Goal: Contribute content: Contribute content

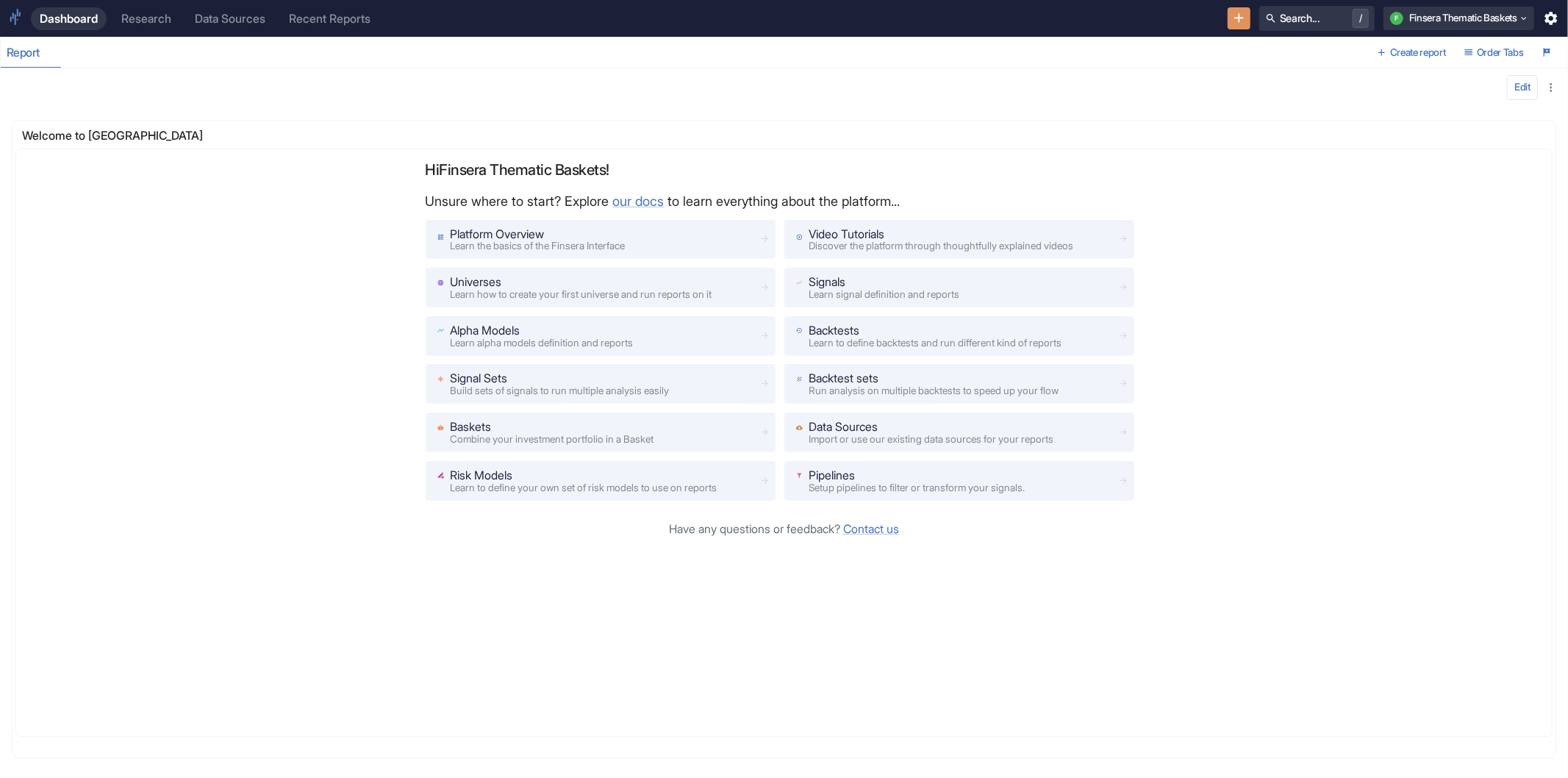
click at [151, 17] on div "Research" at bounding box center [146, 19] width 50 height 14
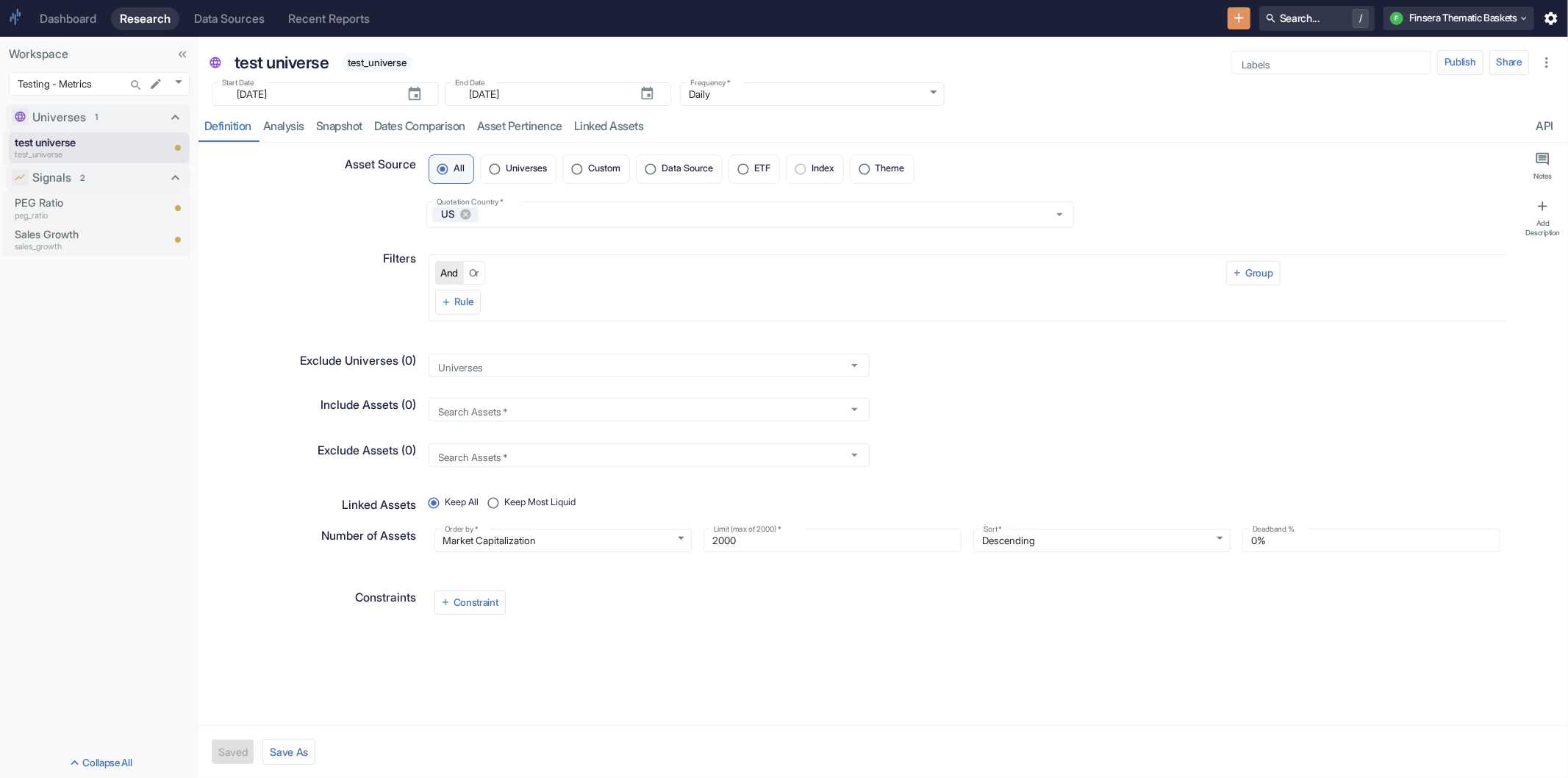
type textarea "x"
click at [171, 83] on body "Dashboard Research Data Sources Recent Reports Search... / F Finsera Thematic B…" at bounding box center [784, 389] width 1568 height 778
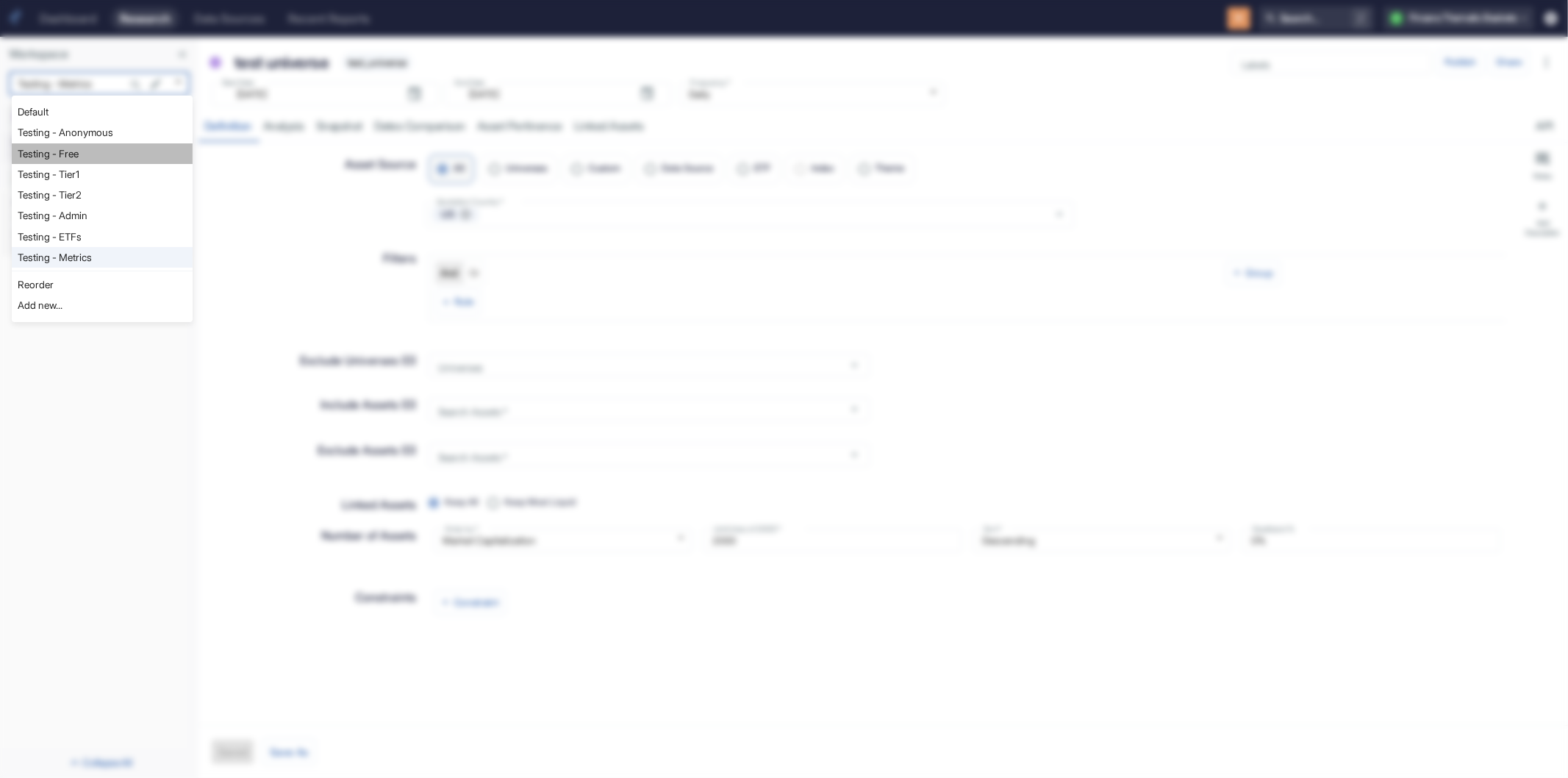
click at [82, 153] on li "Testing - Free" at bounding box center [102, 154] width 181 height 20
type input "1127"
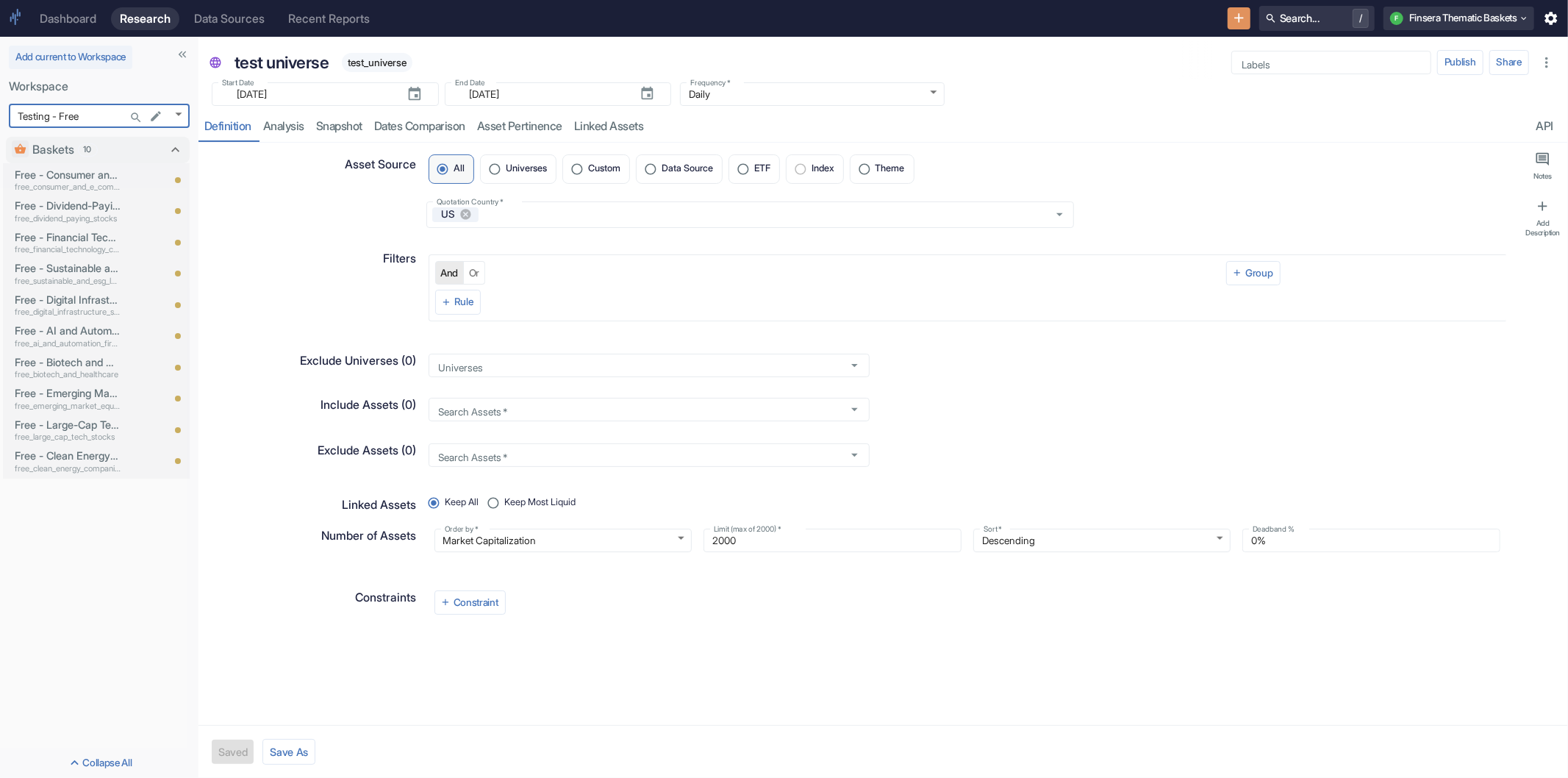
type textarea "x"
click at [175, 112] on body "Dashboard Research Data Sources Recent Reports Search... / F Finsera Thematic B…" at bounding box center [784, 389] width 1568 height 778
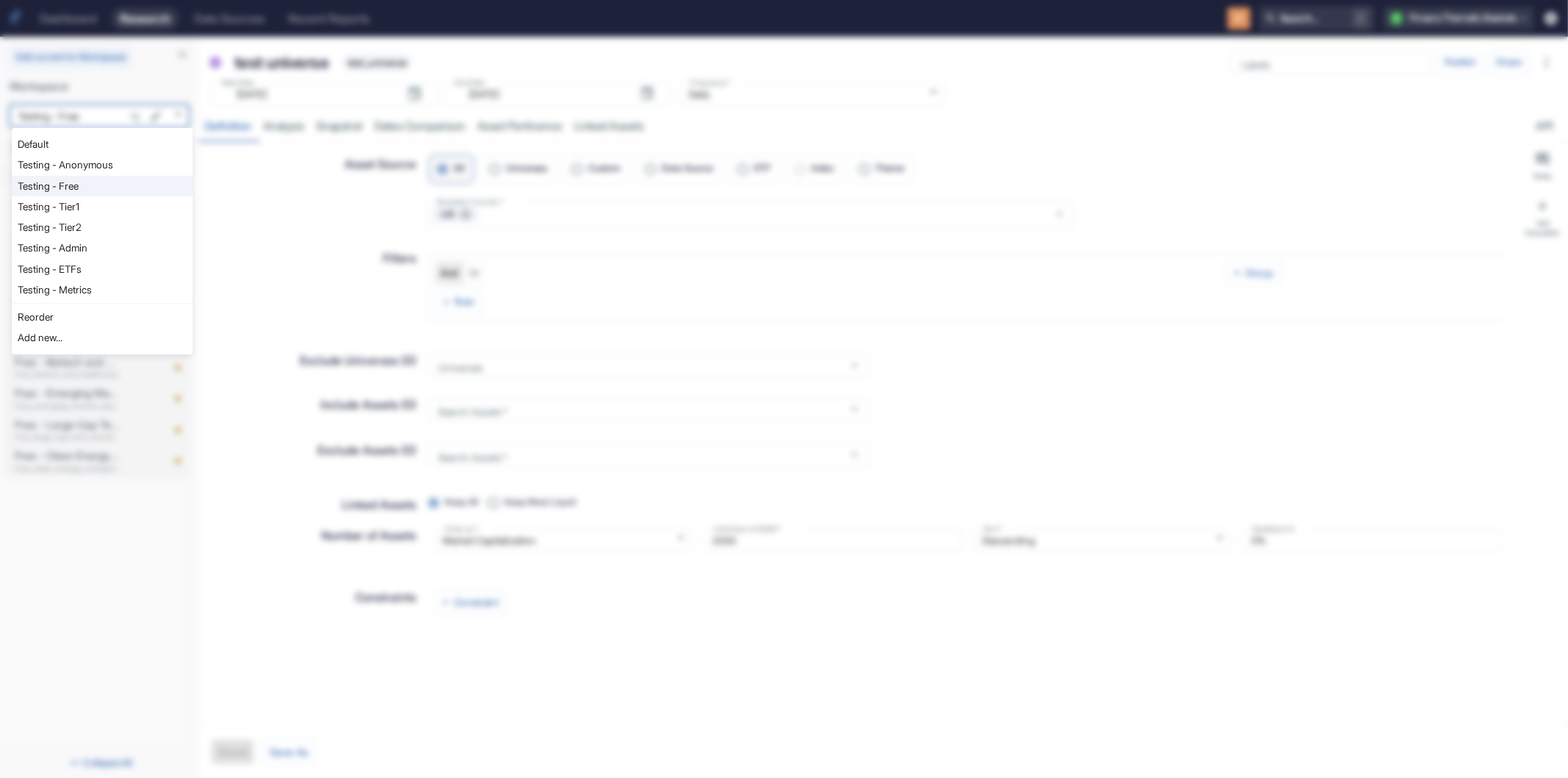
click at [255, 177] on div at bounding box center [784, 389] width 1568 height 778
click at [179, 115] on body "Dashboard Research Data Sources Recent Reports Search... / F Finsera Thematic B…" at bounding box center [784, 389] width 1568 height 778
click at [210, 172] on div at bounding box center [784, 389] width 1568 height 778
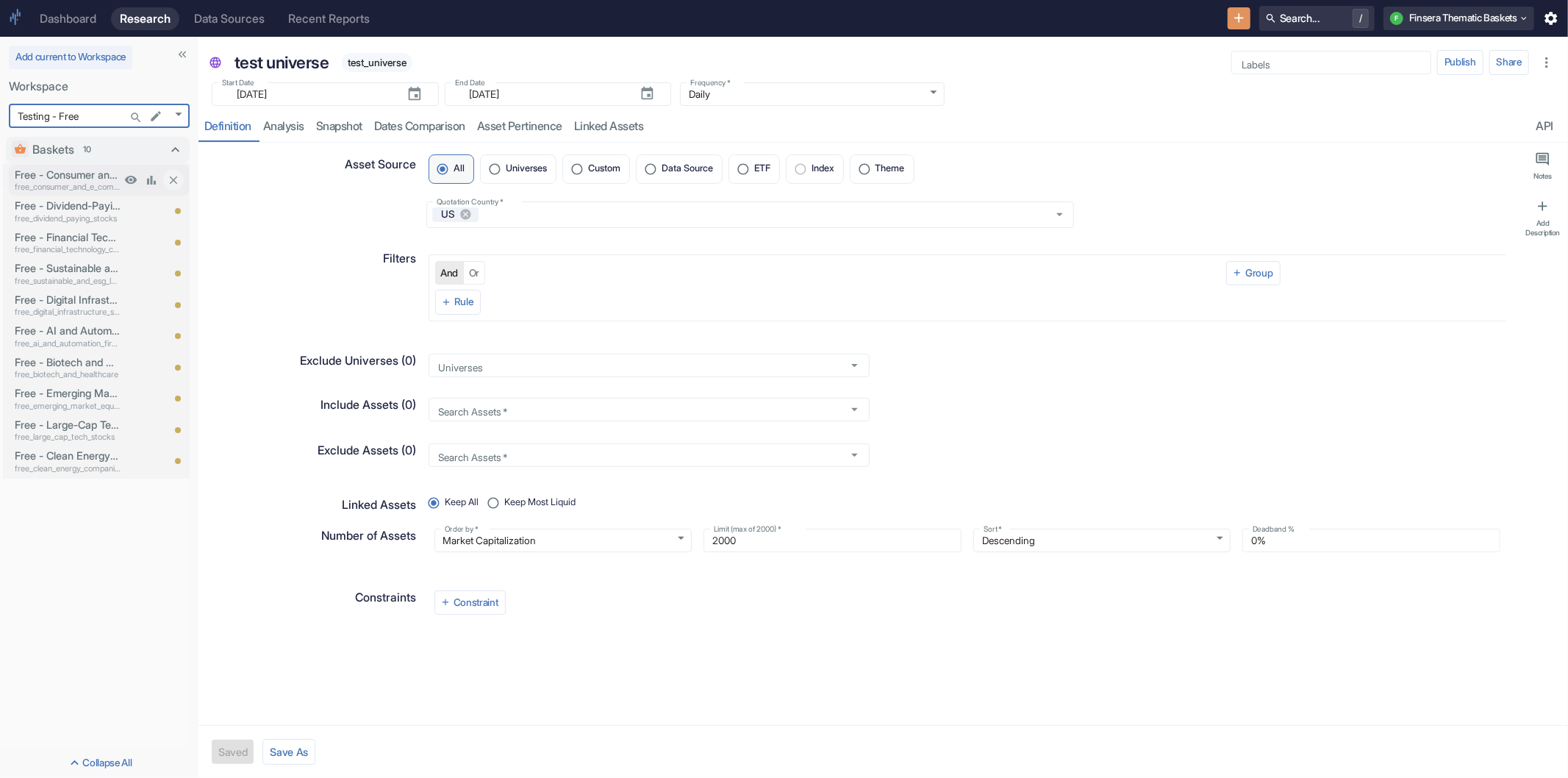
click at [83, 179] on p "Free - Consumer and E-Commerce Businesses" at bounding box center [68, 174] width 106 height 16
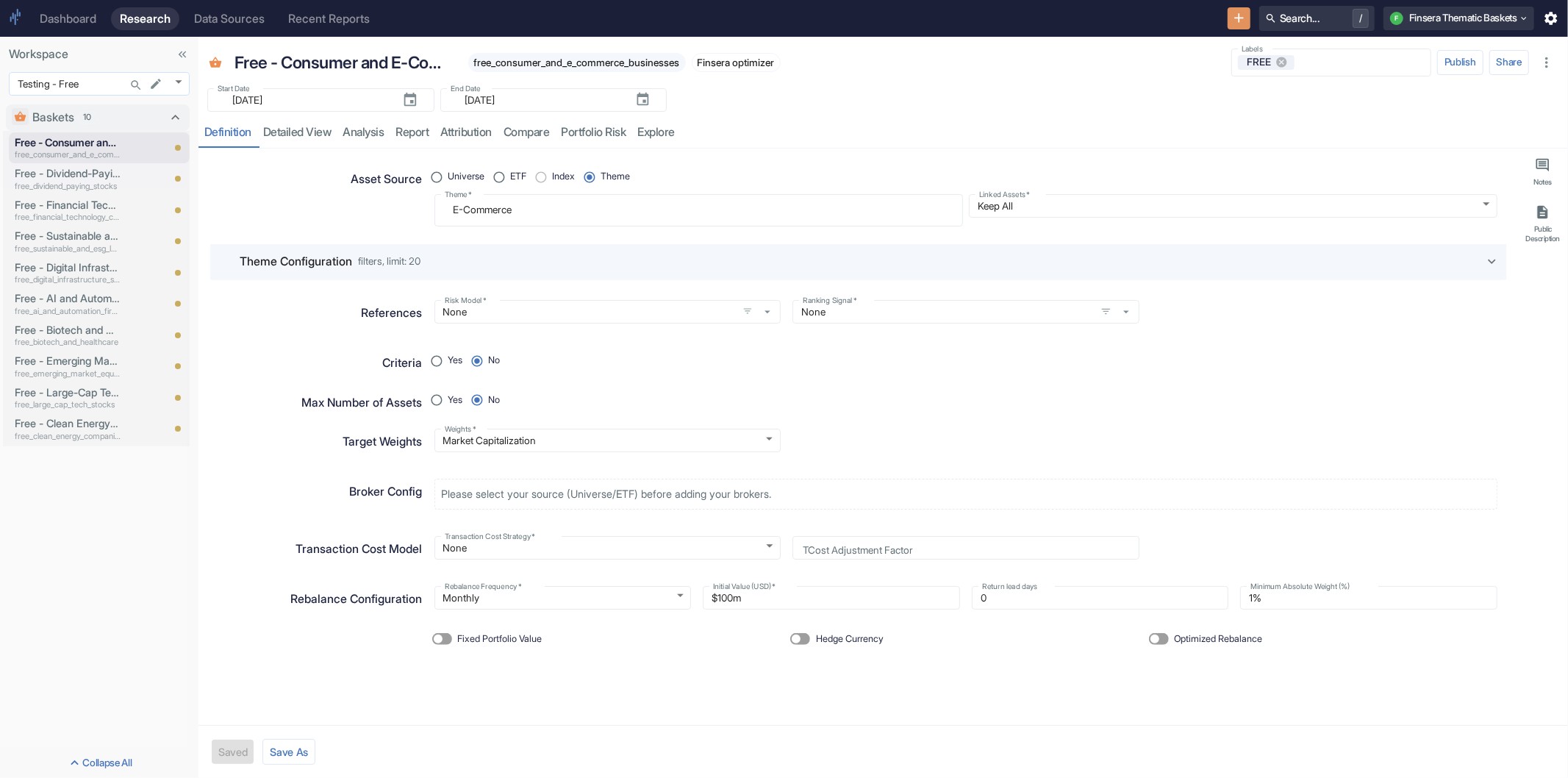
click at [180, 77] on body "Dashboard Research Data Sources Recent Reports Search... / F Finsera Thematic B…" at bounding box center [784, 389] width 1568 height 778
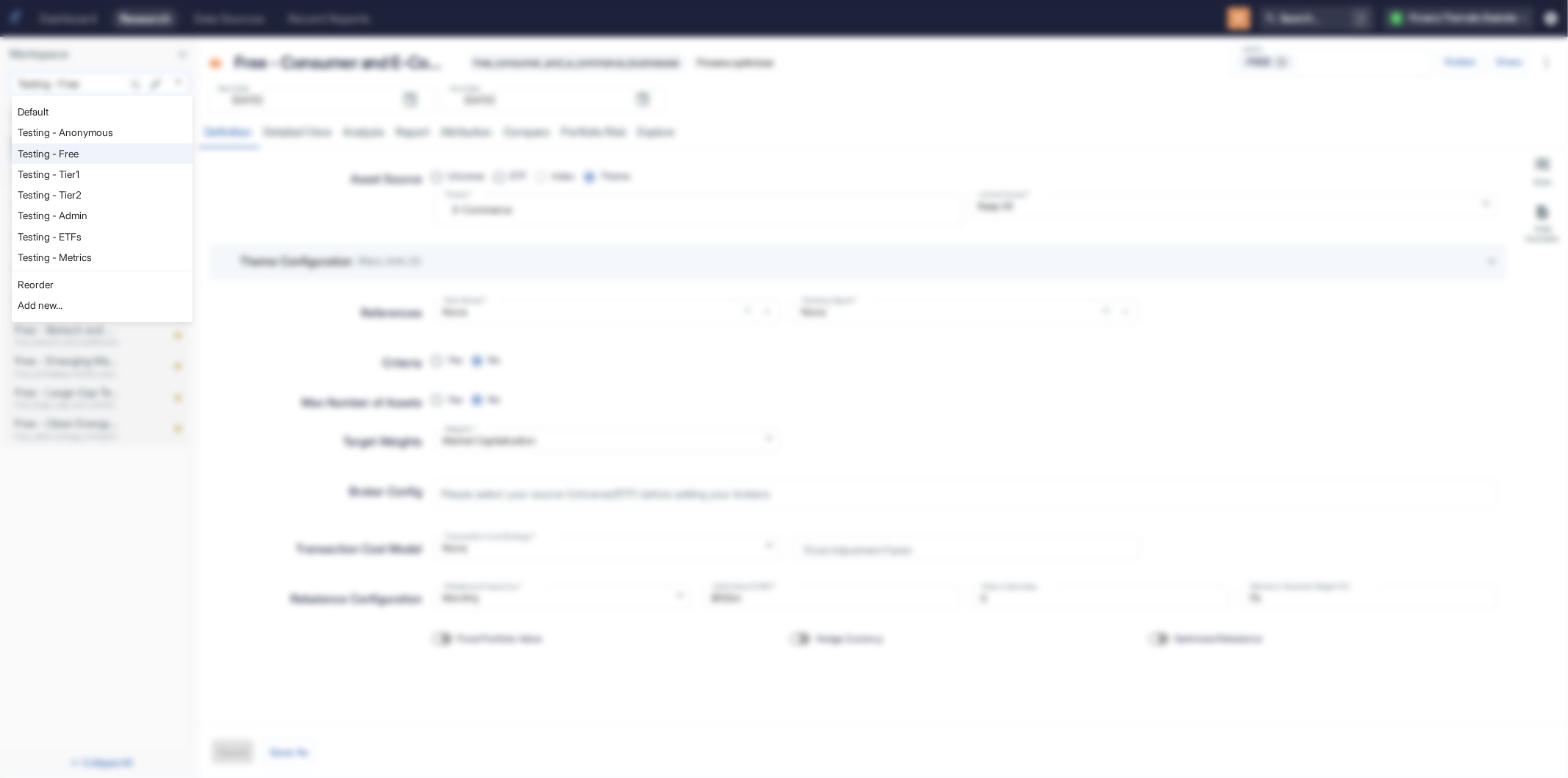
type textarea "x"
click at [180, 77] on div at bounding box center [784, 389] width 1568 height 778
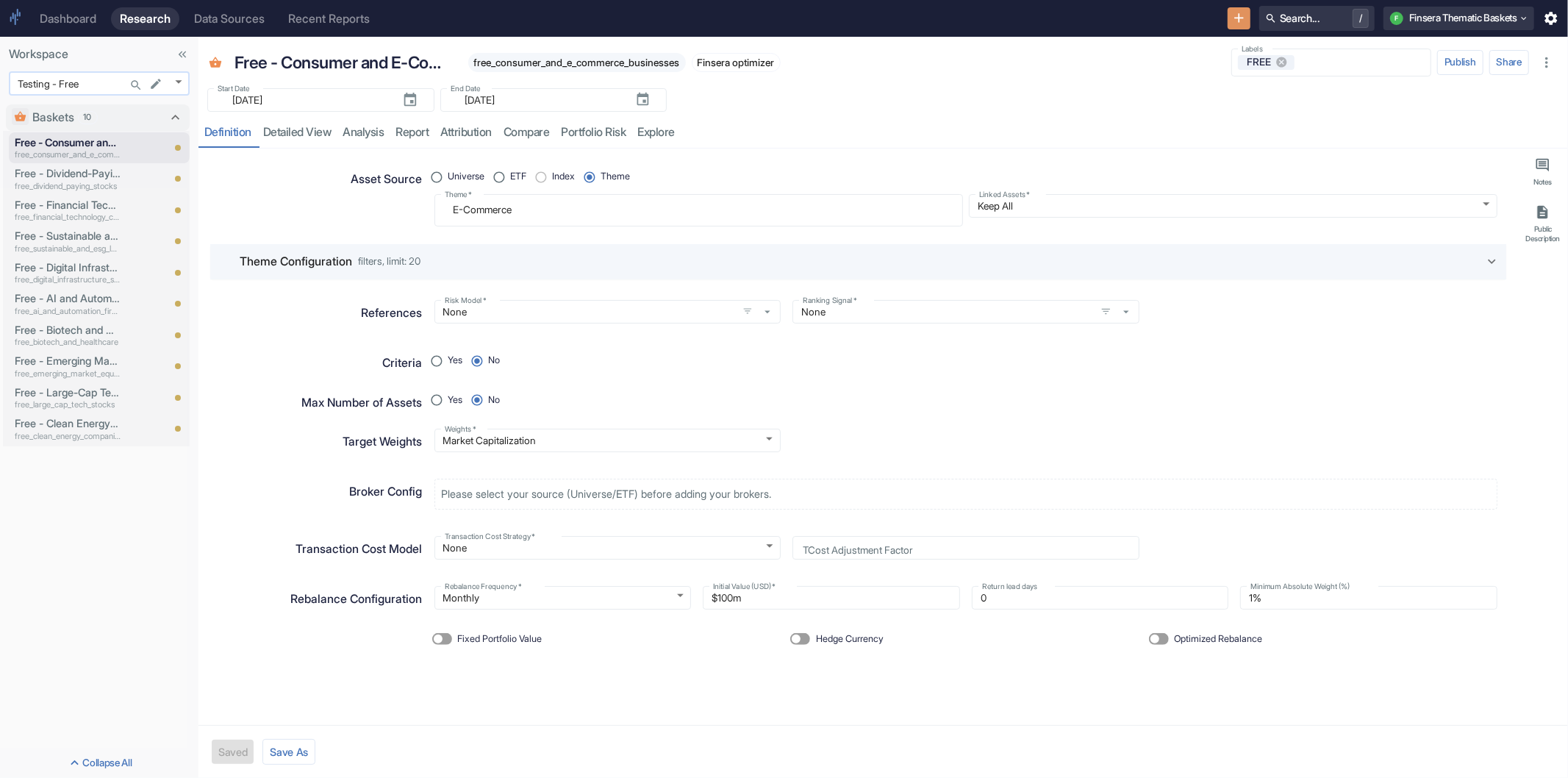
click at [176, 80] on body "Dashboard Research Data Sources Recent Reports Search... / F Finsera Thematic B…" at bounding box center [784, 389] width 1568 height 778
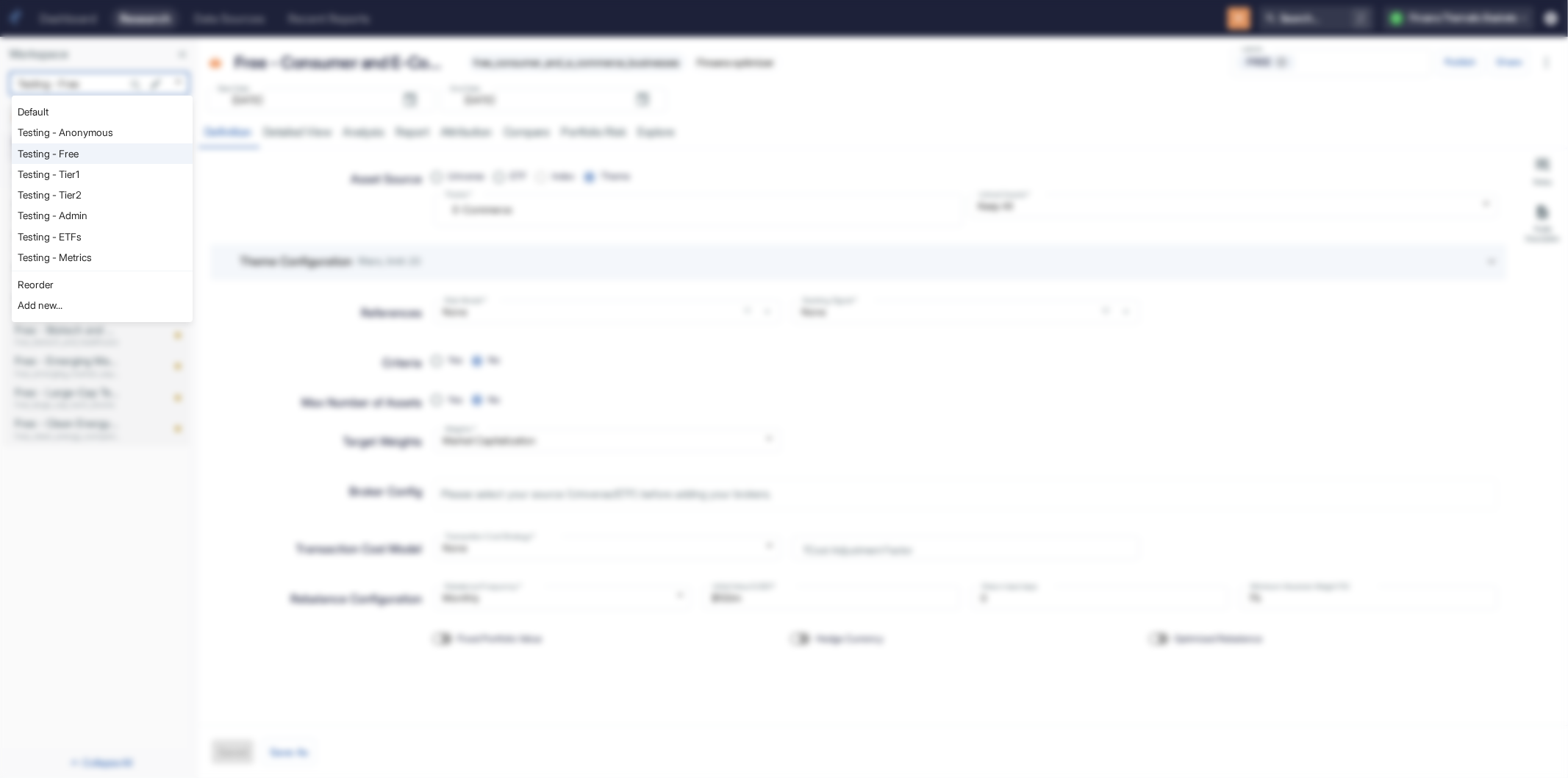
click at [221, 218] on div at bounding box center [784, 389] width 1568 height 778
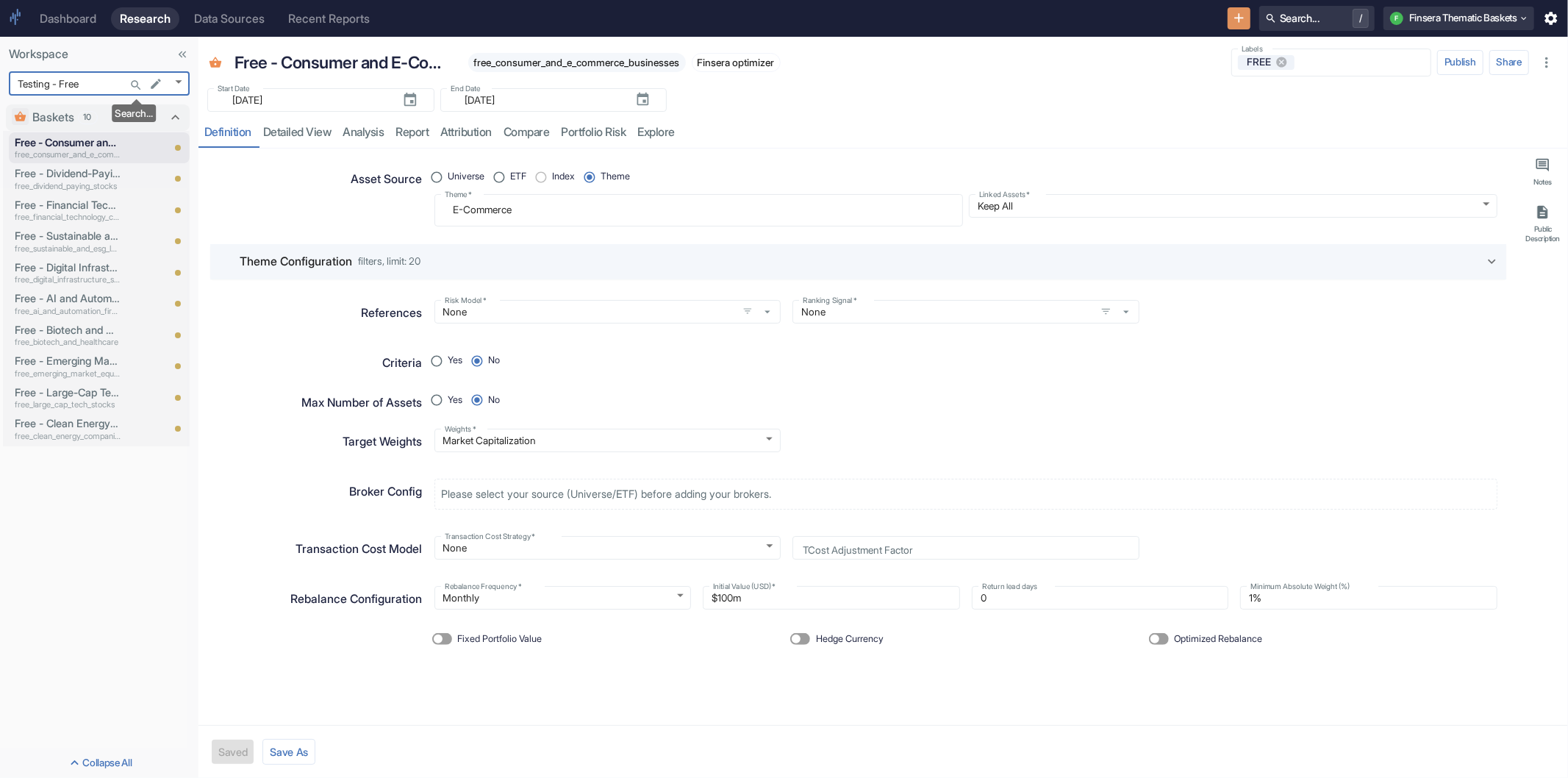
click at [140, 85] on icon "Search..." at bounding box center [136, 85] width 13 height 13
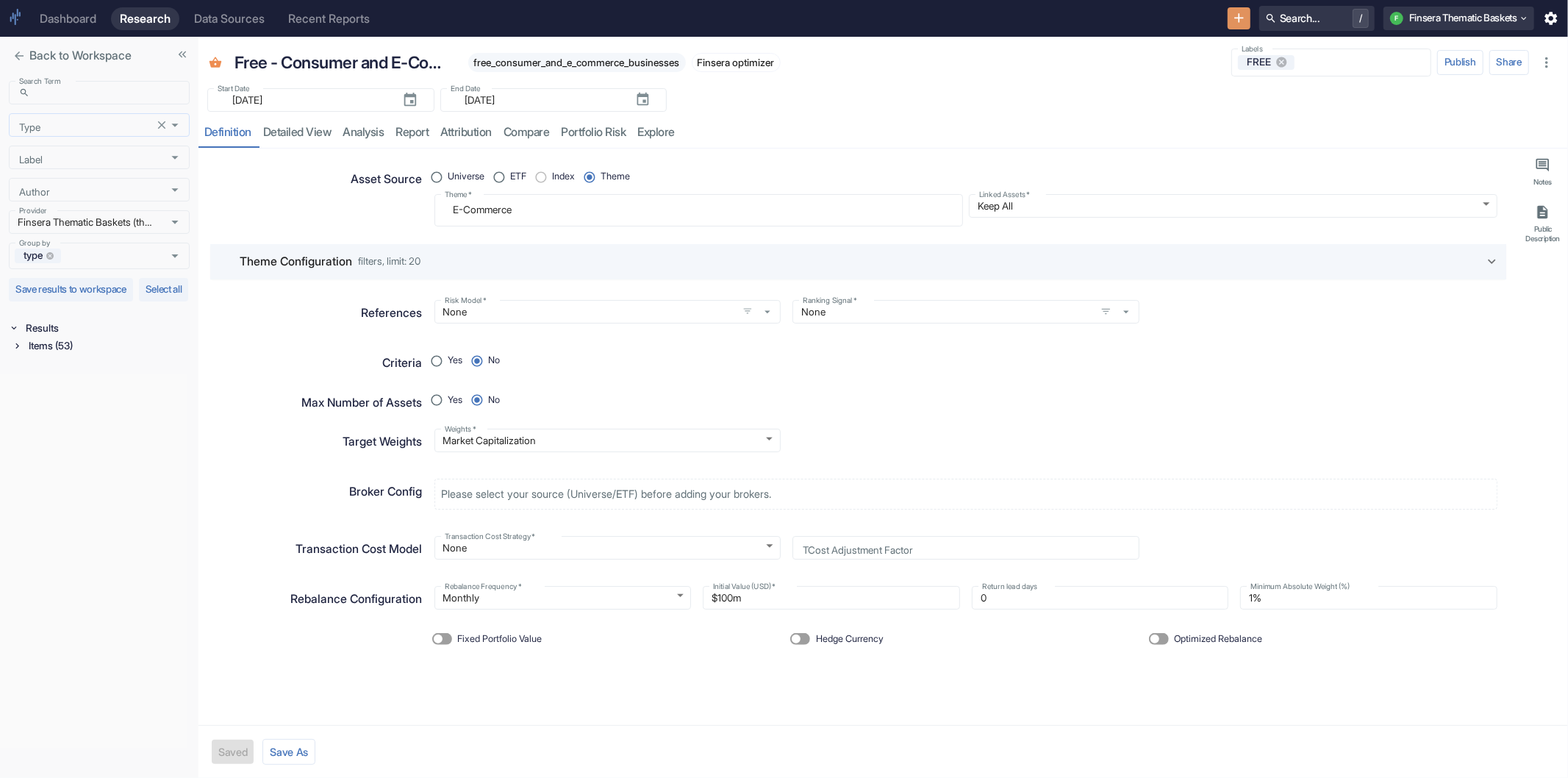
click at [95, 126] on input "Type" at bounding box center [85, 125] width 145 height 13
click at [91, 170] on li "Signal" at bounding box center [99, 177] width 181 height 23
type input "Signal"
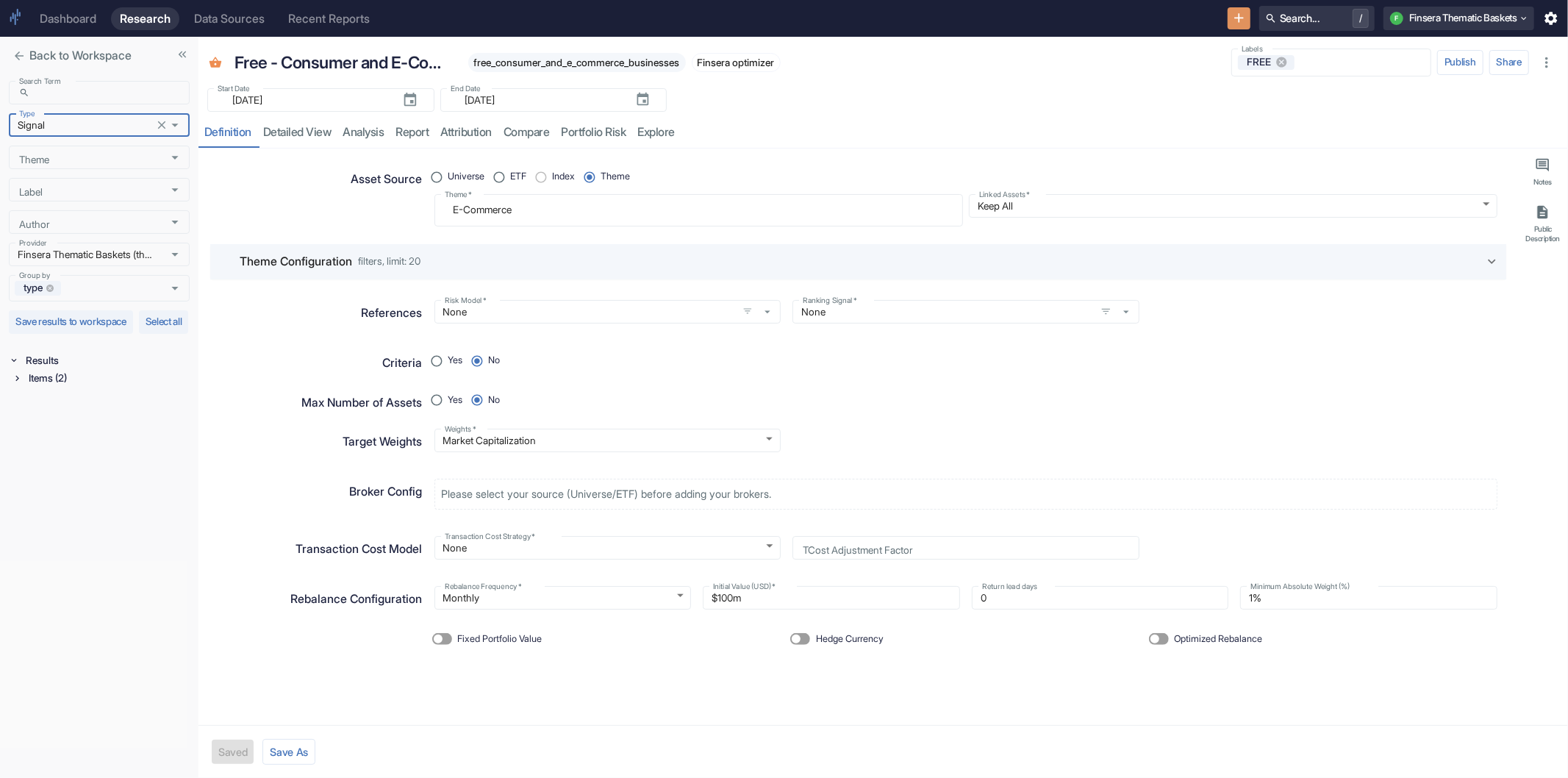
click at [16, 383] on icon at bounding box center [17, 377] width 10 height 10
click at [20, 399] on icon at bounding box center [19, 396] width 3 height 6
click at [79, 436] on p "peg_ratio" at bounding box center [100, 428] width 120 height 12
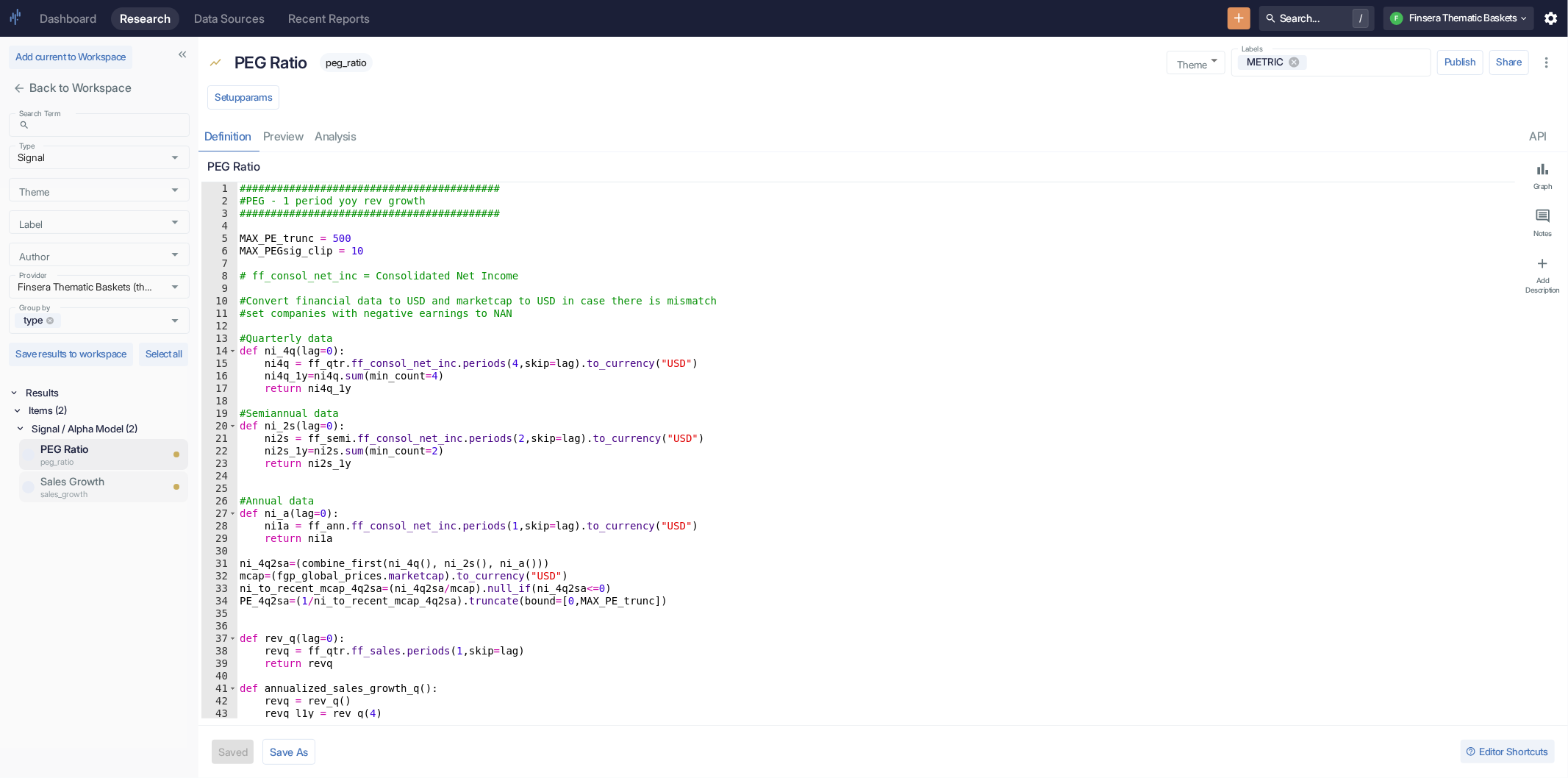
click at [72, 490] on p "Sales Growth" at bounding box center [100, 481] width 120 height 16
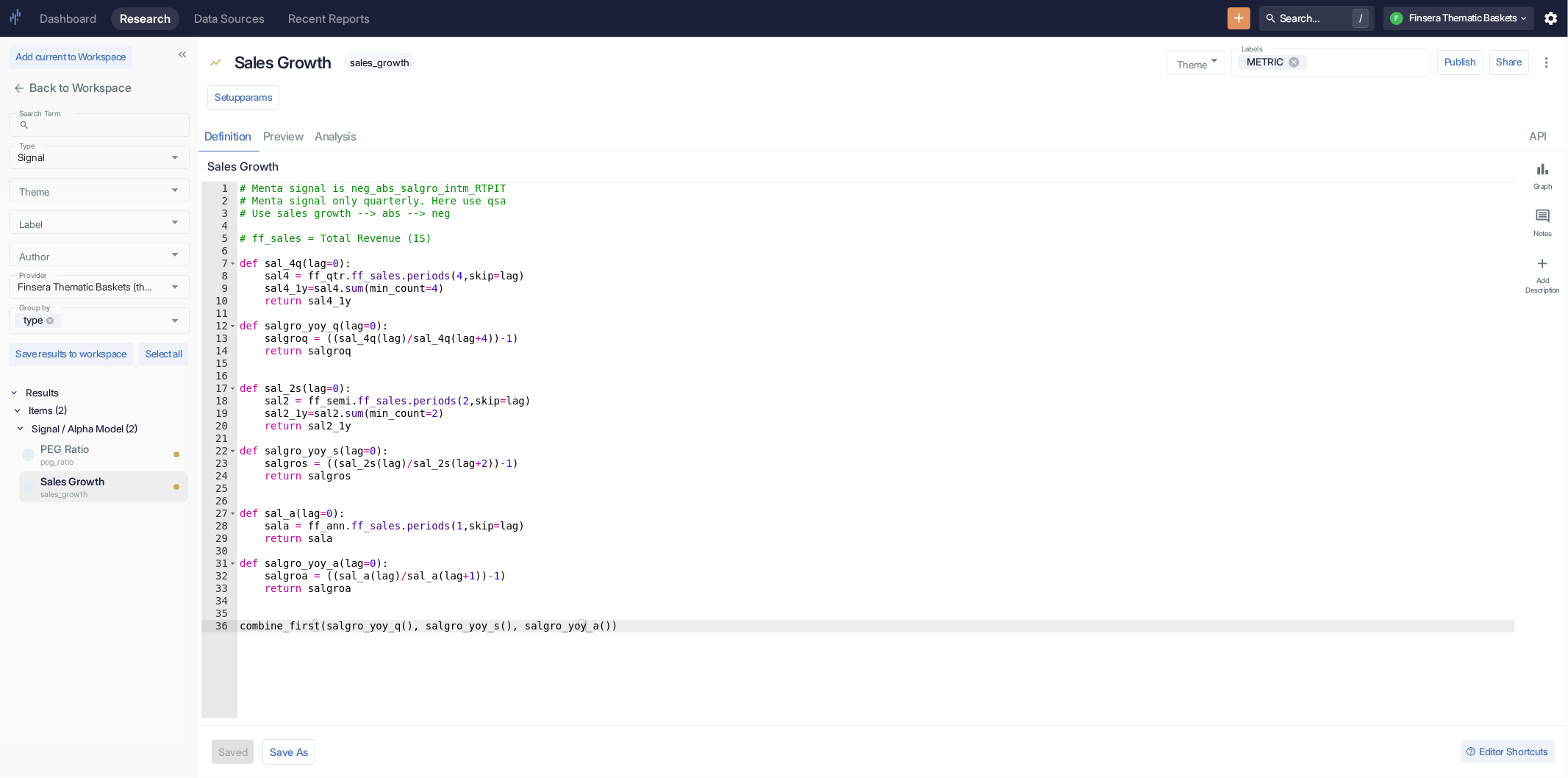
type textarea "x"
click at [1232, 12] on icon "New Resource" at bounding box center [1239, 18] width 16 height 16
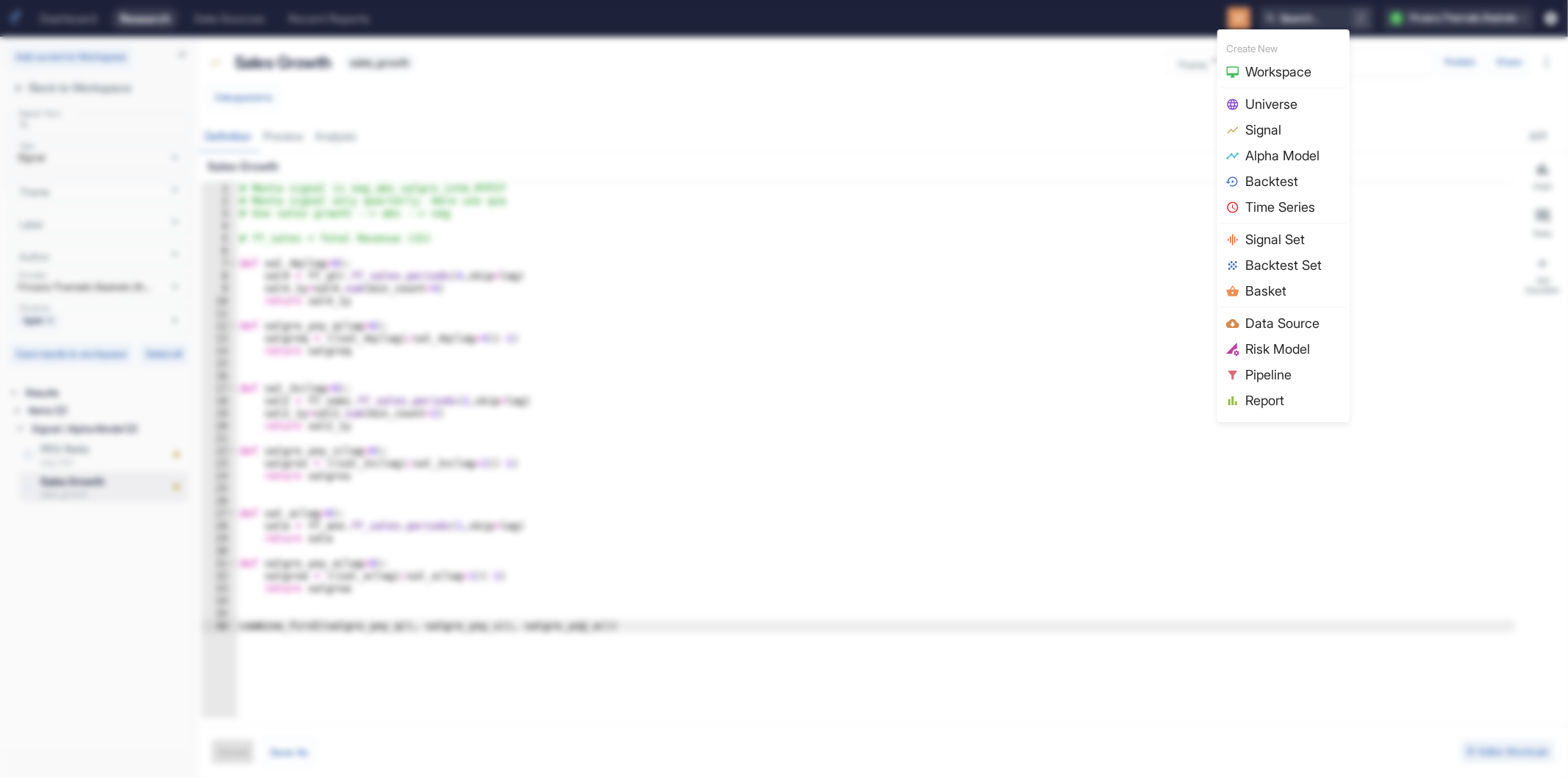
click at [1241, 131] on div at bounding box center [1235, 130] width 19 height 13
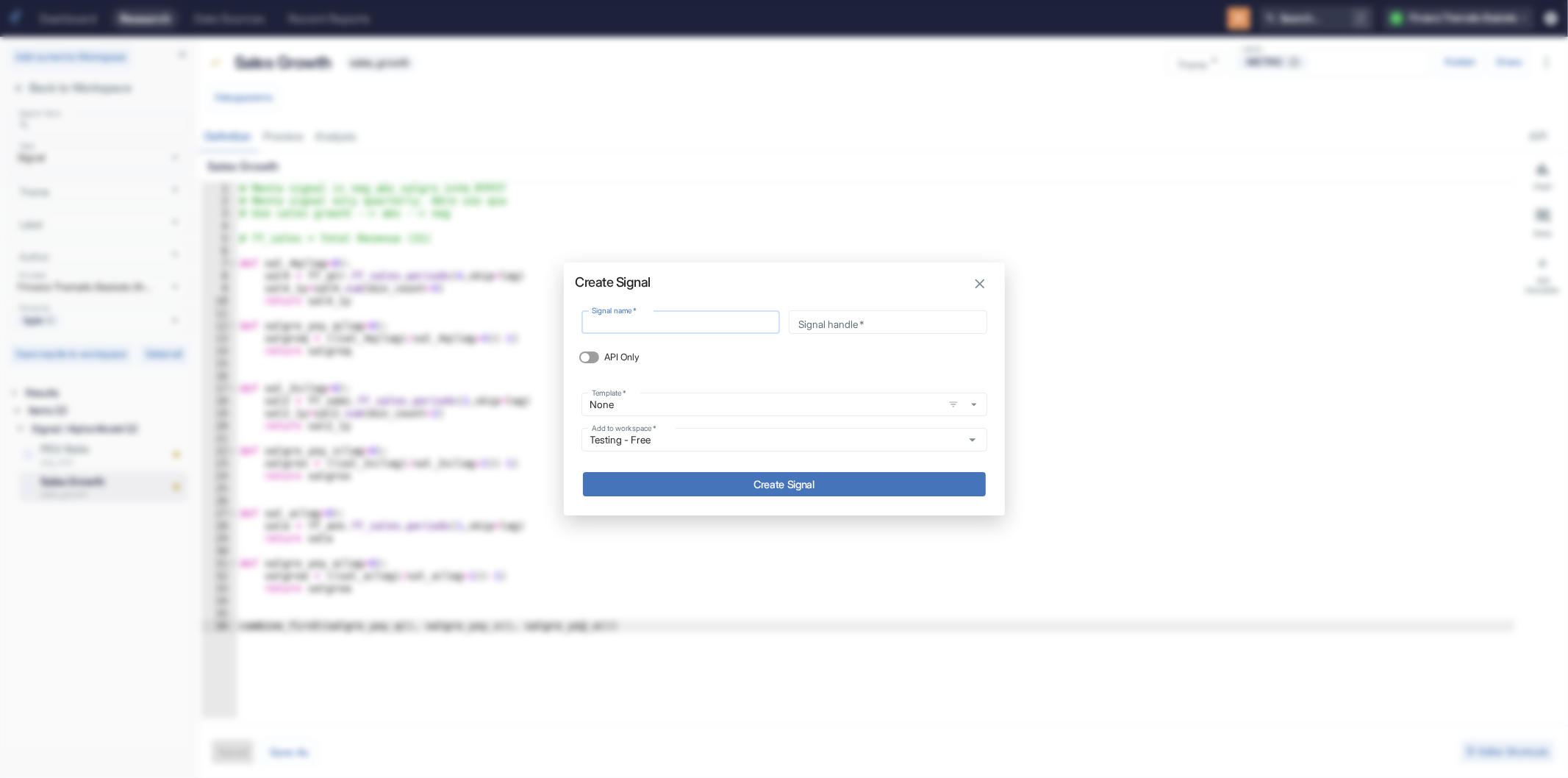
type input "S"
type input "s"
type input "Si"
type input "si"
type input "Siz"
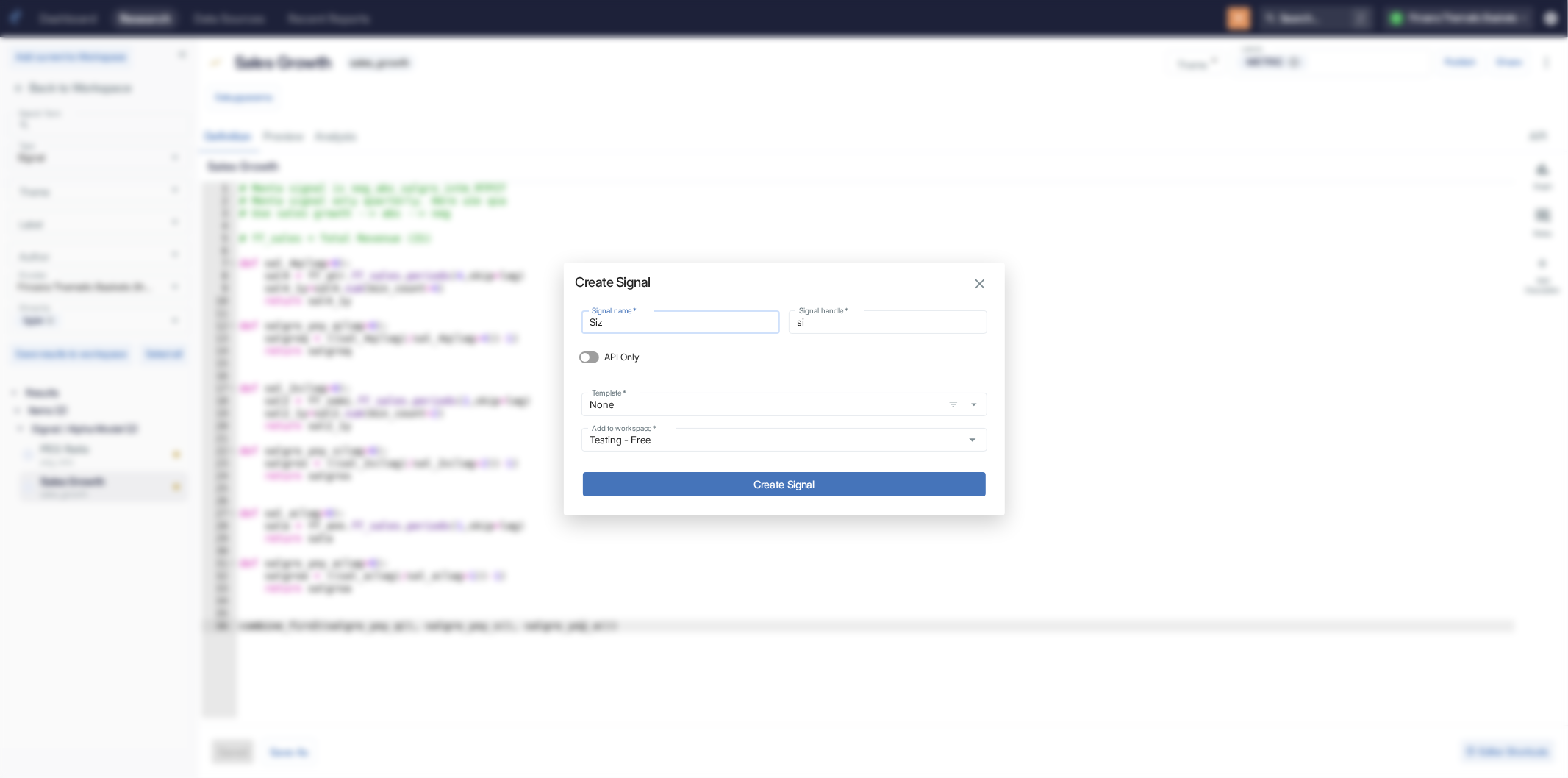
type input "siz"
type input "Size"
type input "size"
type input "Size"
click at [769, 483] on button "Create Signal" at bounding box center [784, 484] width 403 height 24
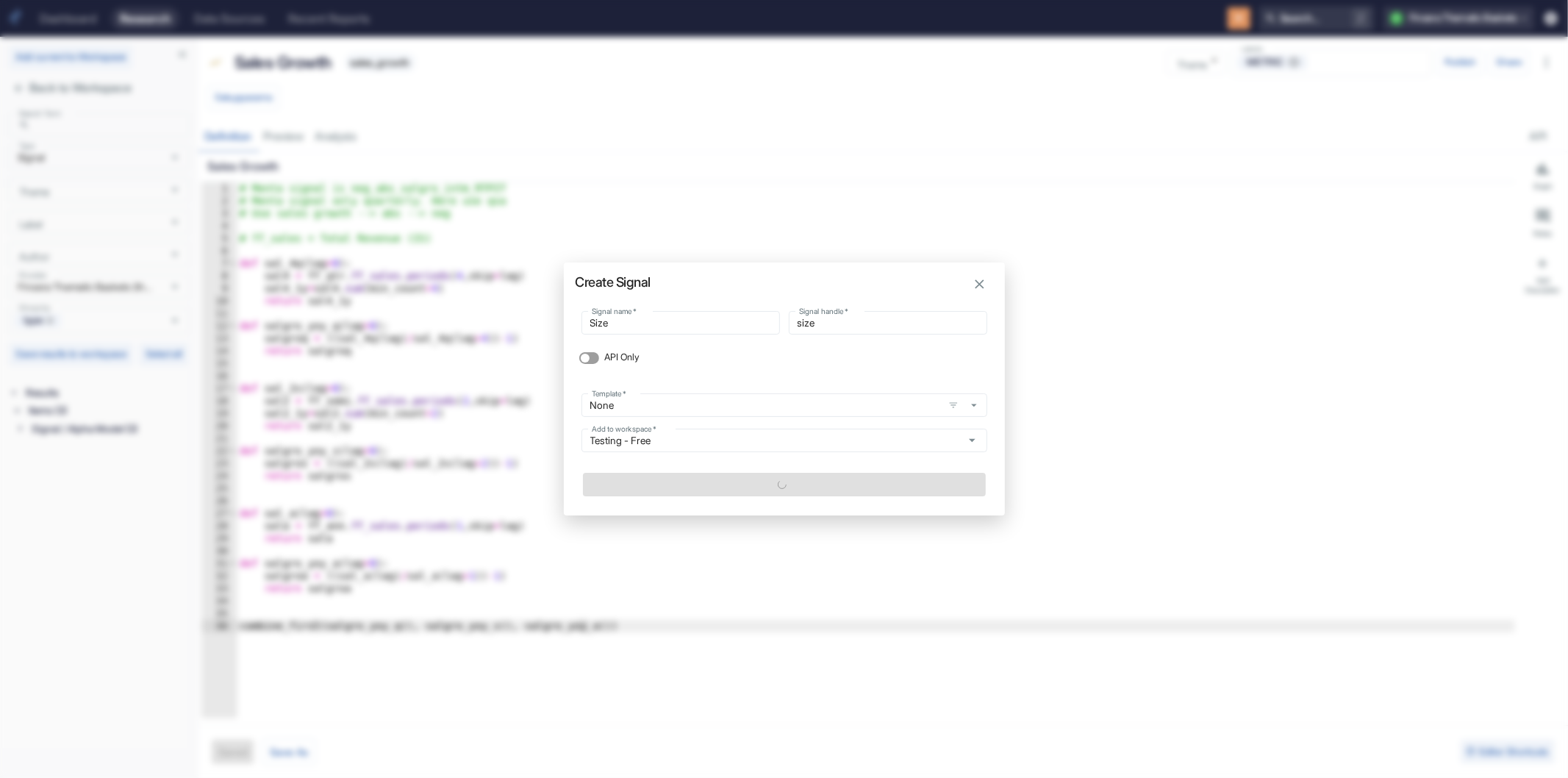
type textarea "x"
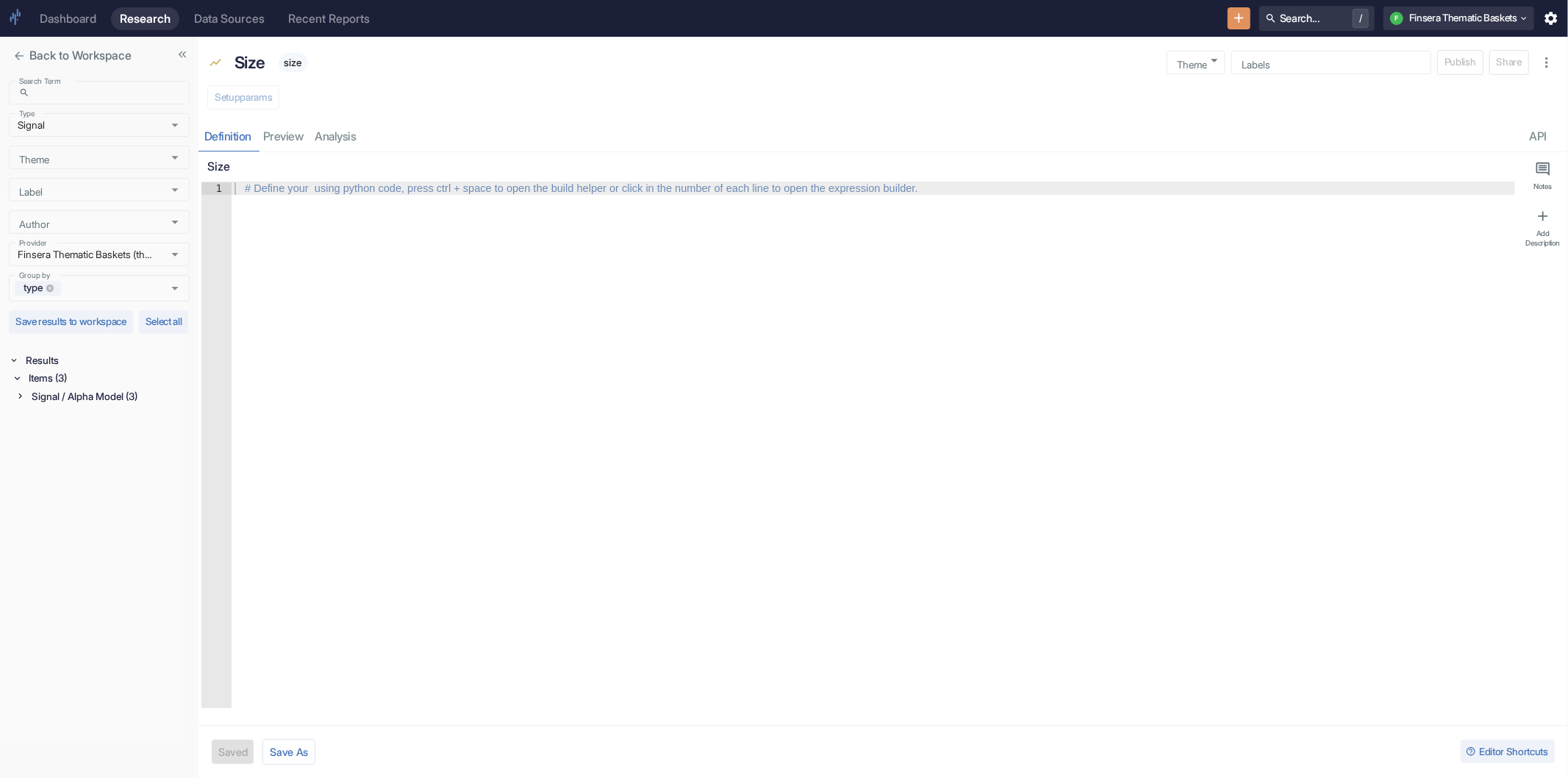
click at [322, 228] on div at bounding box center [873, 458] width 1283 height 551
paste textarea "FncbuxOqvBXFVsU4"
type textarea "FncbuxOqvBXFVsU4"
type textarea "x"
click at [361, 187] on div "FncbuxOqvBXFVsU4" at bounding box center [873, 458] width 1283 height 551
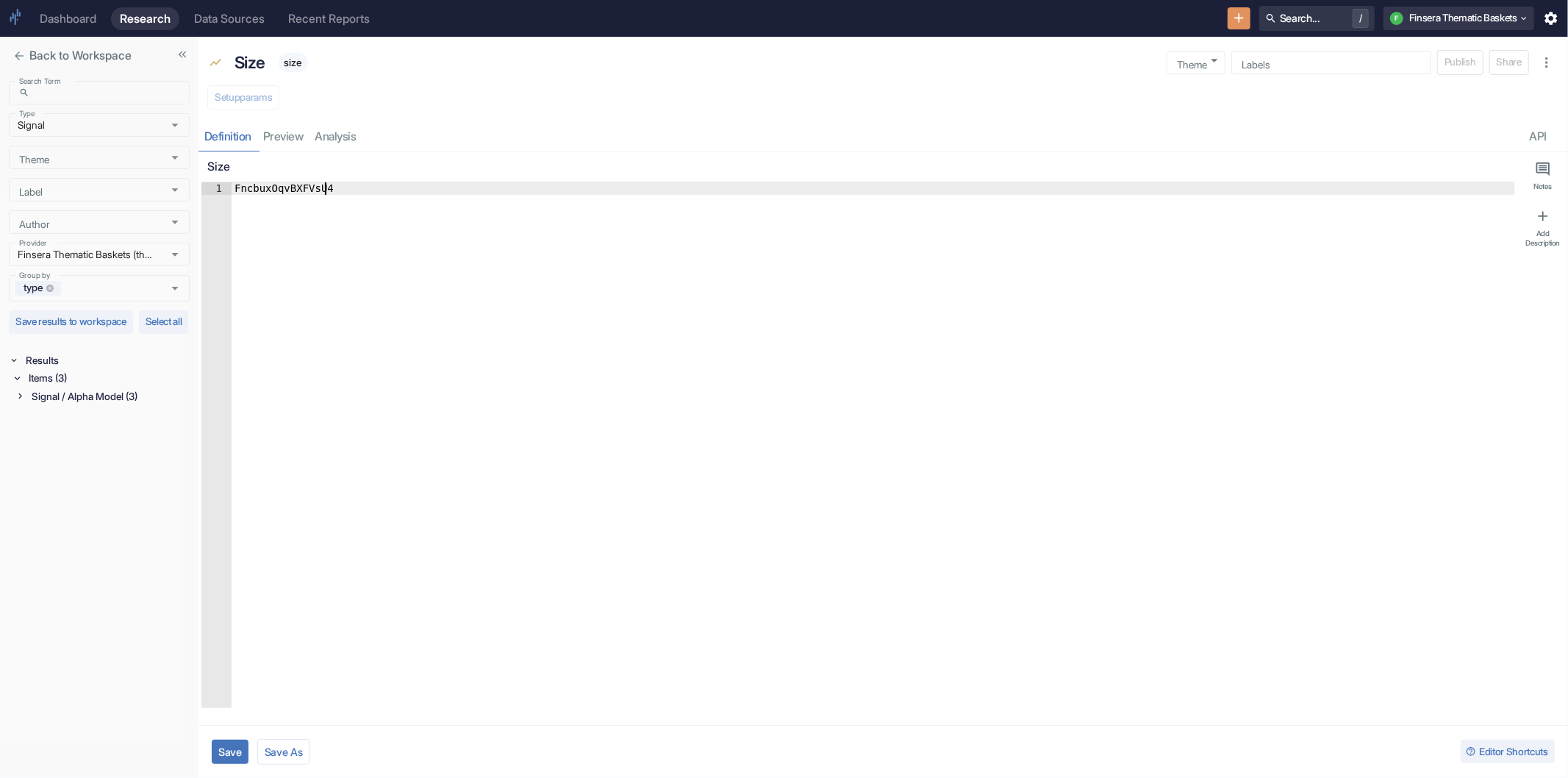
click at [361, 187] on div "FncbuxOqvBXFVsU4" at bounding box center [873, 458] width 1283 height 551
paste textarea "rmod_size_hl1_wrs"
type textarea "rmod_size_hl1_wrs"
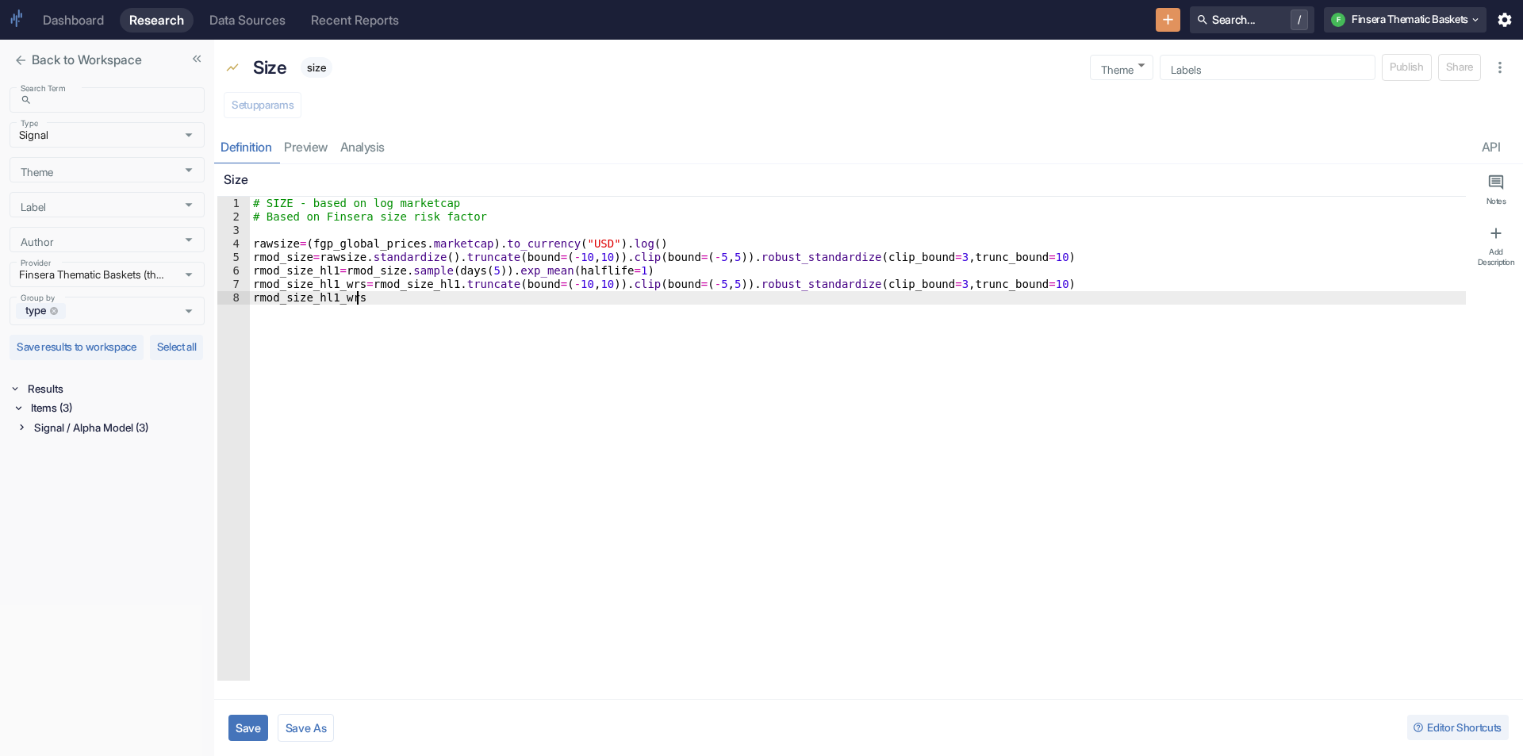
click at [254, 722] on button "Save" at bounding box center [249, 728] width 40 height 26
type textarea "x"
click at [26, 432] on icon at bounding box center [21, 426] width 11 height 11
click at [71, 494] on p "PEG Ratio" at bounding box center [108, 484] width 129 height 17
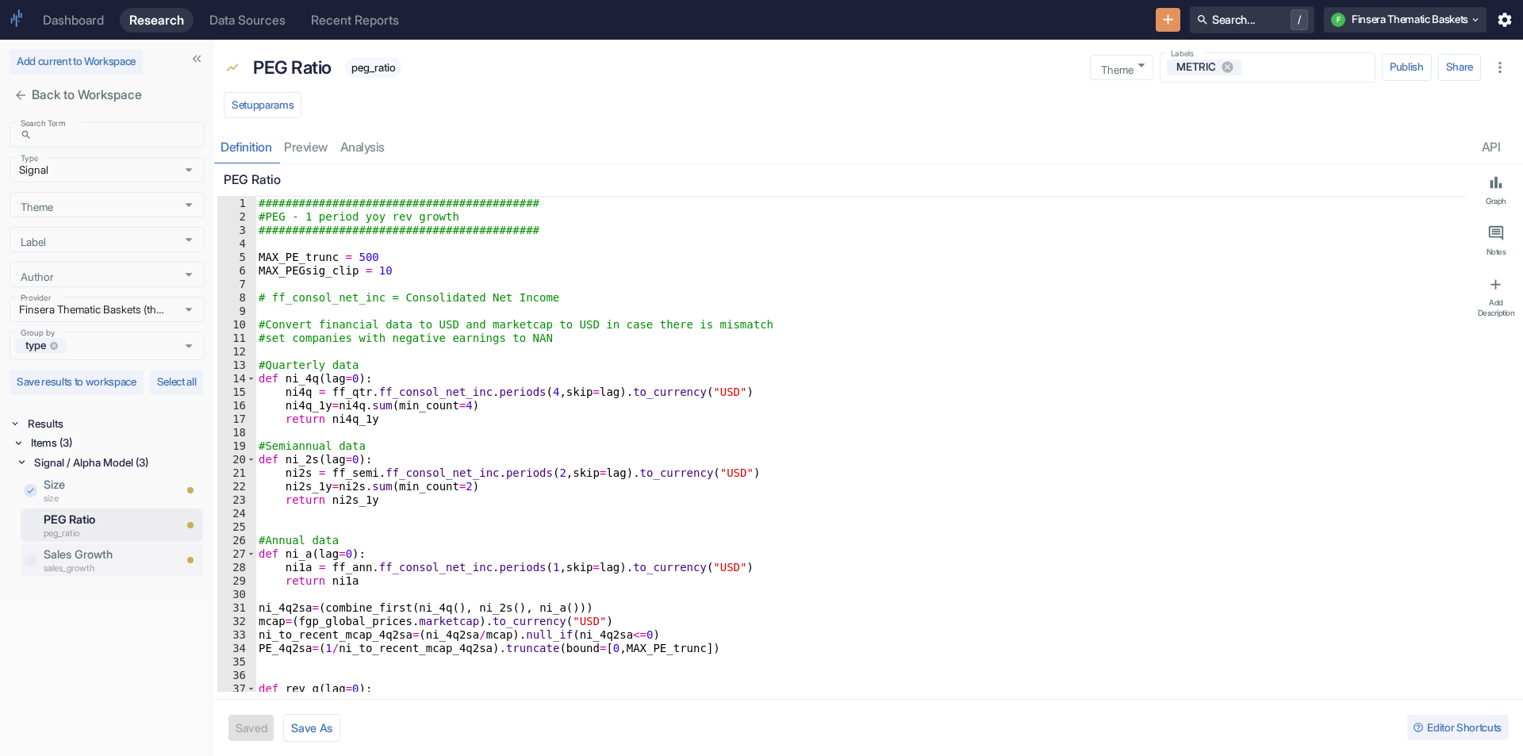
click at [70, 563] on p "Sales Growth" at bounding box center [108, 554] width 129 height 17
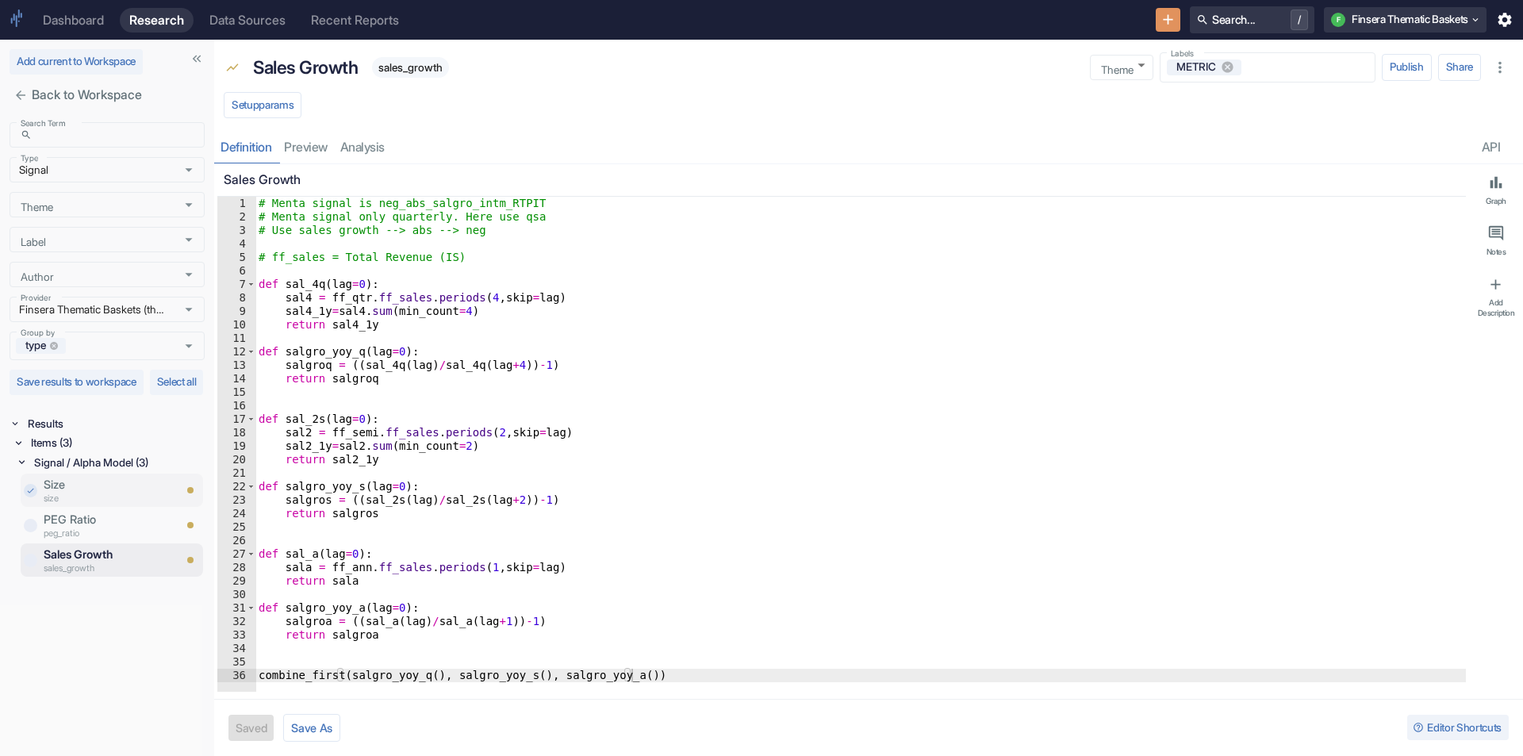
click at [78, 494] on p "Size" at bounding box center [108, 484] width 129 height 17
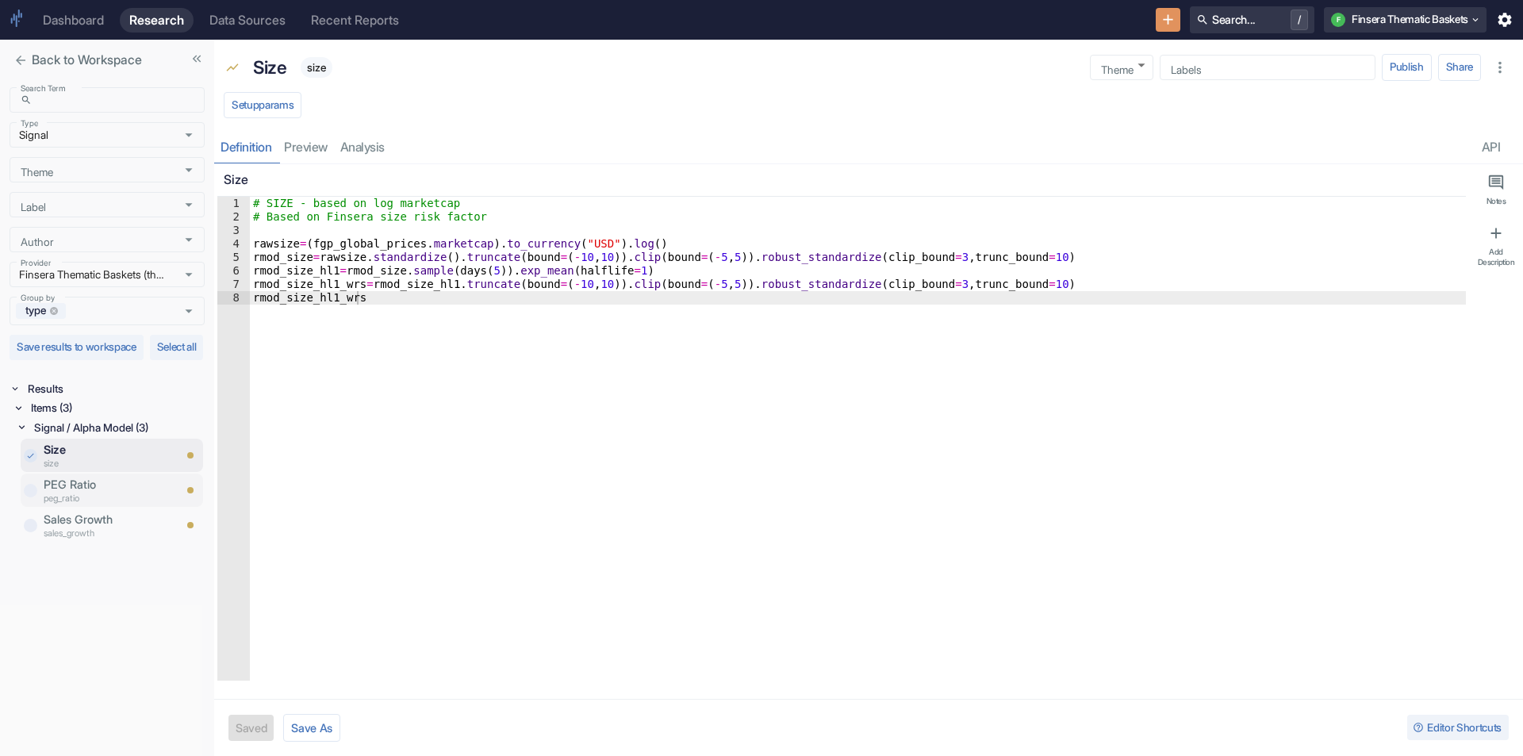
click at [88, 505] on p "peg_ratio" at bounding box center [108, 497] width 129 height 13
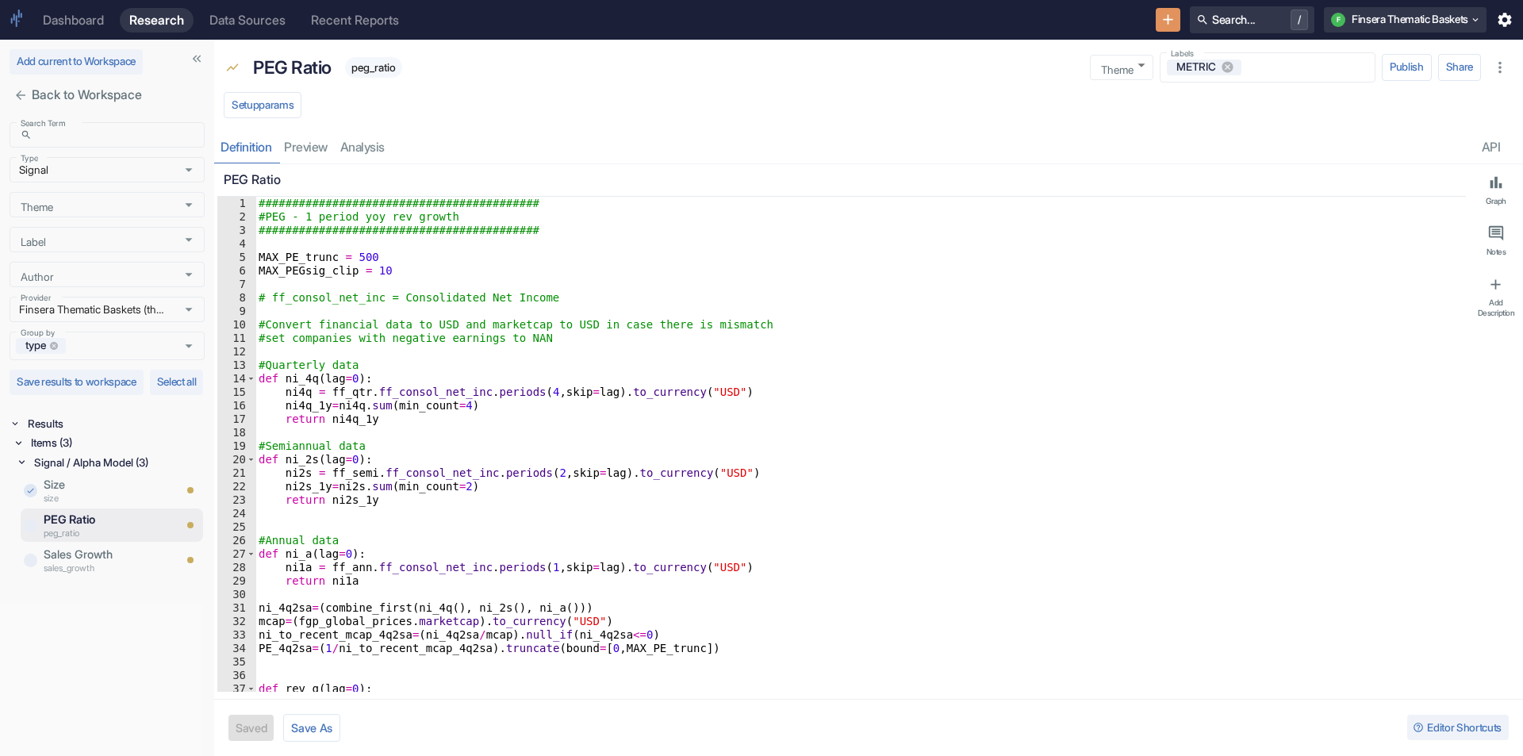
click at [91, 472] on div "Signal / Alpha Model (3)" at bounding box center [118, 462] width 174 height 19
click at [95, 472] on div "Signal / Alpha Model (3)" at bounding box center [118, 462] width 174 height 19
click at [92, 494] on p "Size" at bounding box center [108, 484] width 129 height 17
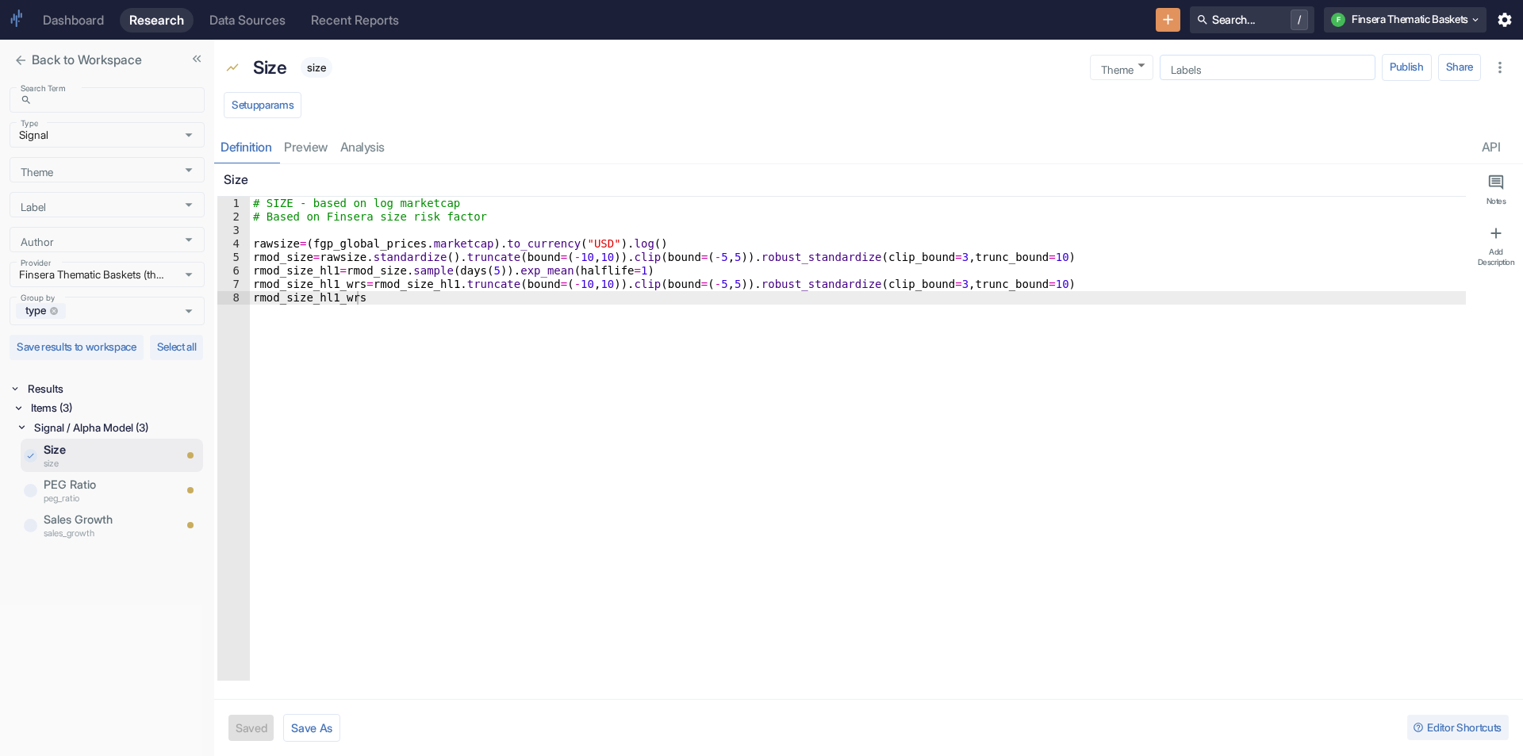
click at [1197, 73] on input "Labels" at bounding box center [1267, 67] width 204 height 14
click at [1181, 255] on li "METRIC" at bounding box center [1268, 252] width 216 height 25
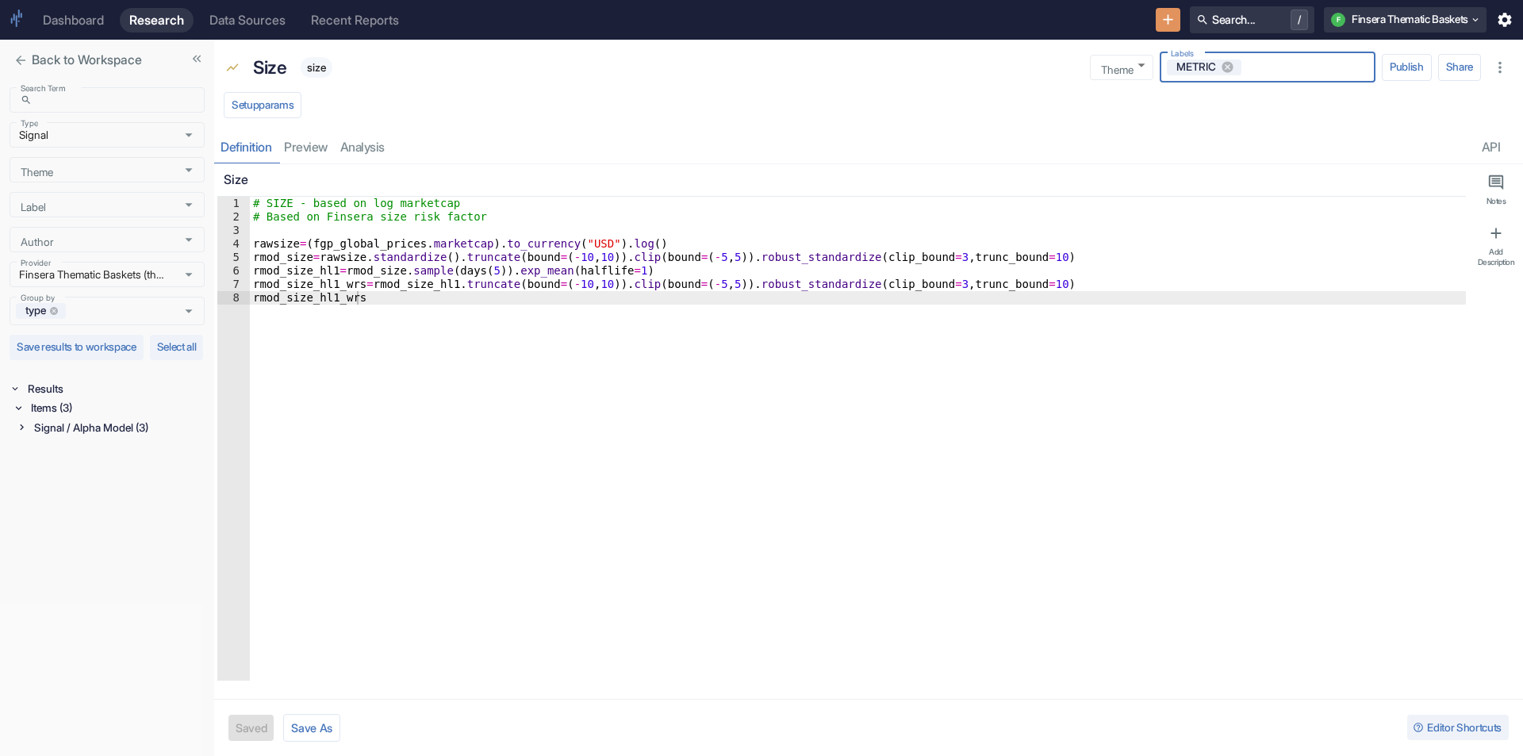
click at [405, 105] on div "Setup params" at bounding box center [868, 107] width 1309 height 36
type textarea "x"
click at [21, 430] on icon at bounding box center [21, 427] width 3 height 6
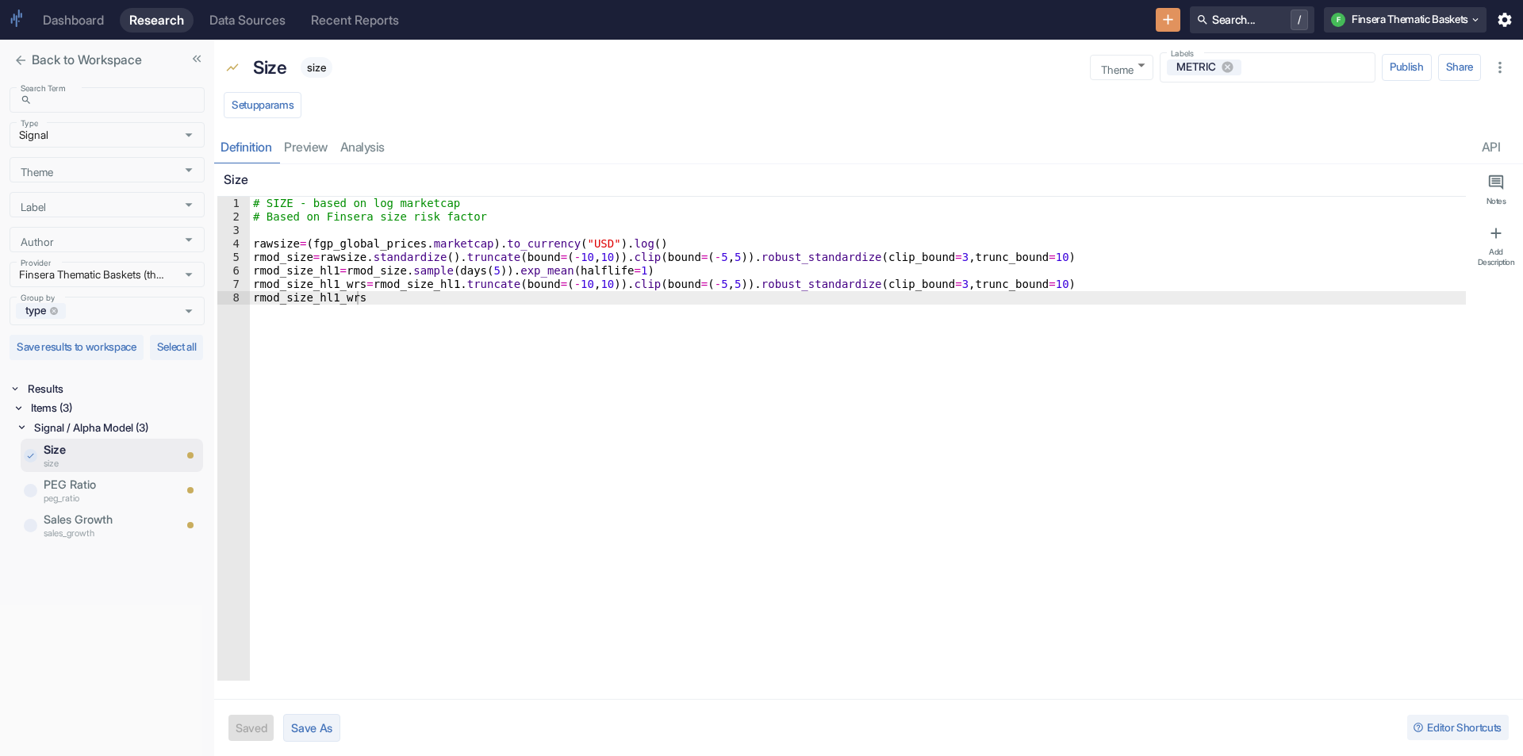
click at [331, 719] on button "Save As" at bounding box center [311, 728] width 57 height 28
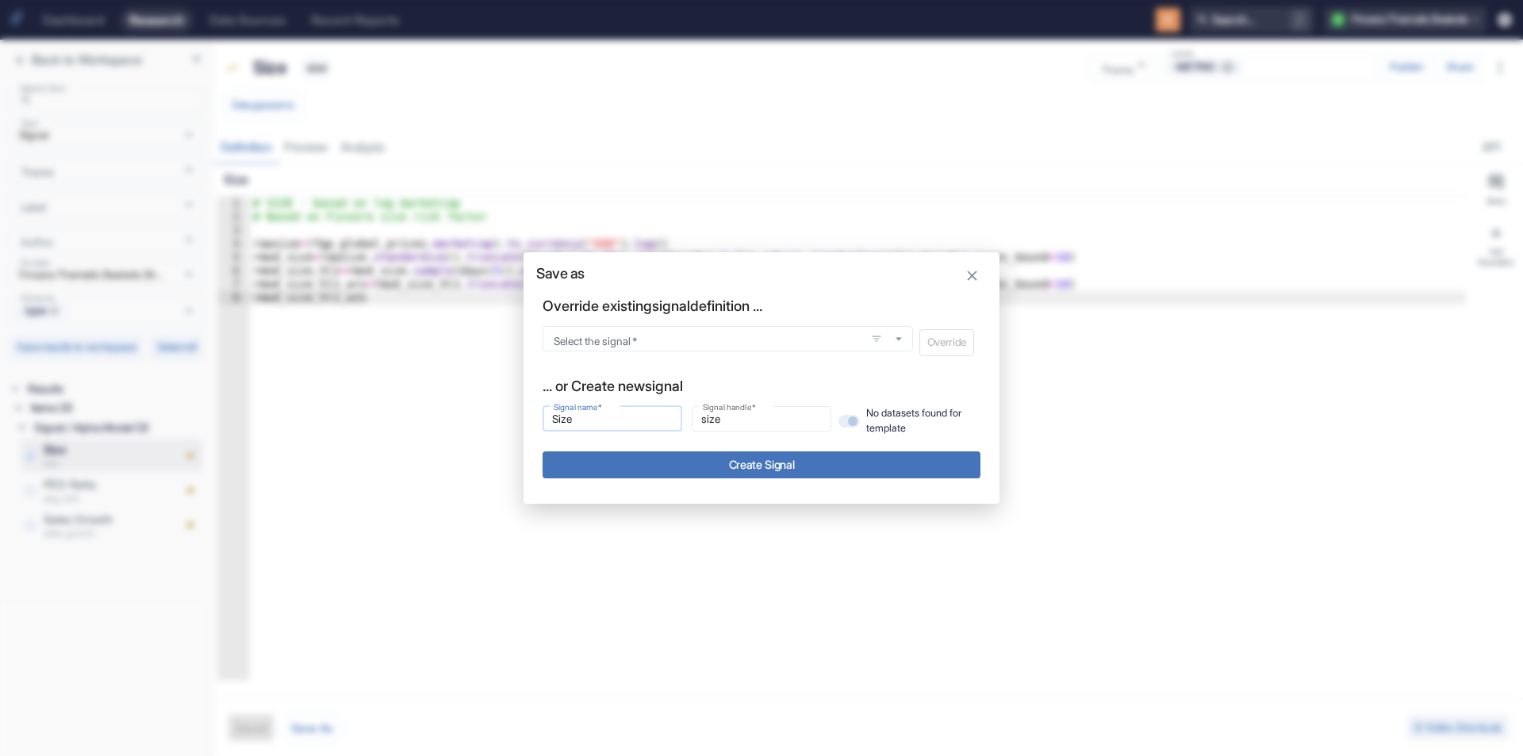
click at [610, 413] on input "Size" at bounding box center [613, 418] width 140 height 19
type input "M"
type input "m"
type input "Mo"
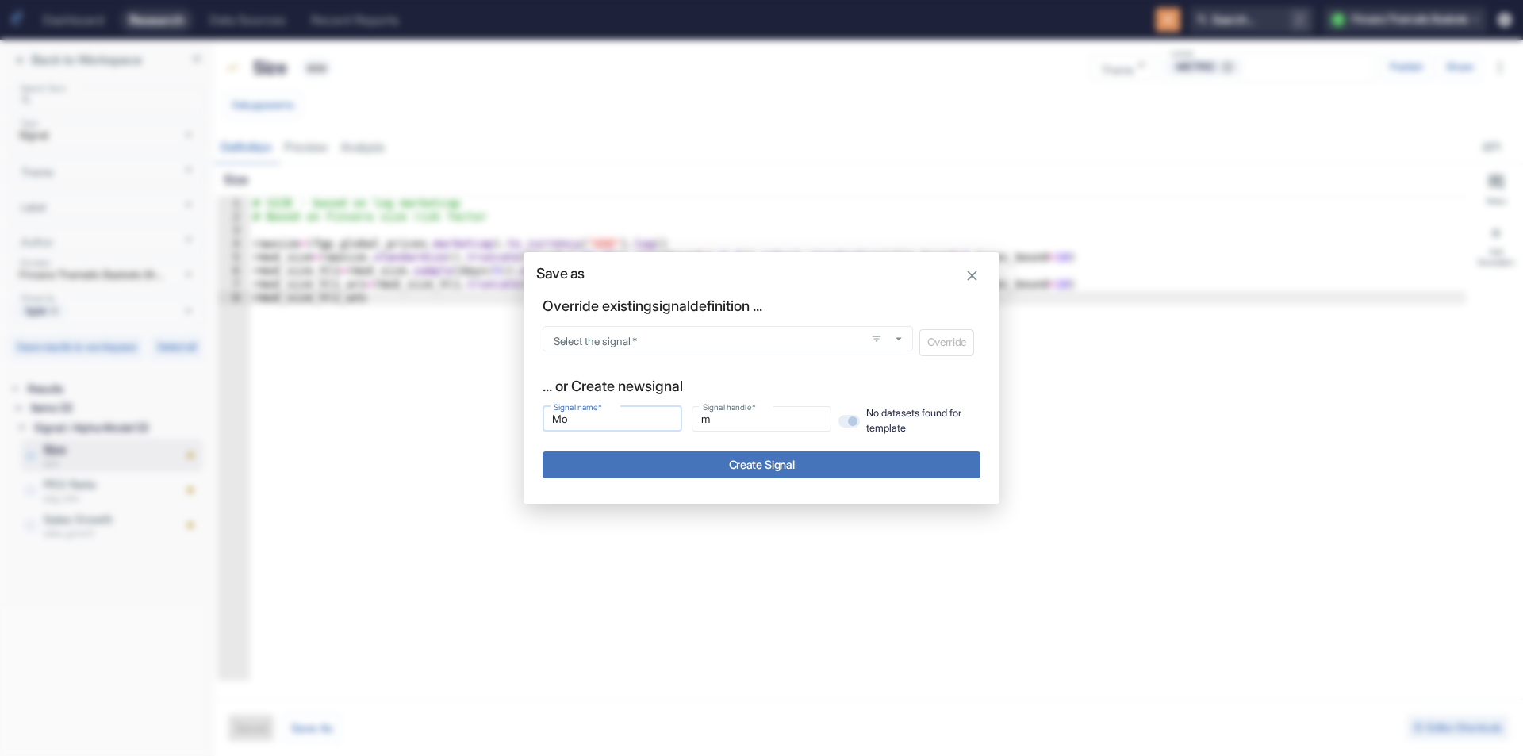
type input "mo"
type input "Mom"
type input "mom"
type input "Mome"
type input "mome"
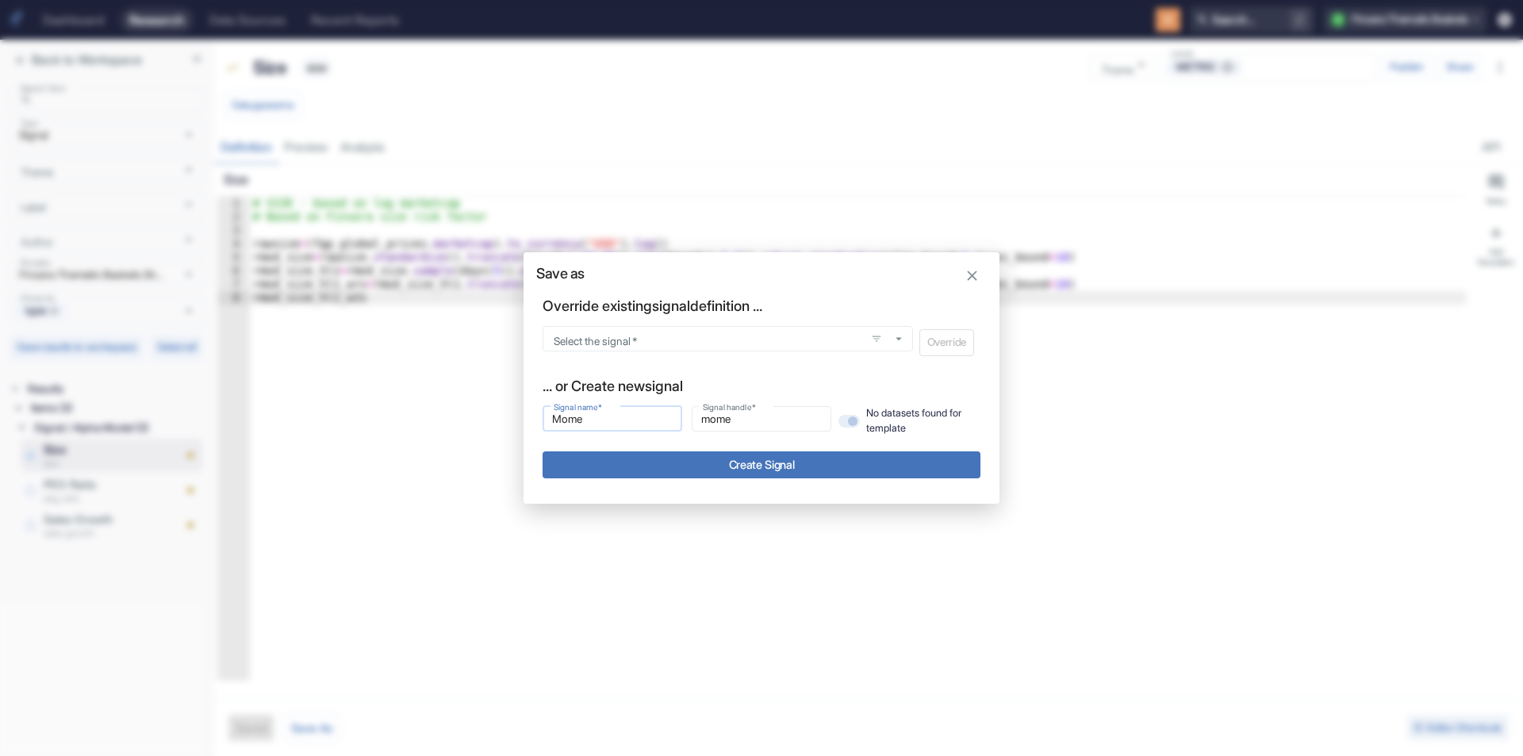
type input "Momen"
type input "momen"
type input "Moment"
type input "moment"
type input "Momenti"
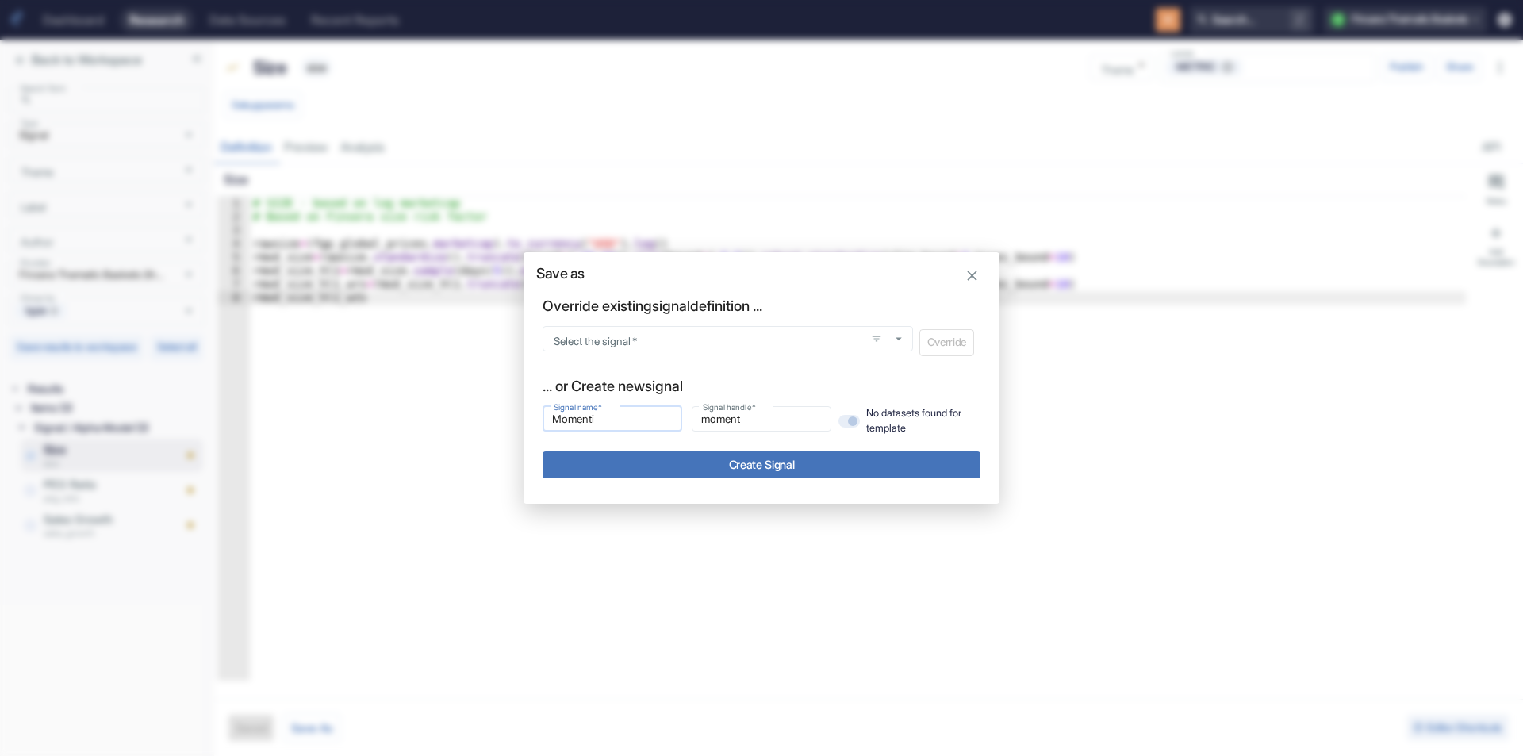
type input "momenti"
type input "Momentim"
type input "momentim"
type input "Momentim"
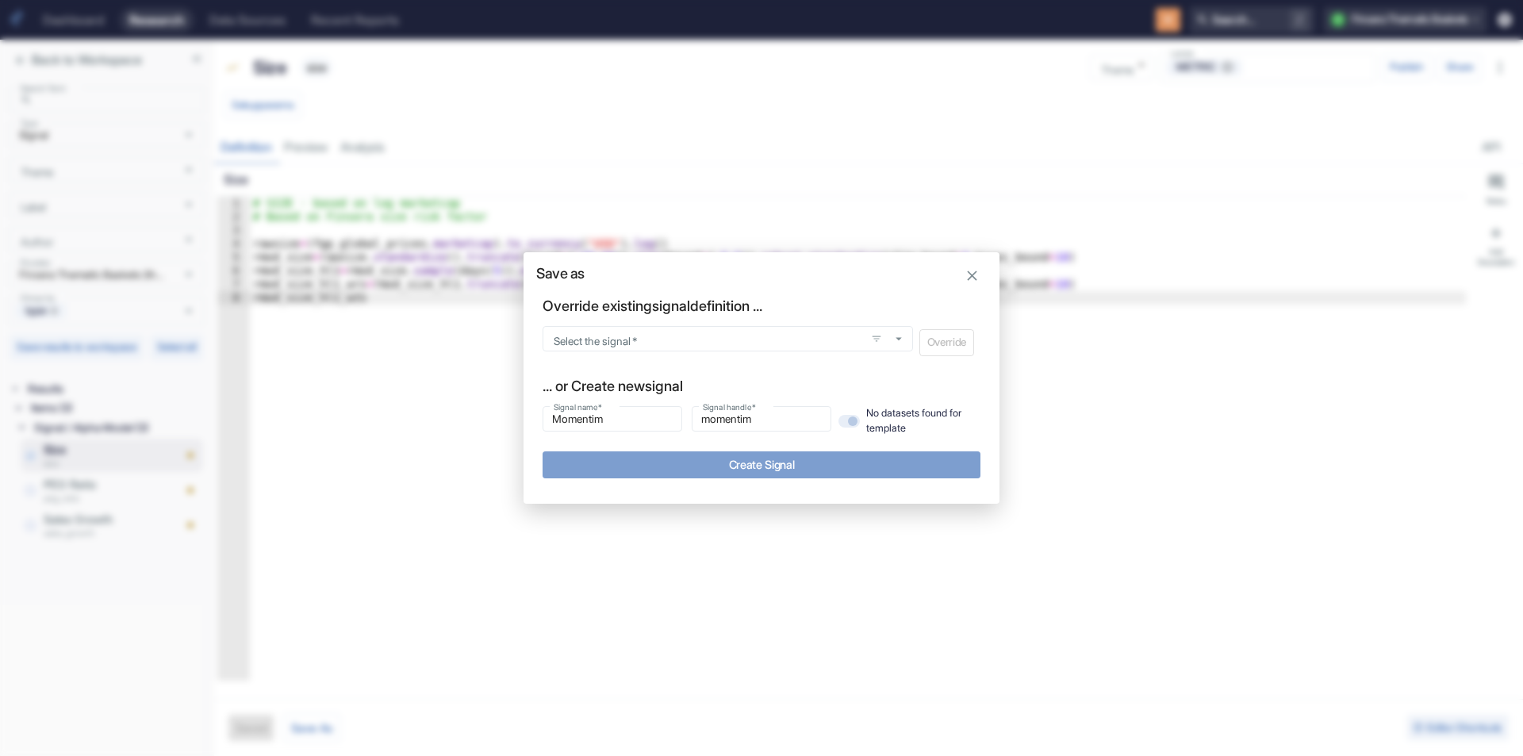
click at [726, 470] on button "Create Signal" at bounding box center [762, 464] width 438 height 26
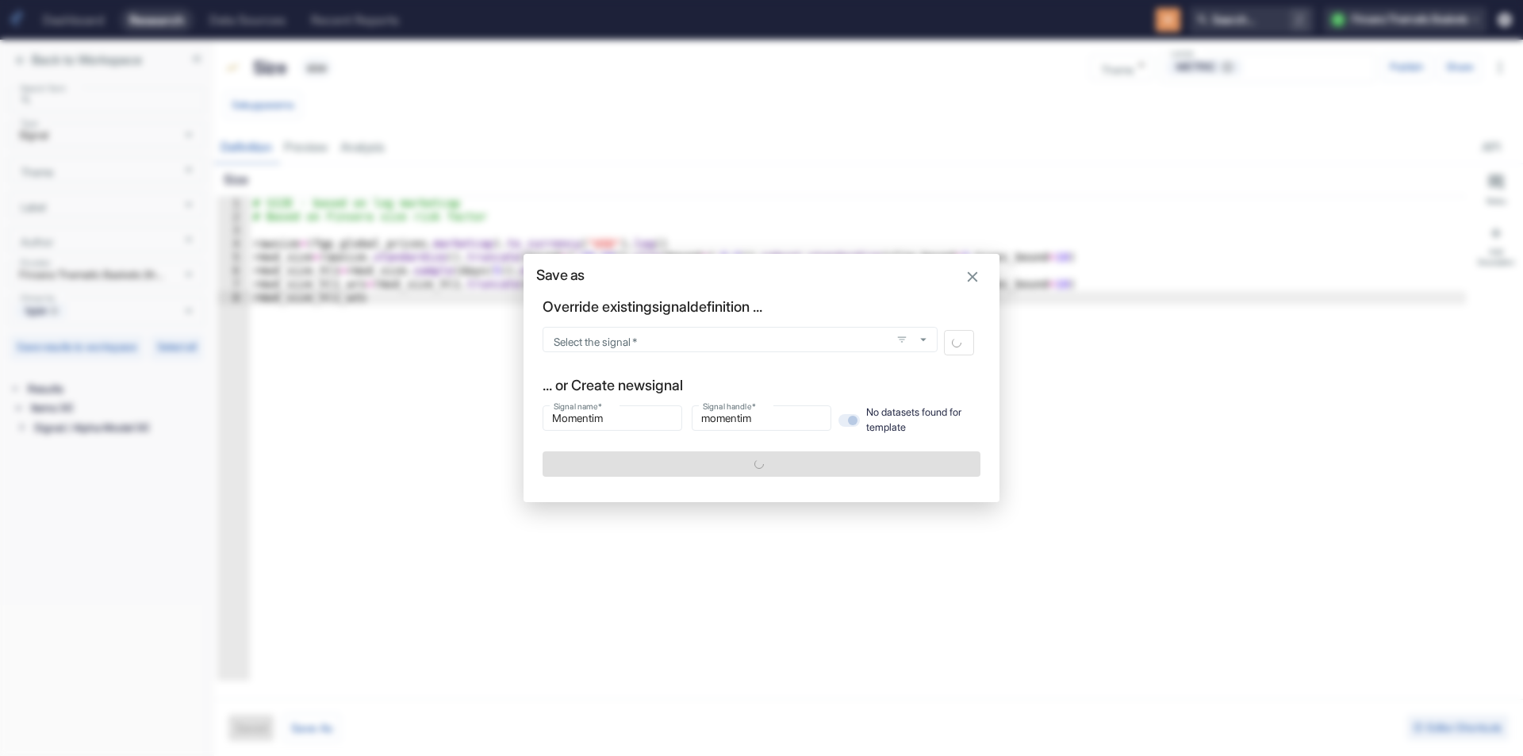
type textarea "x"
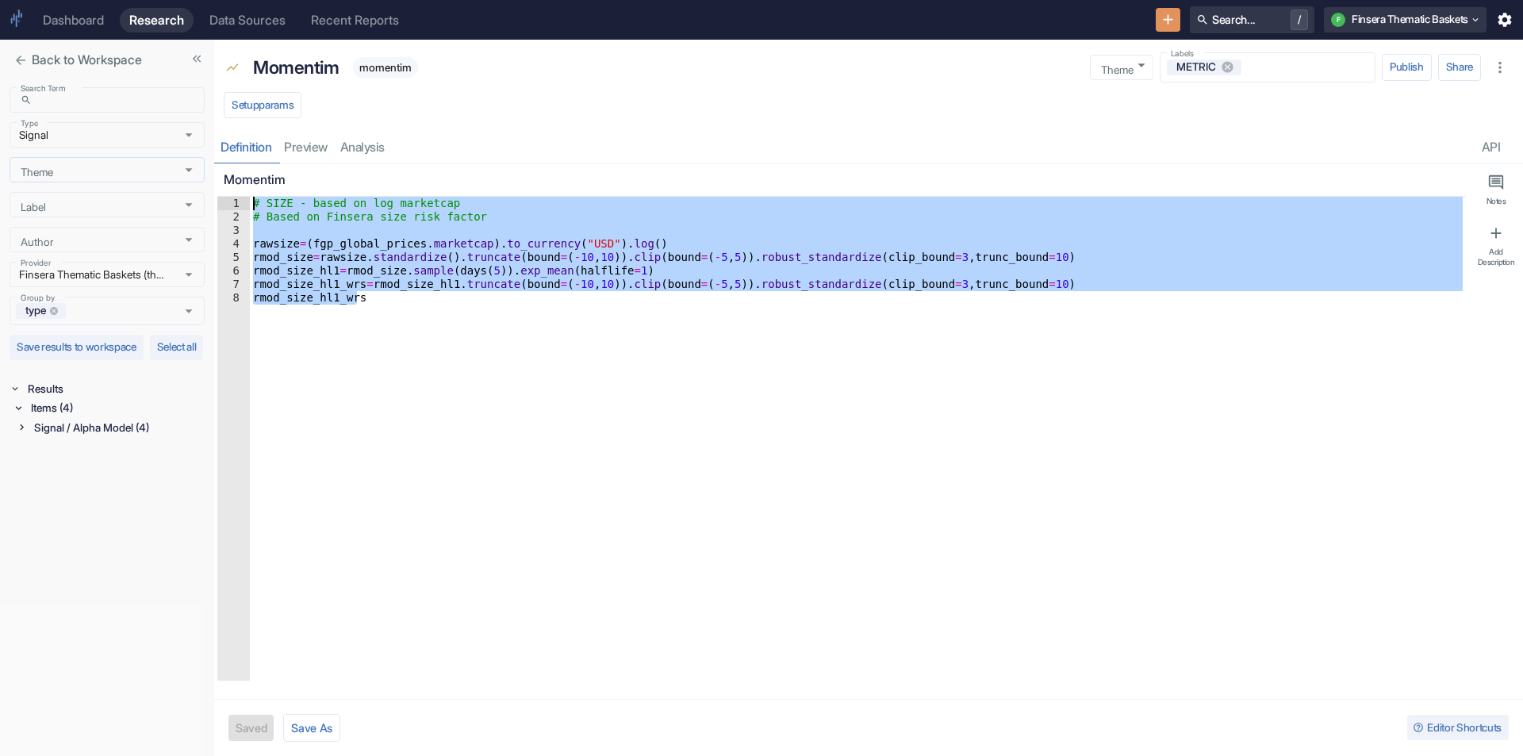
drag, startPoint x: 348, startPoint y: 294, endPoint x: 176, endPoint y: 179, distance: 206.6
click at [176, 179] on div "Back to Workspace Search Term ​ Search Term Type Signal Type Theme Theme Label …" at bounding box center [761, 398] width 1523 height 716
type textarea "# SIZE - based on log marketcap # Based on Finsera size risk factor"
type textarea "x"
paste textarea "(fp_total_returns_[DOMAIN_NAME]_day_[DOMAIN_NAME](months(11),lag=months(1)) /10…"
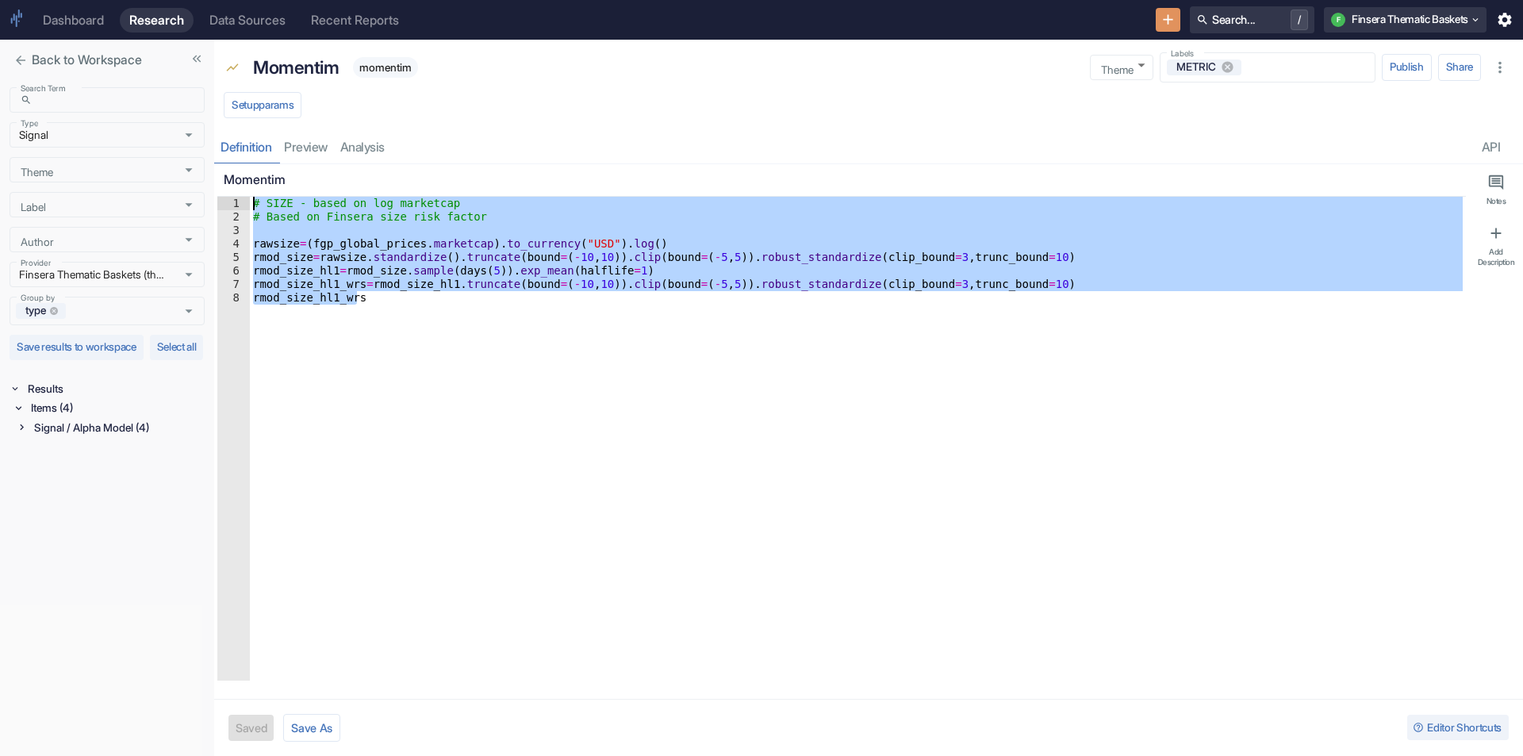
type textarea "(fp_total_returns_[DOMAIN_NAME]_day_[DOMAIN_NAME](months(11),lag=months(1)) /10…"
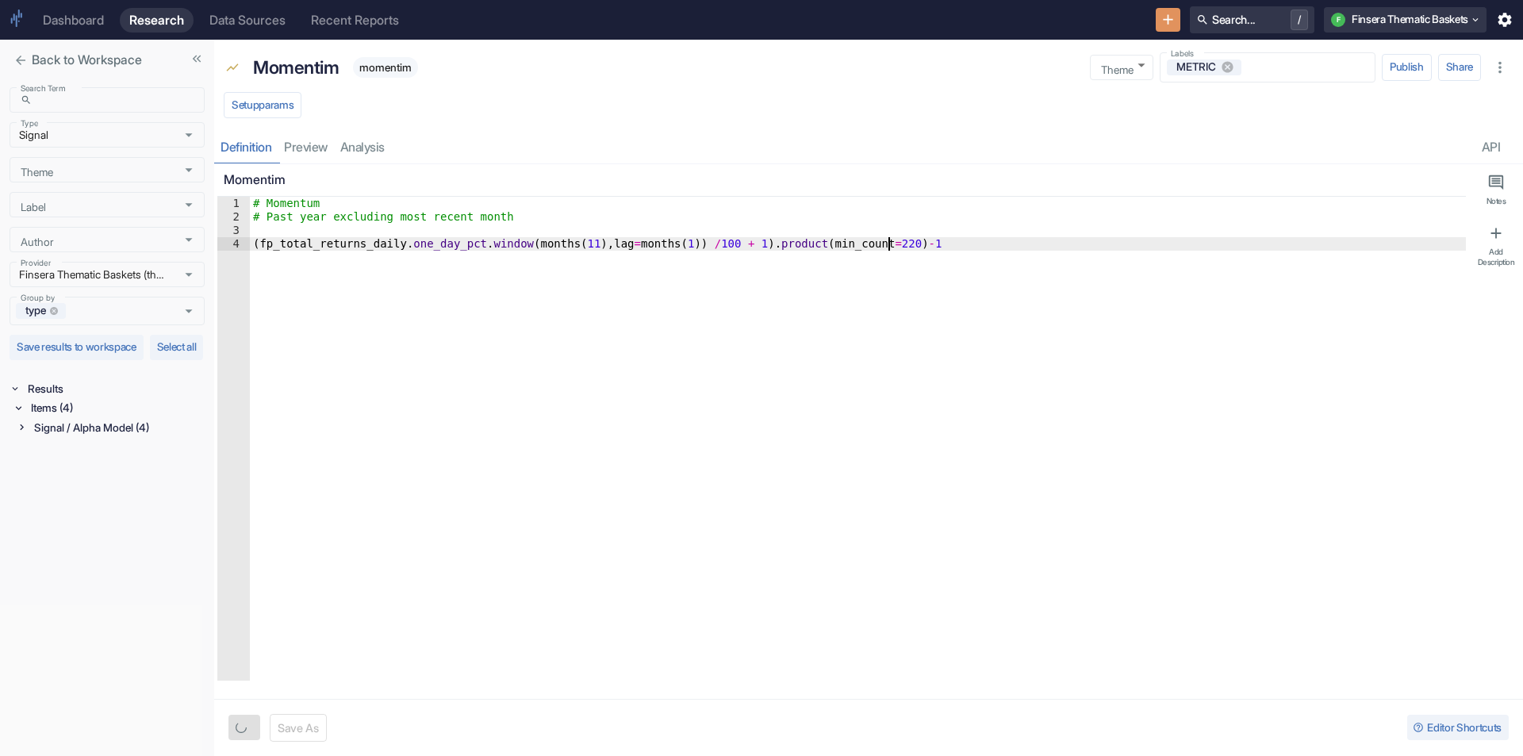
click at [441, 311] on div "# Momentum # Past year excluding most recent month ( fp_total_returns_daily . o…" at bounding box center [858, 452] width 1216 height 511
click at [299, 67] on p "Momentim" at bounding box center [296, 67] width 86 height 27
type textarea "x"
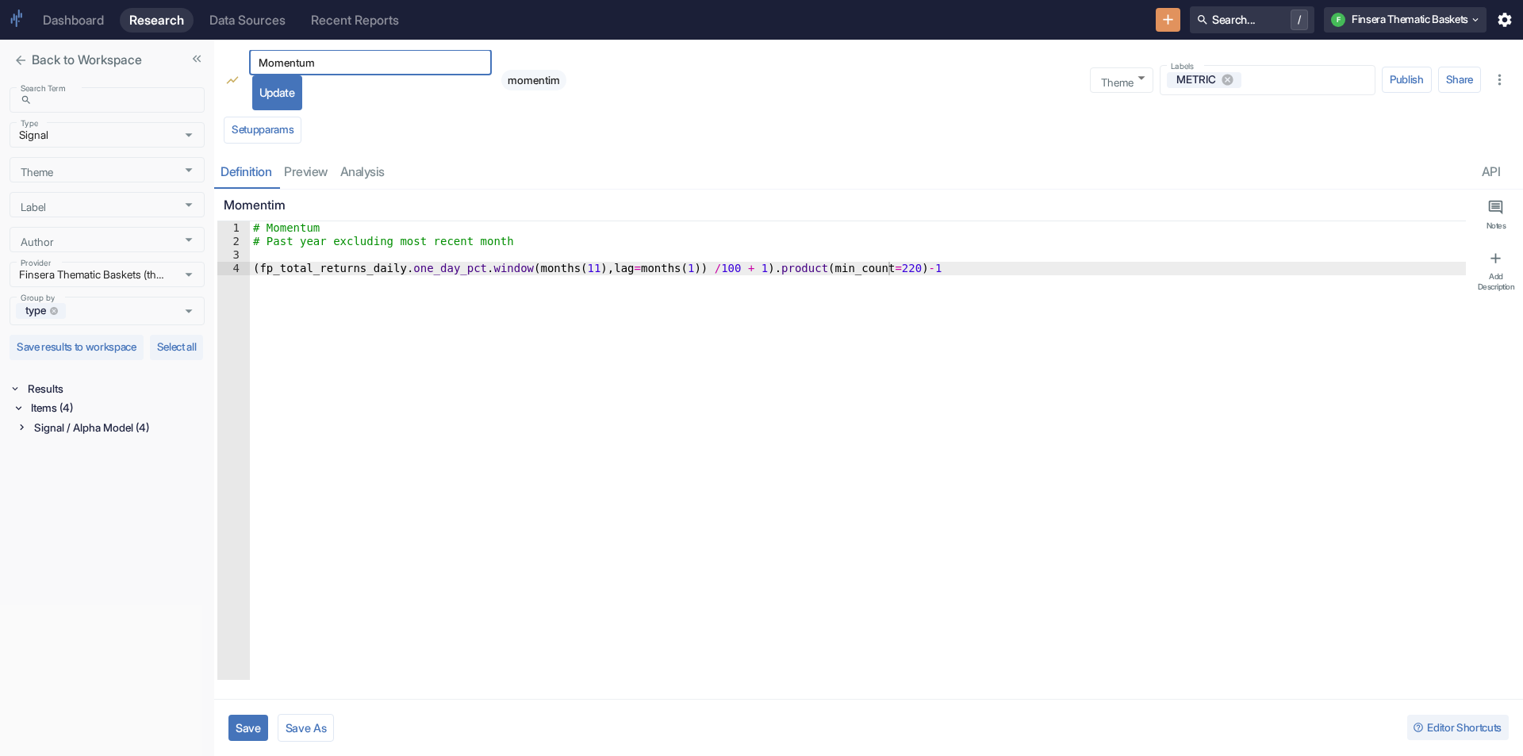
type input "Momentum"
click at [282, 90] on button "Update" at bounding box center [277, 92] width 50 height 35
type textarea "x"
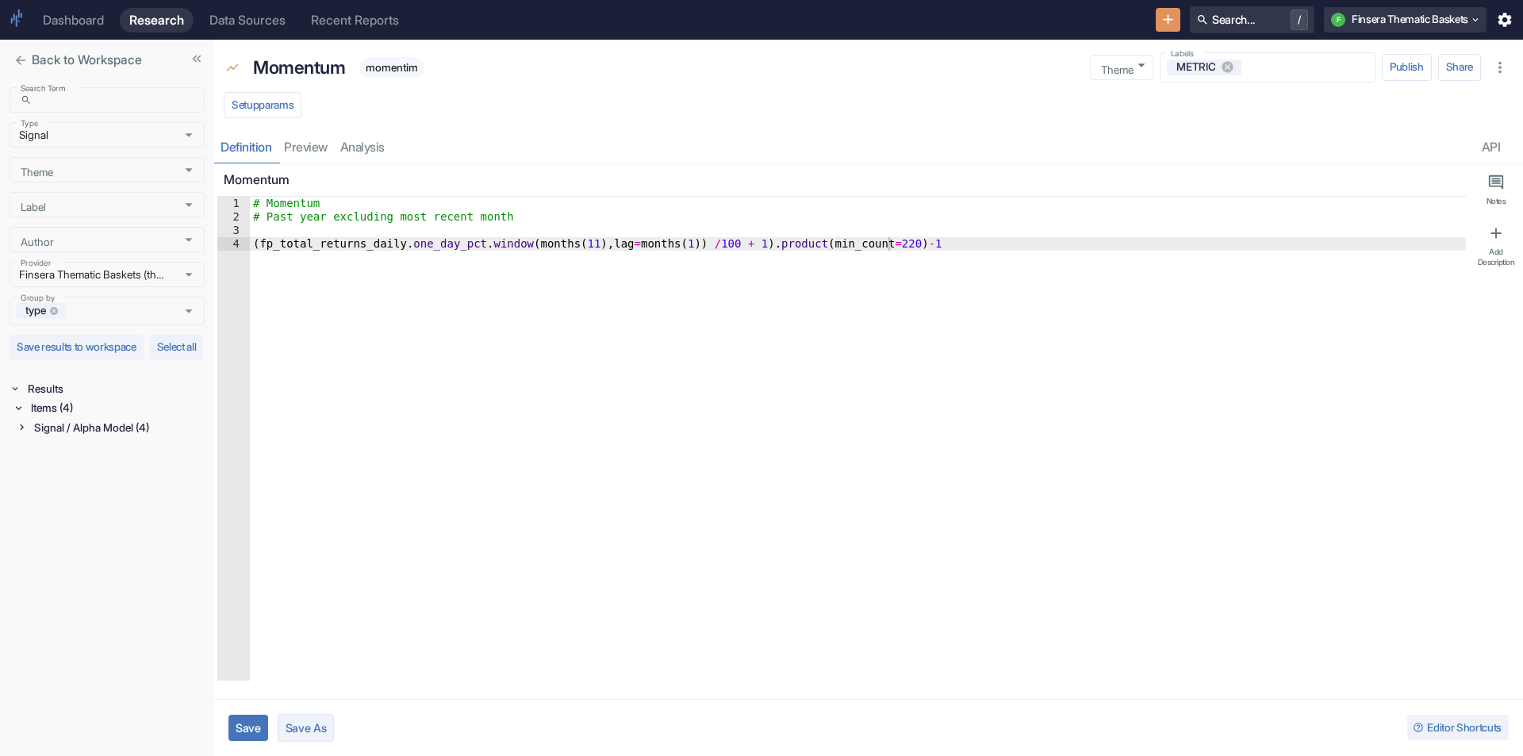
click at [328, 724] on button "Save As" at bounding box center [306, 728] width 57 height 28
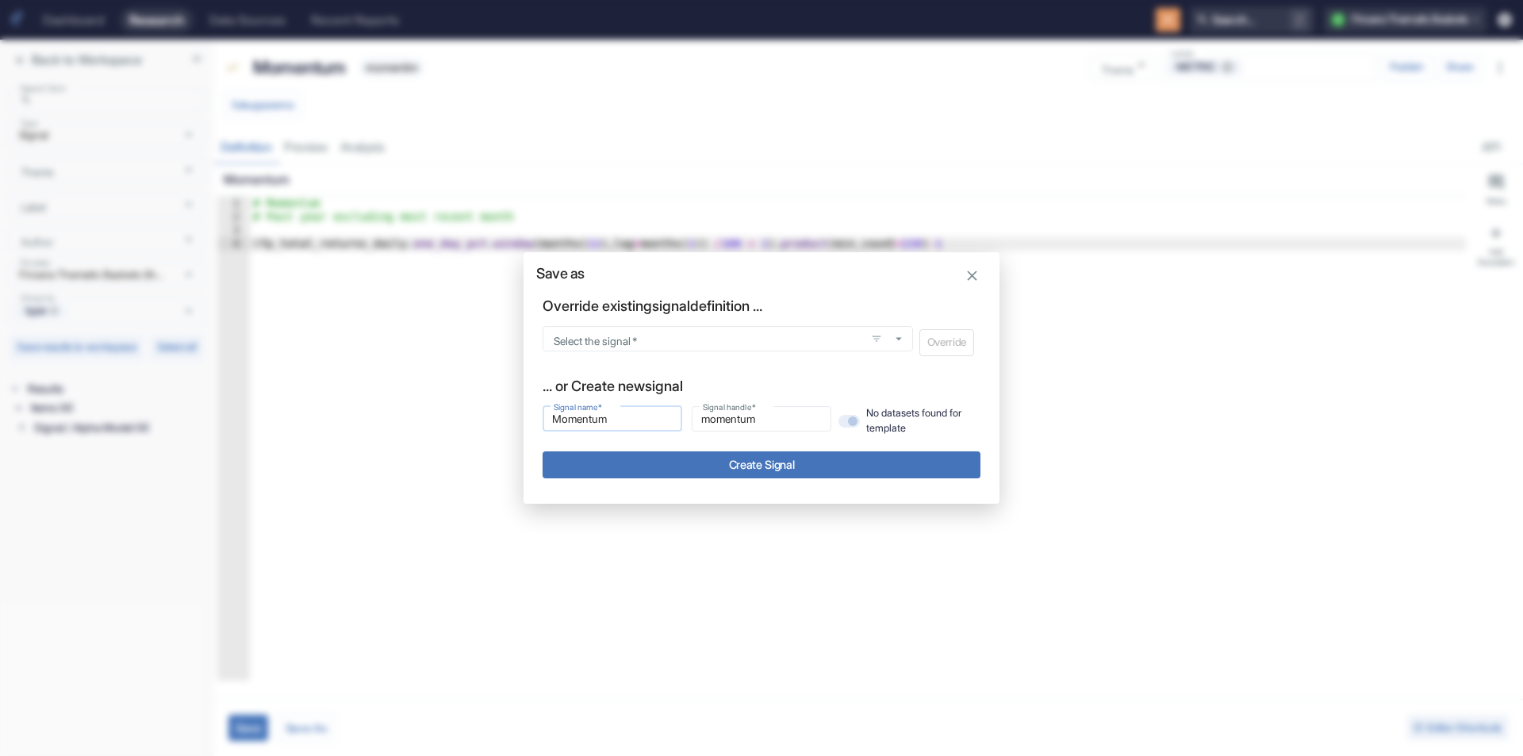
click at [619, 418] on input "Momentum" at bounding box center [613, 418] width 140 height 19
type input "F"
type input "f"
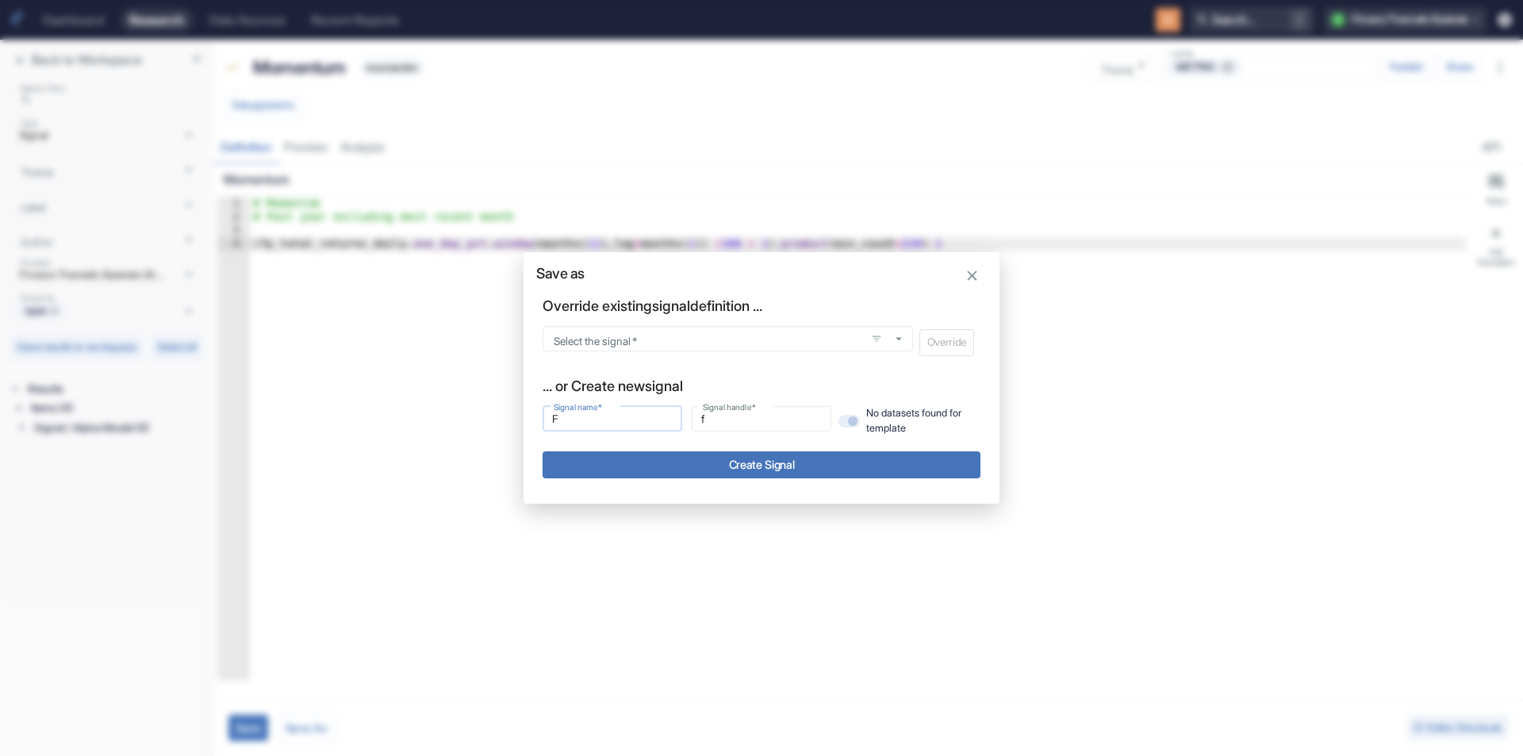
type input "Fr"
type input "fr"
type input "Fre"
type input "fre"
type input "Free"
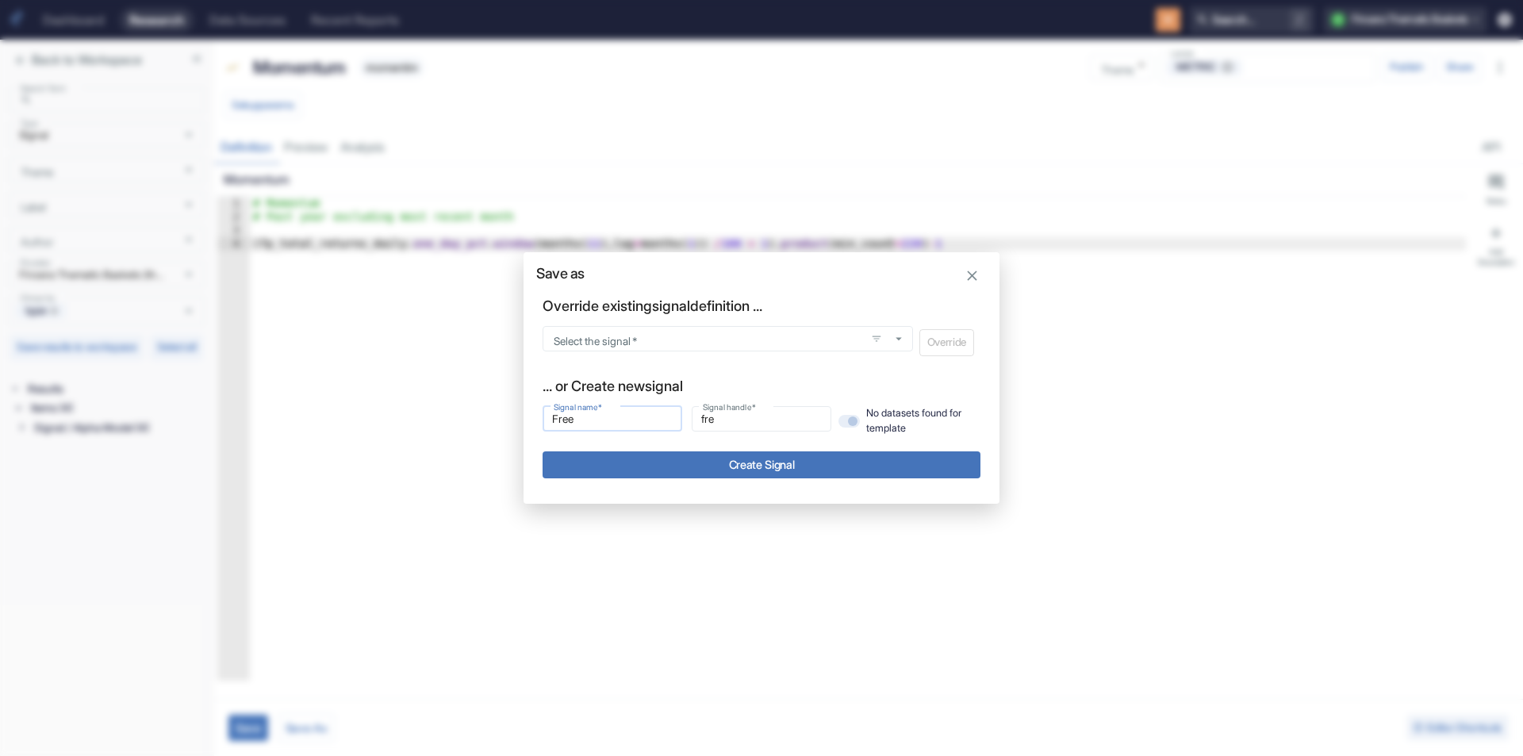
type input "free"
type input "Free"
type input "free_"
type input "Free C"
type input "free_c"
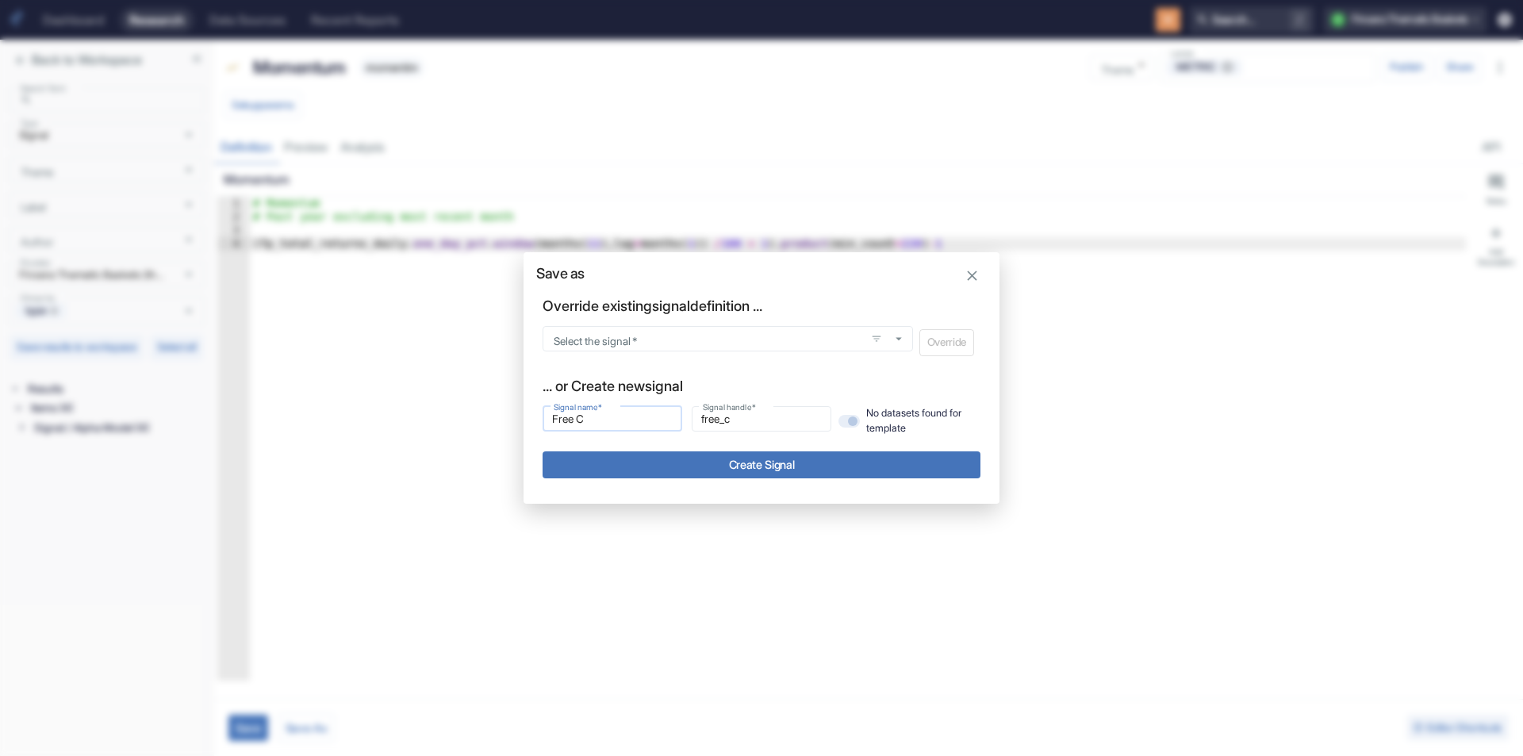
type input "Free Ca"
type input "free_ca"
type input "Free Cas"
type input "free_cas"
type input "Free Cash"
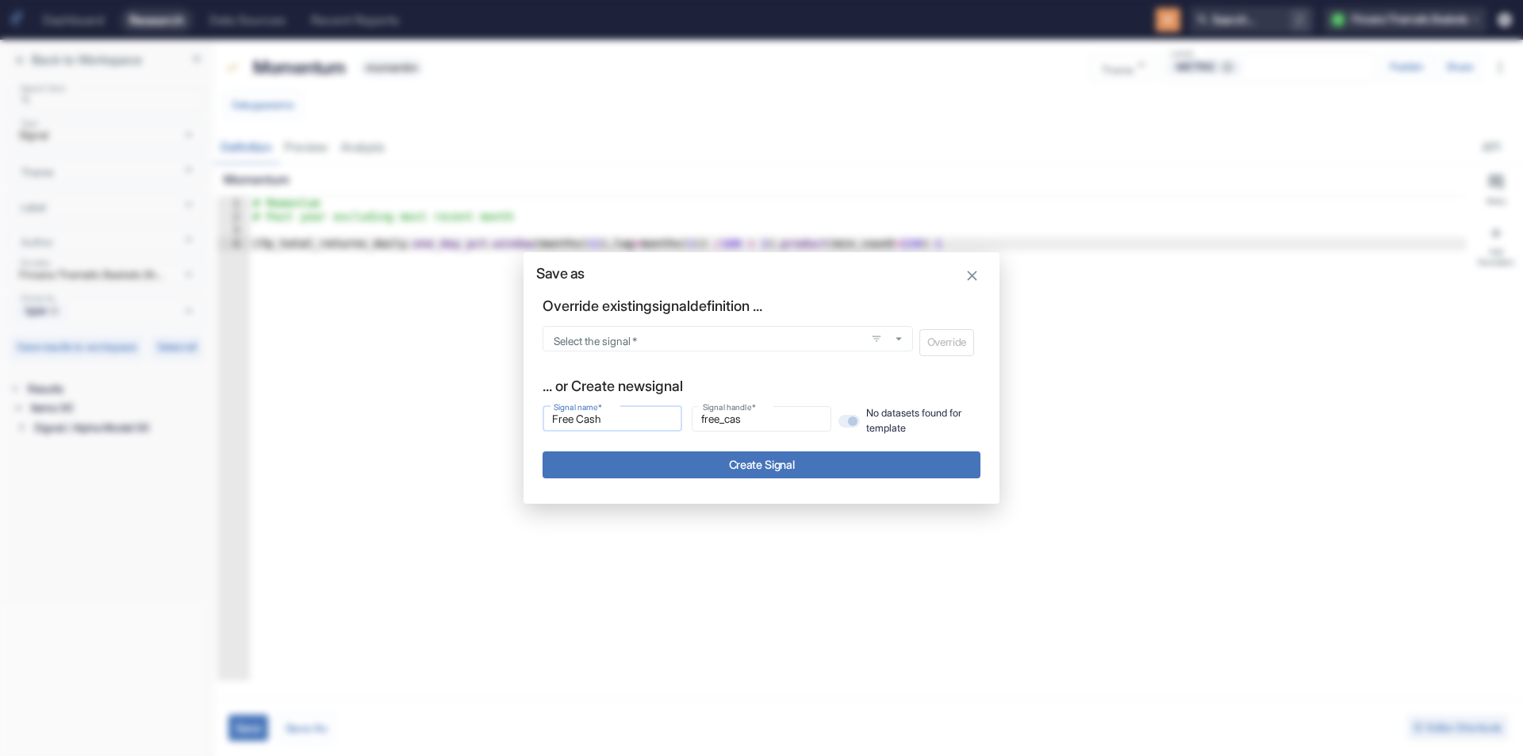
type input "free_cash"
type input "Free Cash"
type input "free_cash_"
type input "Free Cash H"
type input "free_cash_h"
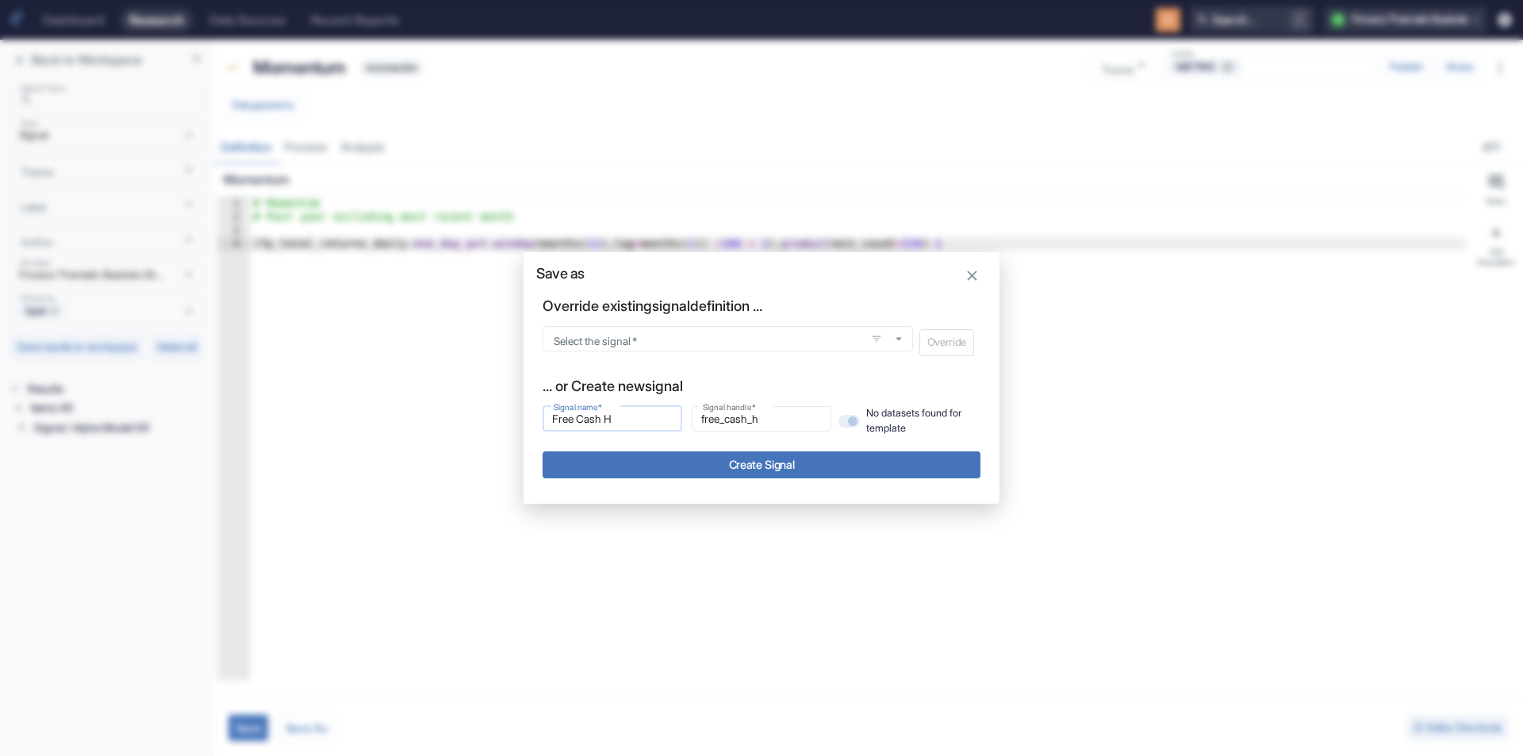
type input "Free Cash"
type input "free_cash_"
type input "Free Cash F"
type input "free_cash_f"
type input "Free Cash Fl"
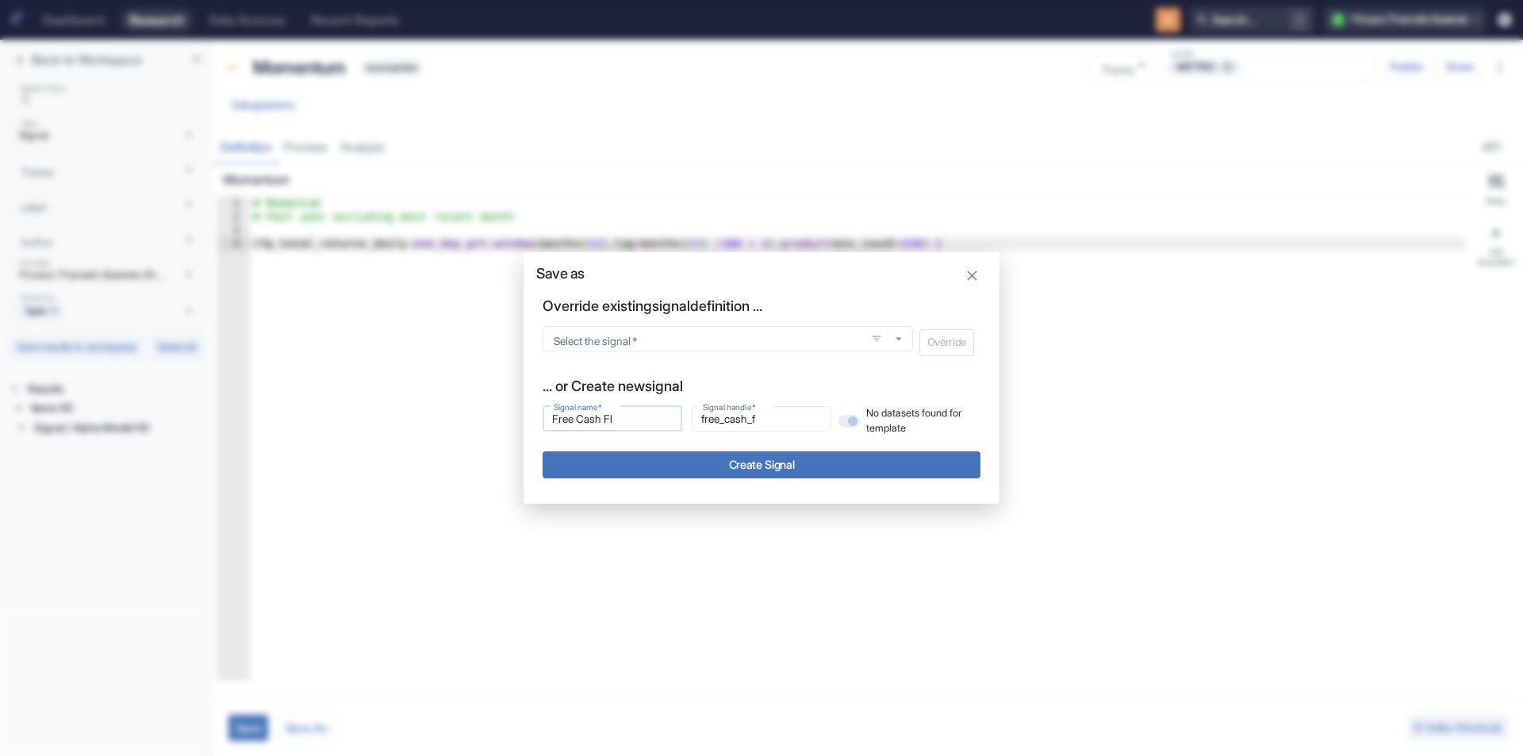
type input "free_cash_fl"
type input "Free Cash Flo"
type input "free_cash_flo"
type input "Free Cash Flow"
type input "free_cash_flow"
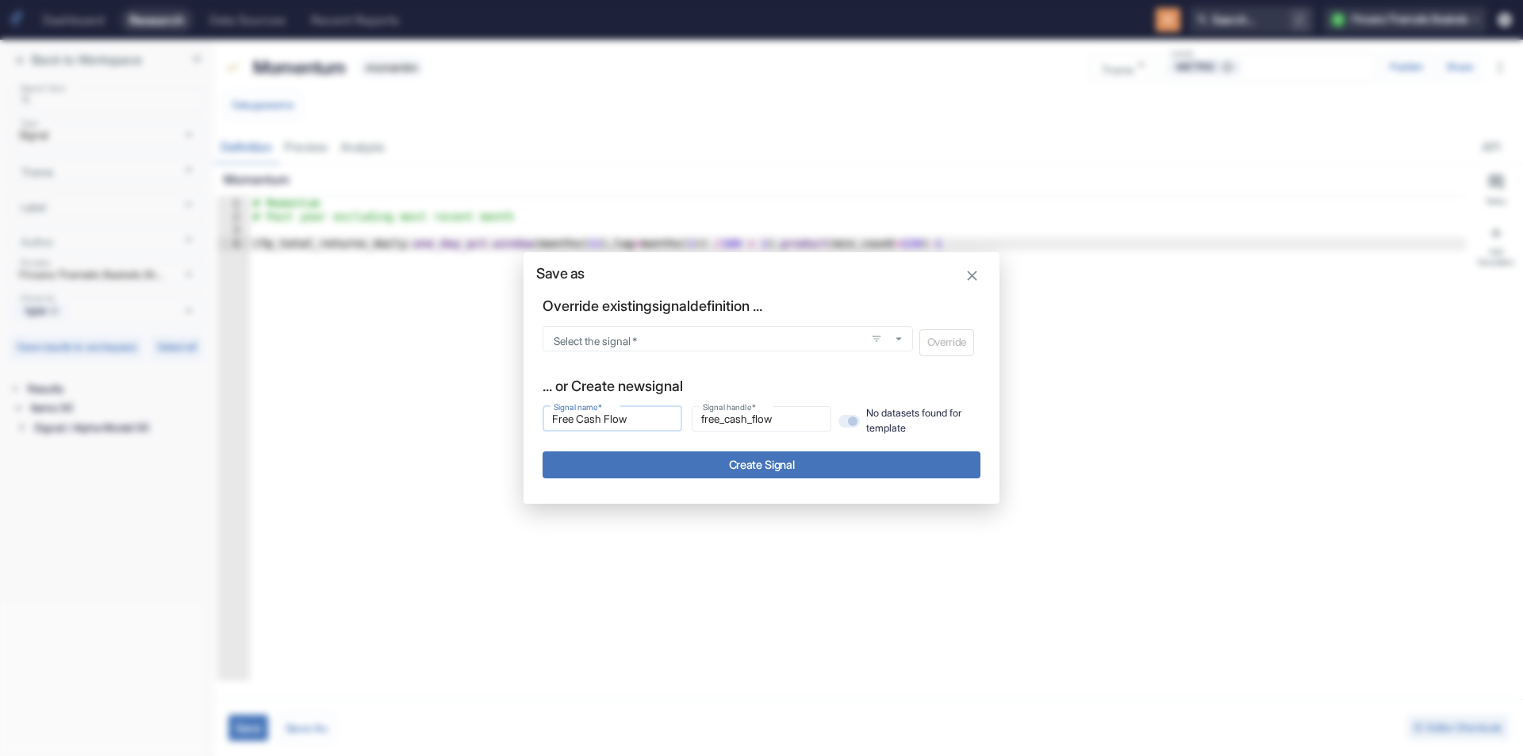
type input "Free Cash Flow"
type input "free_cash_flow_"
type input "Free Cash Flow t"
type input "free_cash_flow_t"
type input "Free Cash Flow to"
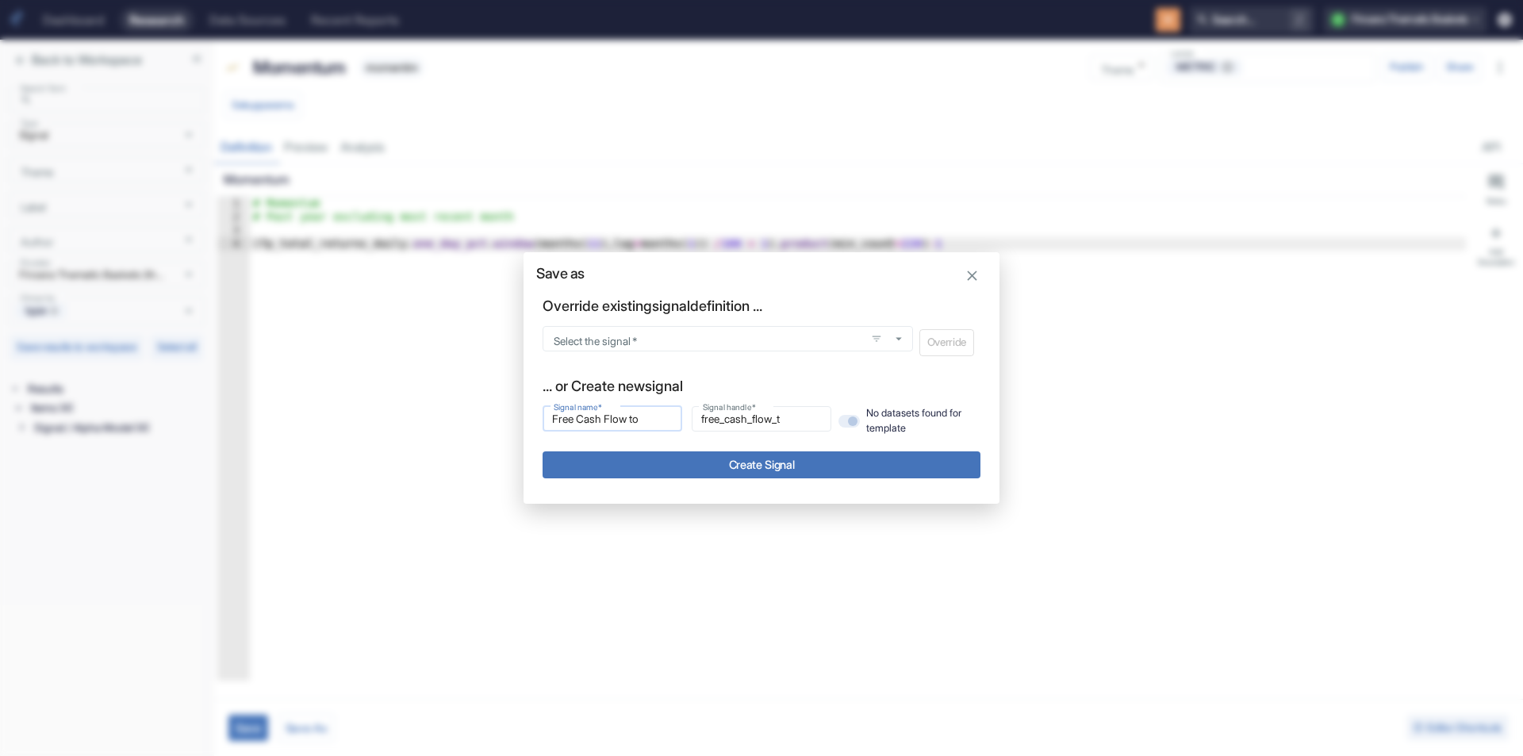
type input "free_cash_flow_to"
type input "Free Cash Flow to"
type input "free_cash_flow_to_"
type input "Free Cash Flow to S"
type input "free_cash_flow_to_s"
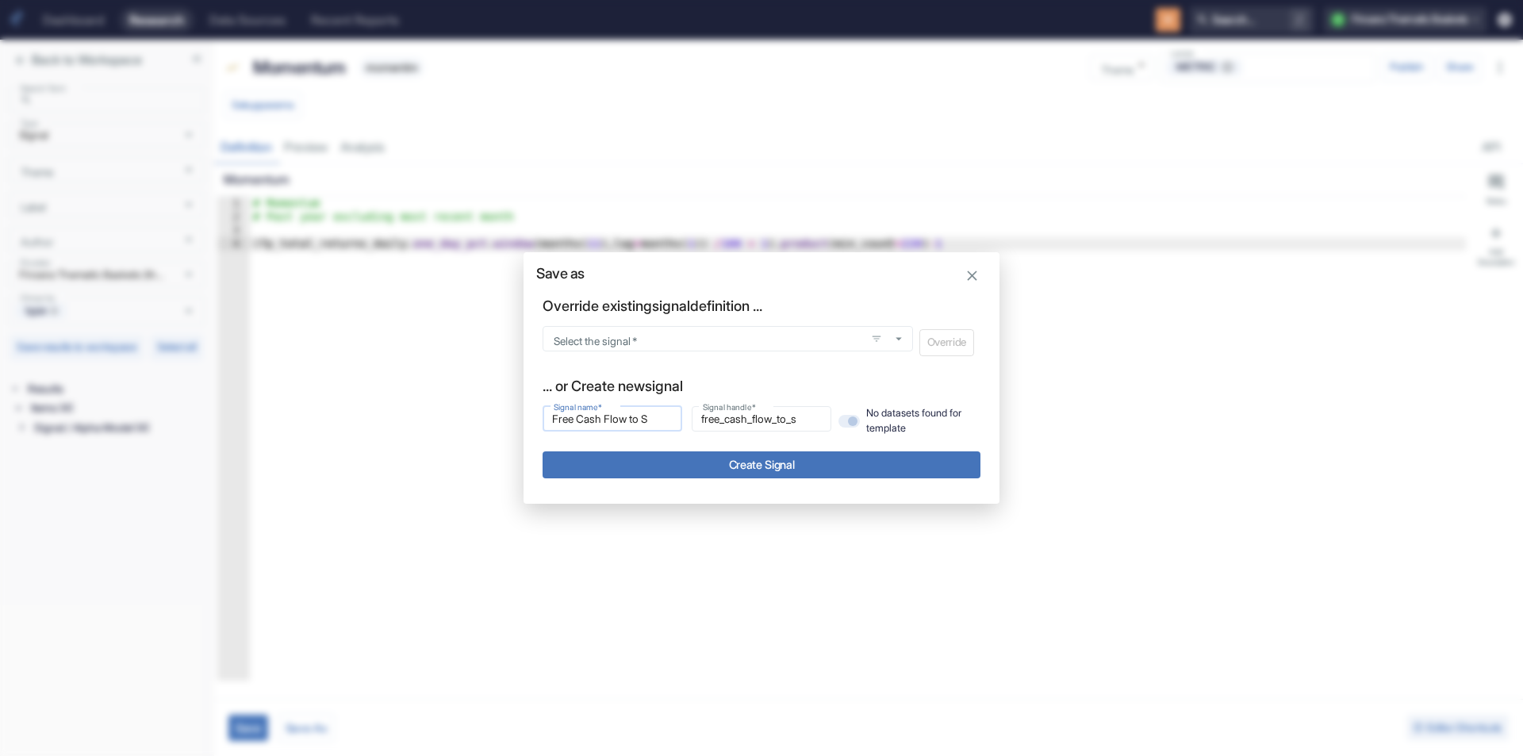
type input "Free Cash Flow to Sa"
type input "free_cash_flow_to_sa"
type input "Free Cash Flow to [PERSON_NAME]"
type input "free_cash_flow_to_sal"
type input "Free Cash Flow to Sale"
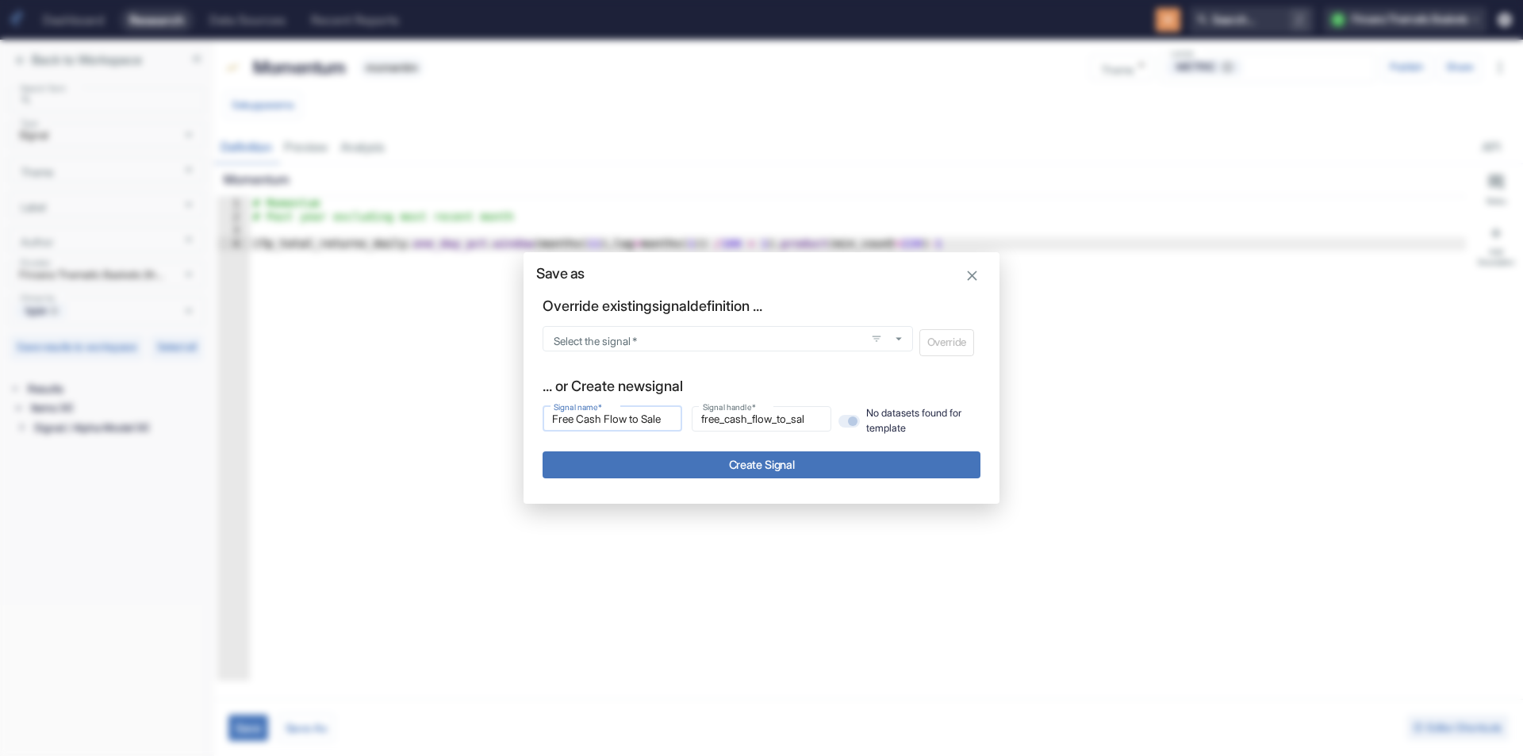
type input "free_cash_flow_to_sale"
type input "Free Cash Flow to Sales"
type input "free_cash_flow_to_sales"
type input "Free Cash Flow to Sales"
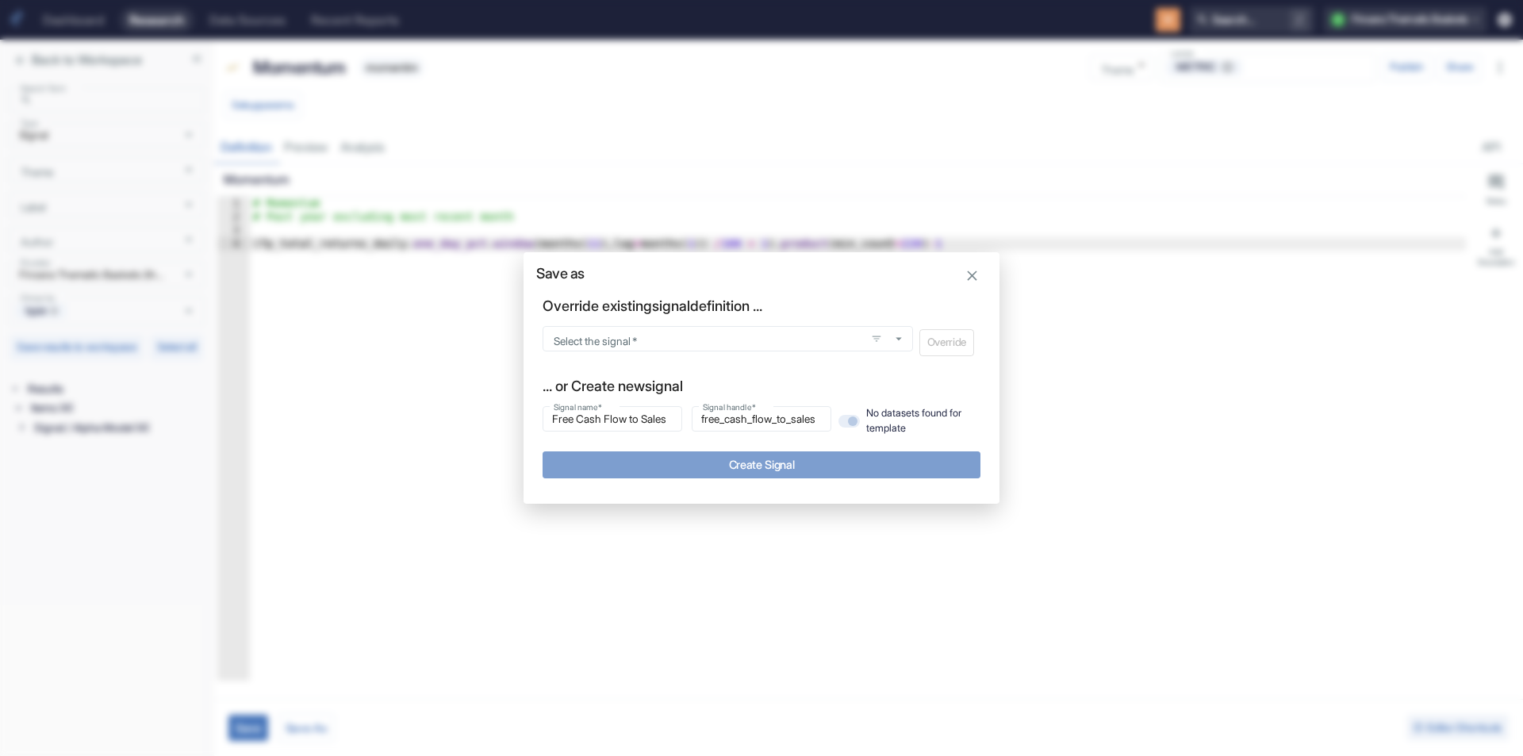
click at [743, 471] on button "Create Signal" at bounding box center [762, 464] width 438 height 26
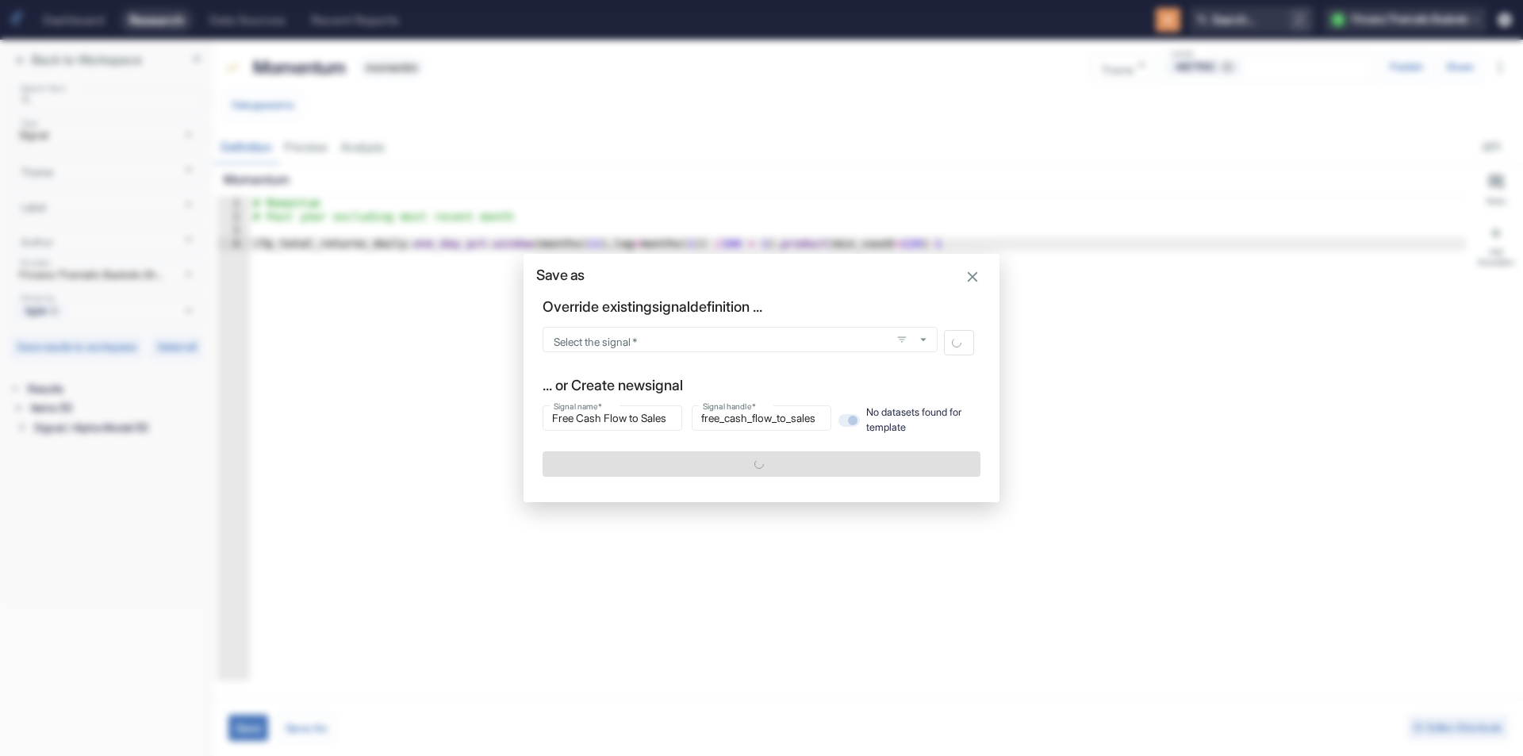
type textarea "x"
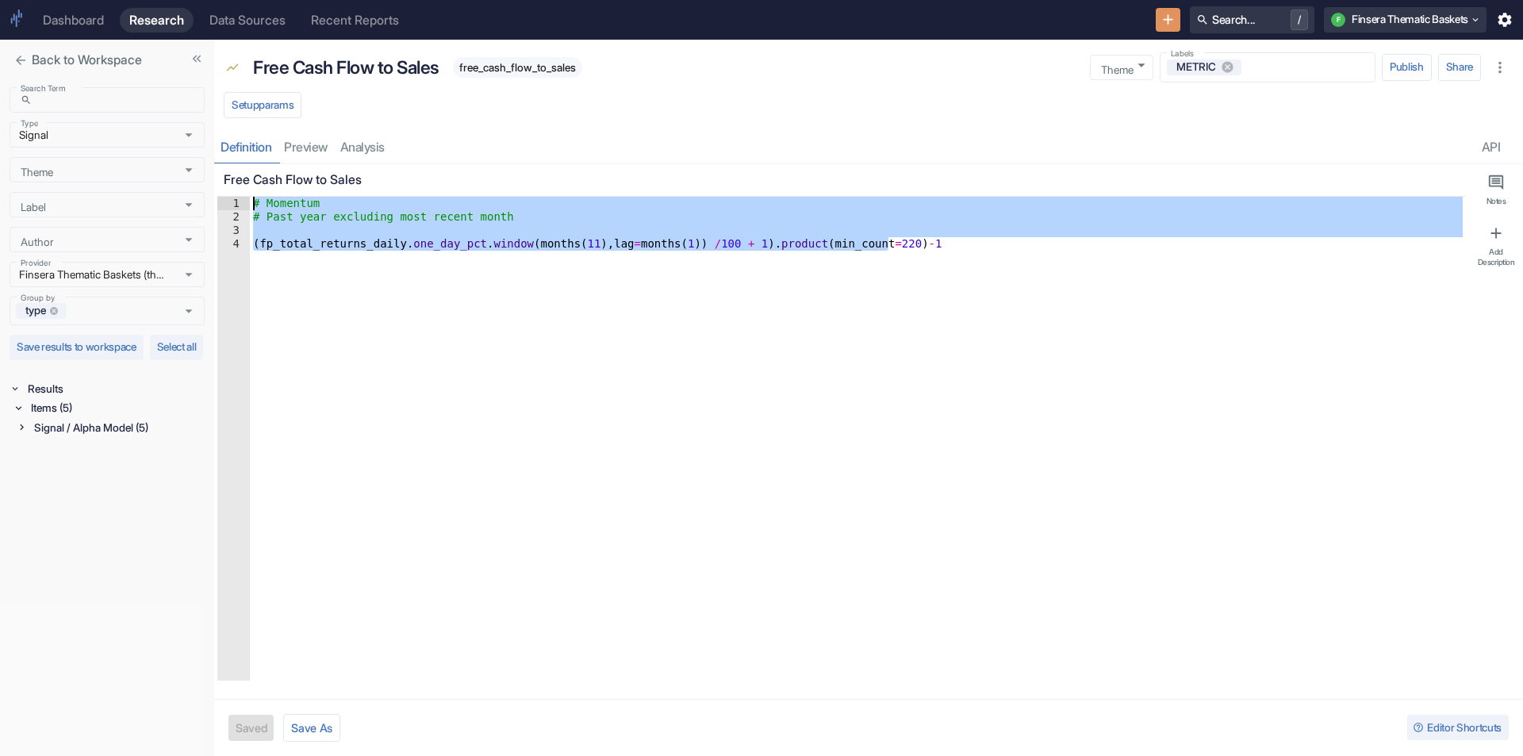
drag, startPoint x: 419, startPoint y: 423, endPoint x: 219, endPoint y: 170, distance: 322.6
click at [219, 170] on div "Free Cash Flow to Sales (fp_total_returns_[DOMAIN_NAME]_day_[DOMAIN_NAME](month…" at bounding box center [841, 422] width 1249 height 517
type textarea "# Momentum # Past year excluding most recent month"
paste textarea "Cursor at row 1"
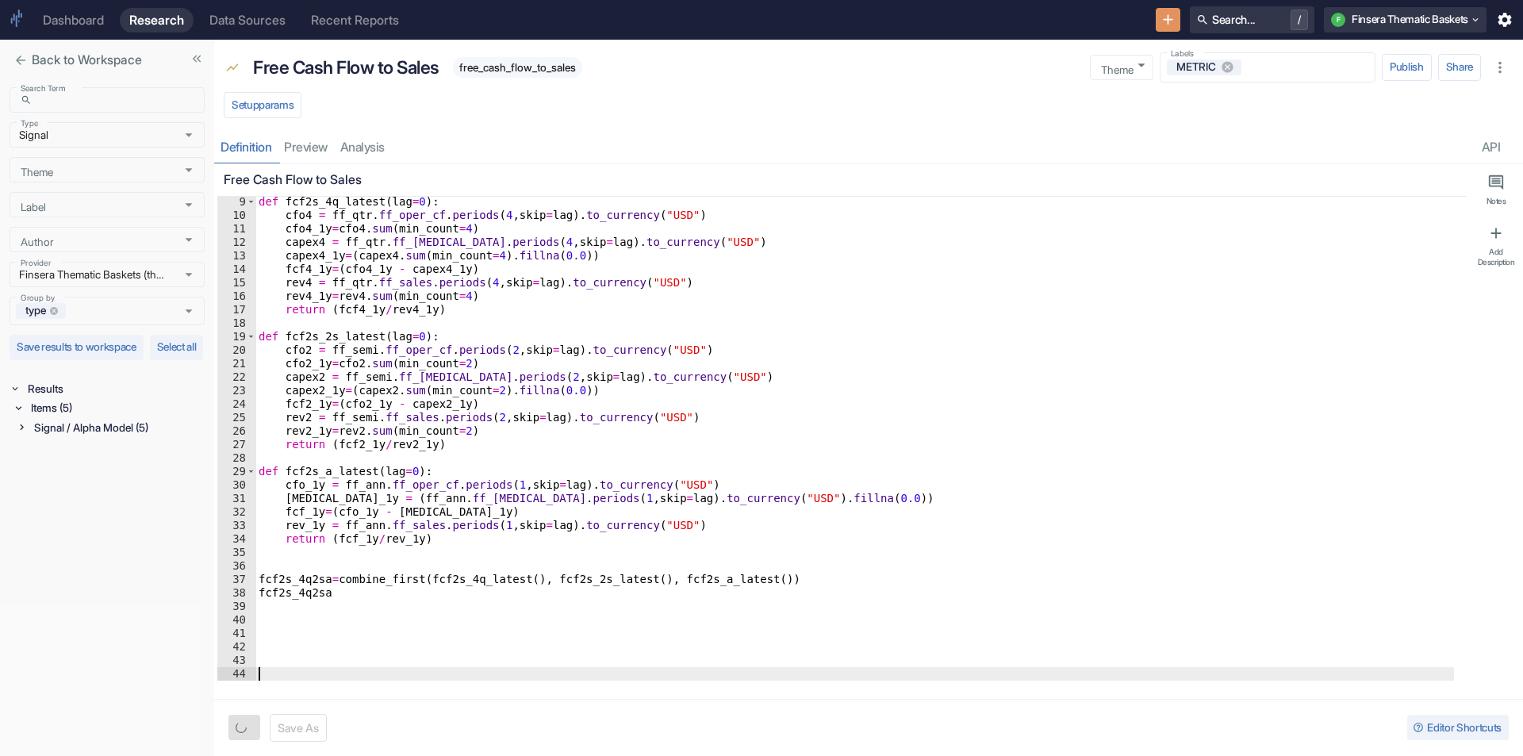
scroll to position [109, 0]
click at [249, 730] on button "Save" at bounding box center [249, 728] width 40 height 26
type textarea "x"
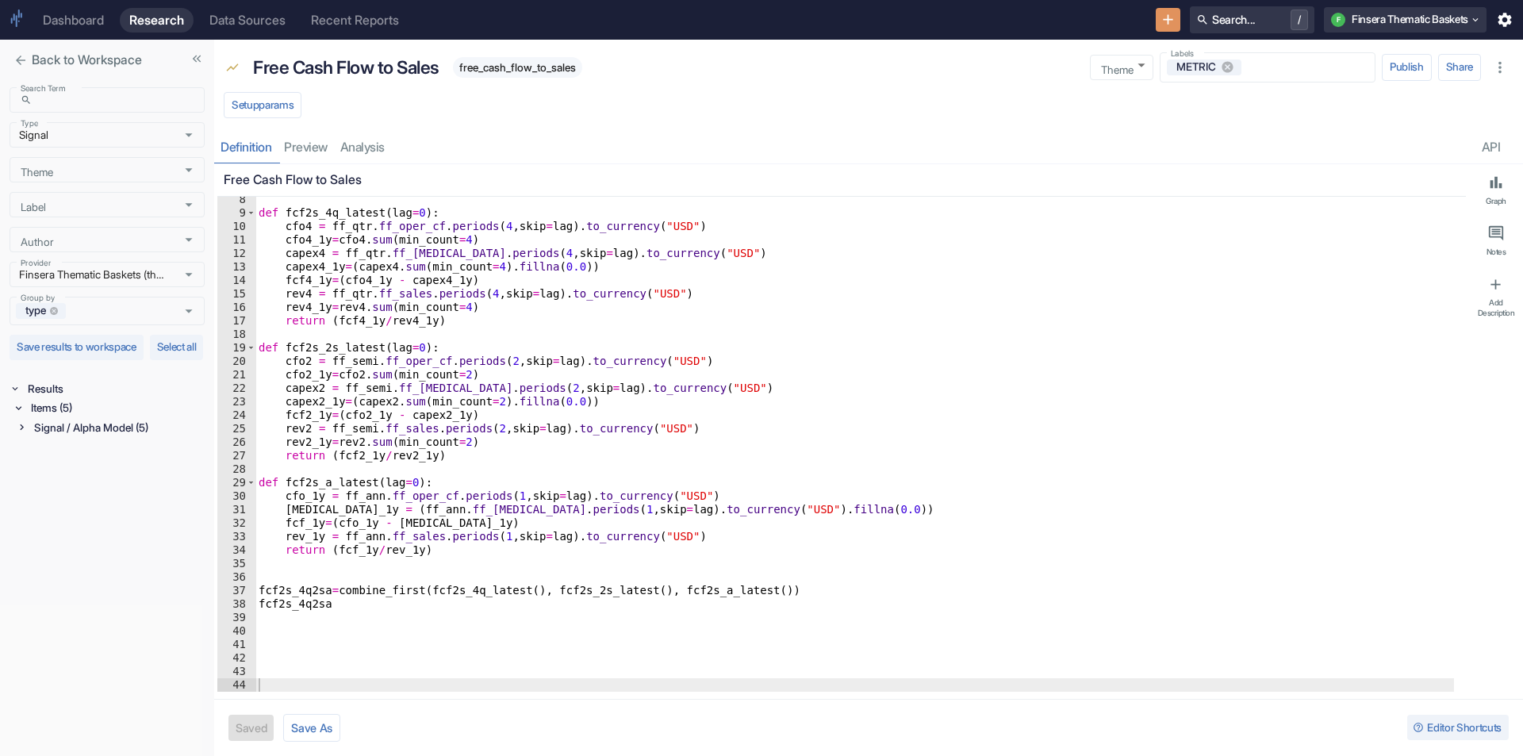
scroll to position [98, 0]
click at [329, 733] on button "Save As" at bounding box center [311, 728] width 57 height 28
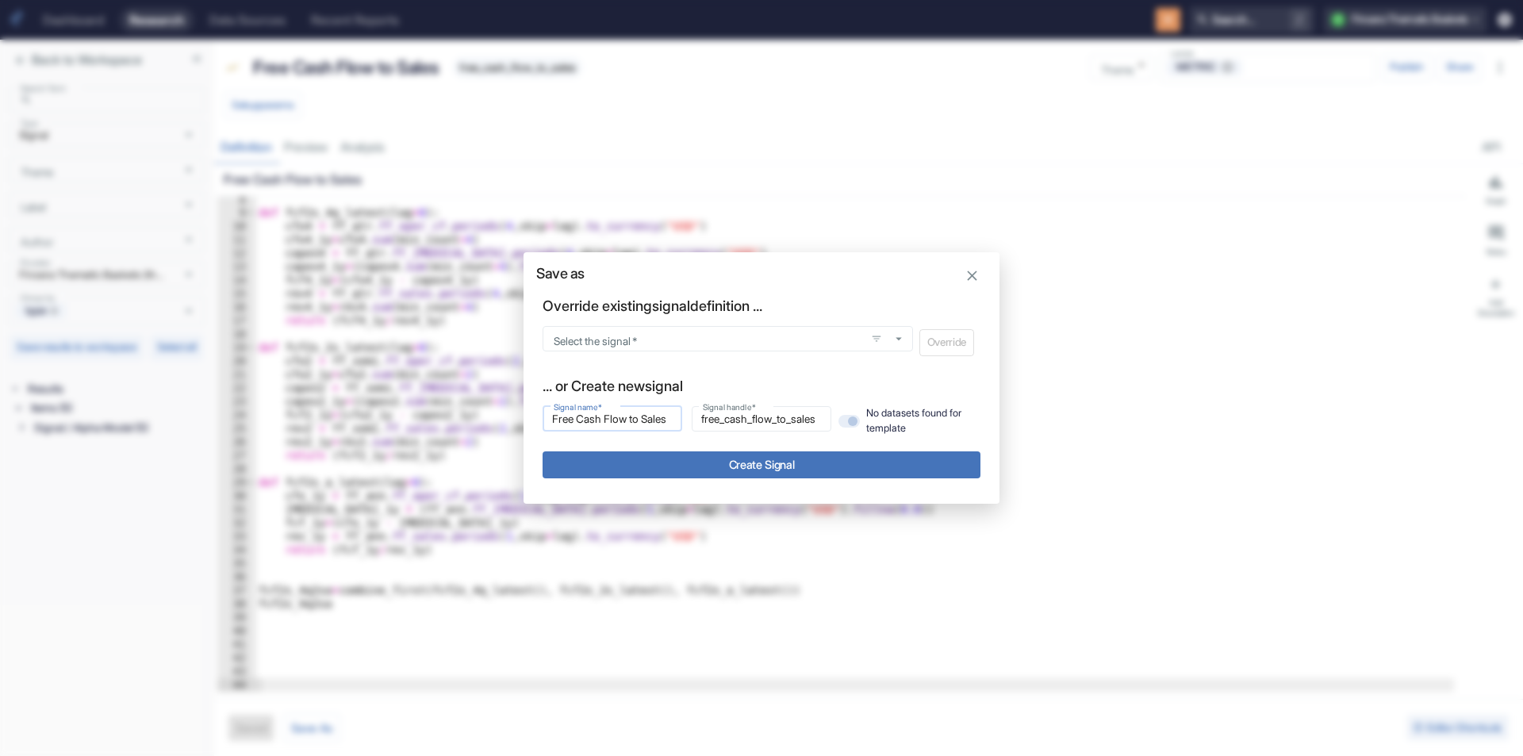
click at [590, 428] on div "Free Cash Flow to Sales Signal name   *" at bounding box center [613, 418] width 140 height 25
click at [596, 415] on input "Free Cash Flow to Sales" at bounding box center [613, 418] width 140 height 19
type input "D"
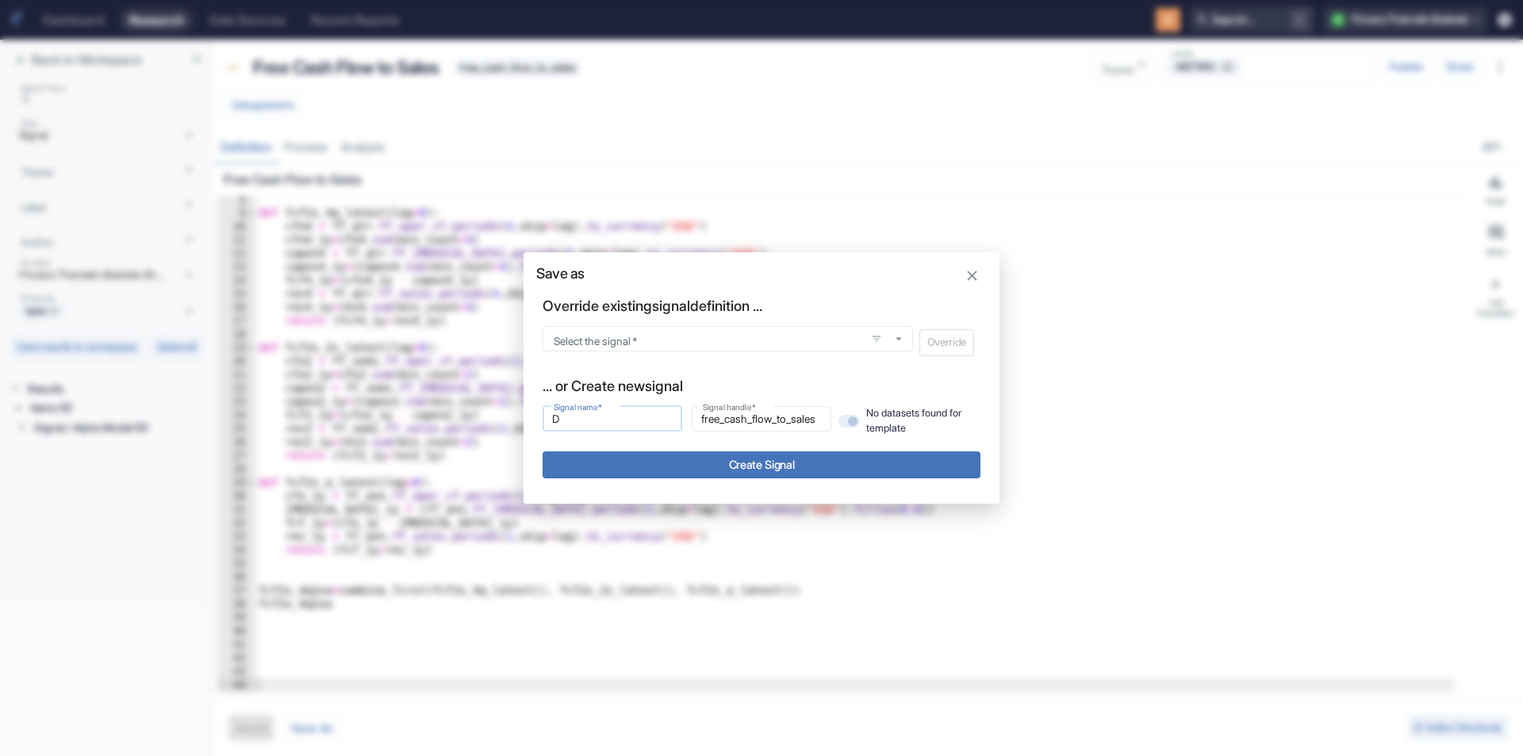
type input "d"
type input "Di"
type input "di"
type input "Div"
type input "div"
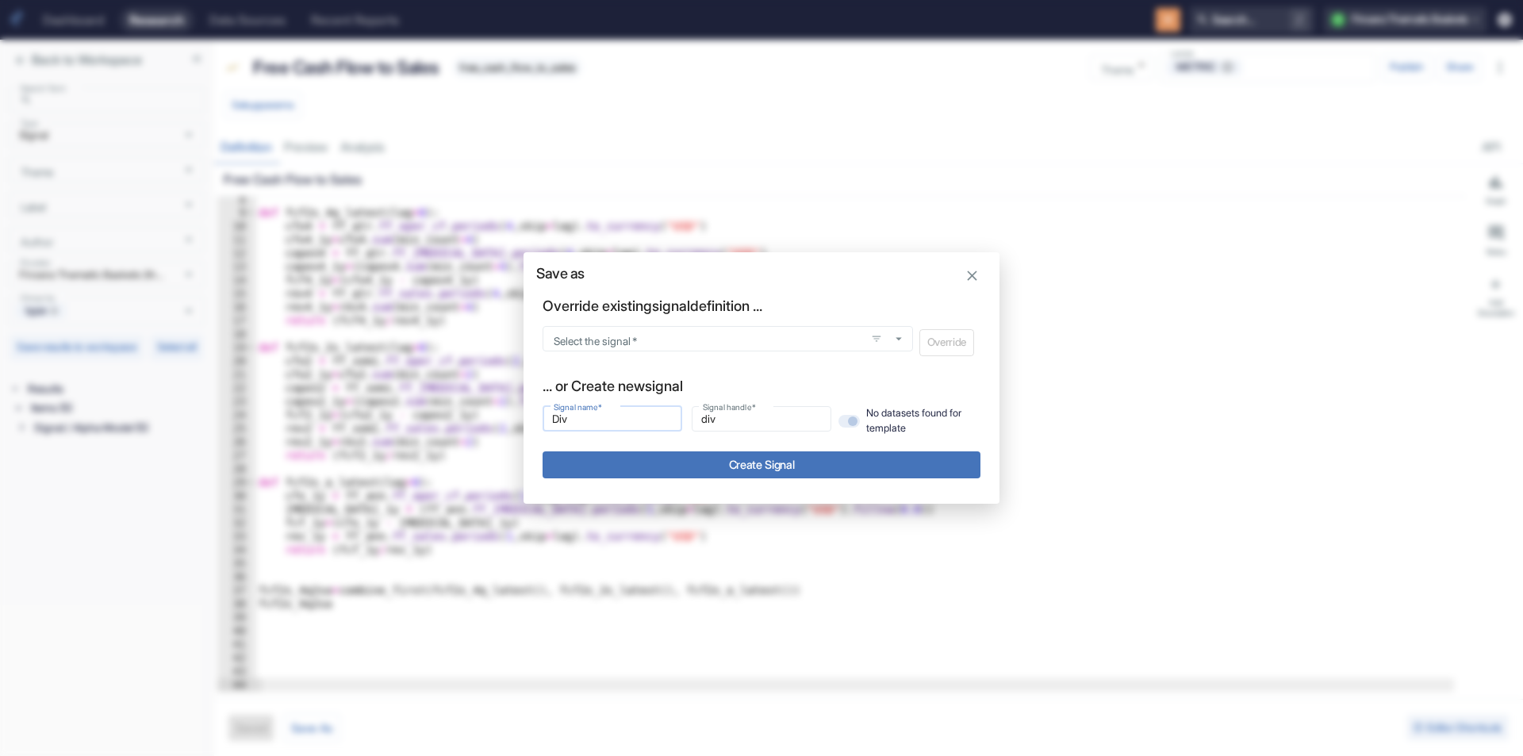
type input "Divi"
type input "divi"
type input "Divid"
type input "divid"
type input "Divide"
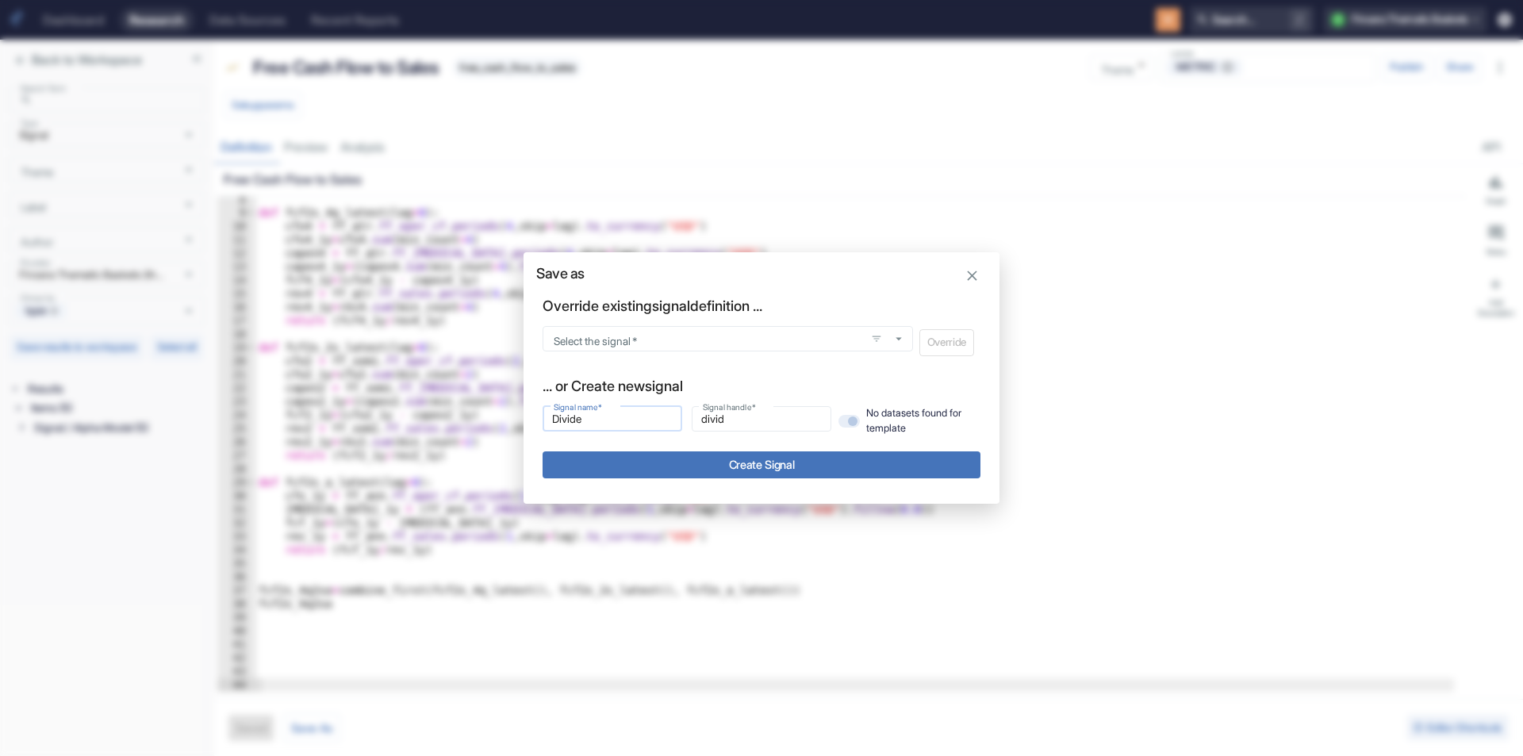
type input "divide"
type input "Dividen"
type input "dividen"
type input "Dividend"
type input "dividend"
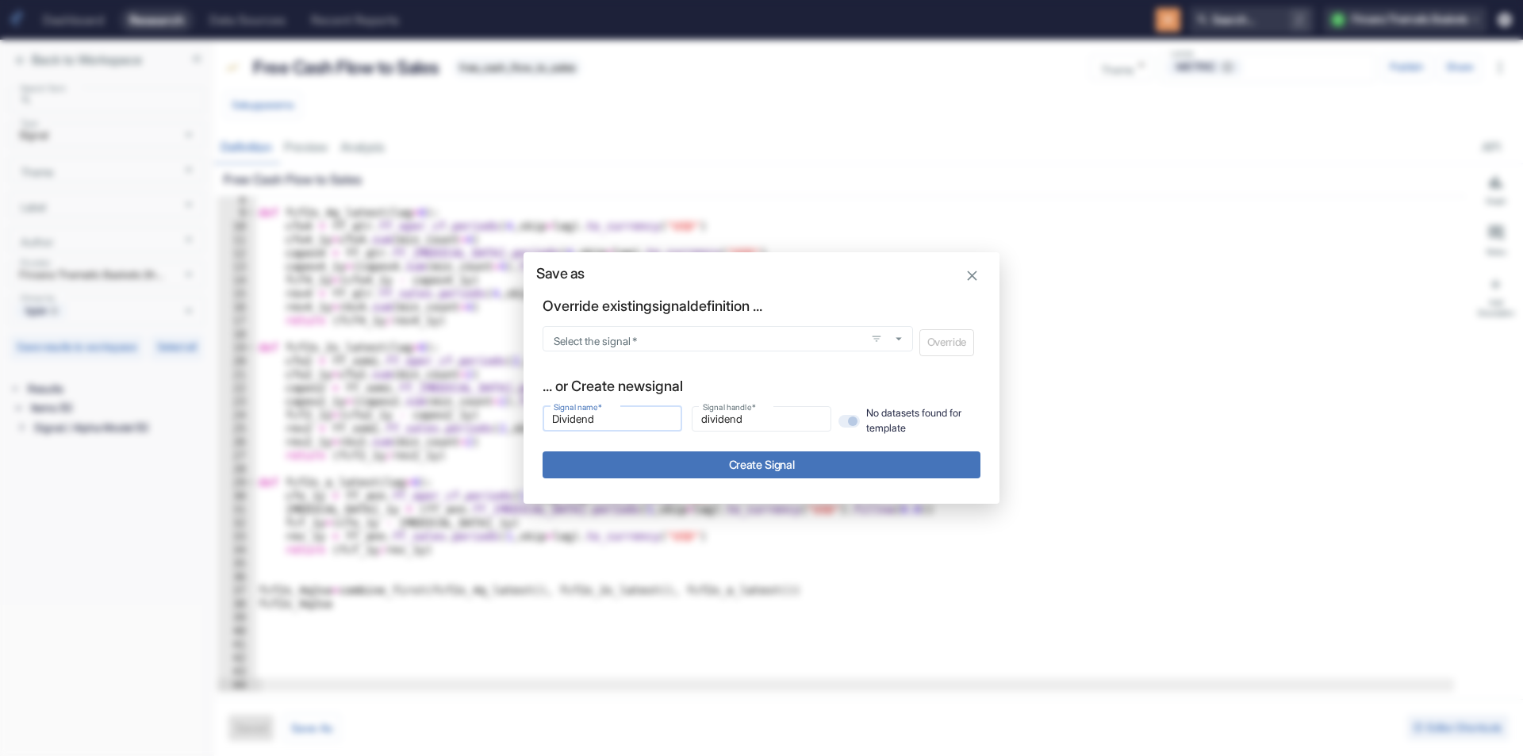
type input "Dividend"
type input "dividend_"
type input "Dividend Y"
type input "dividend_y"
type input "Dividend [PERSON_NAME]"
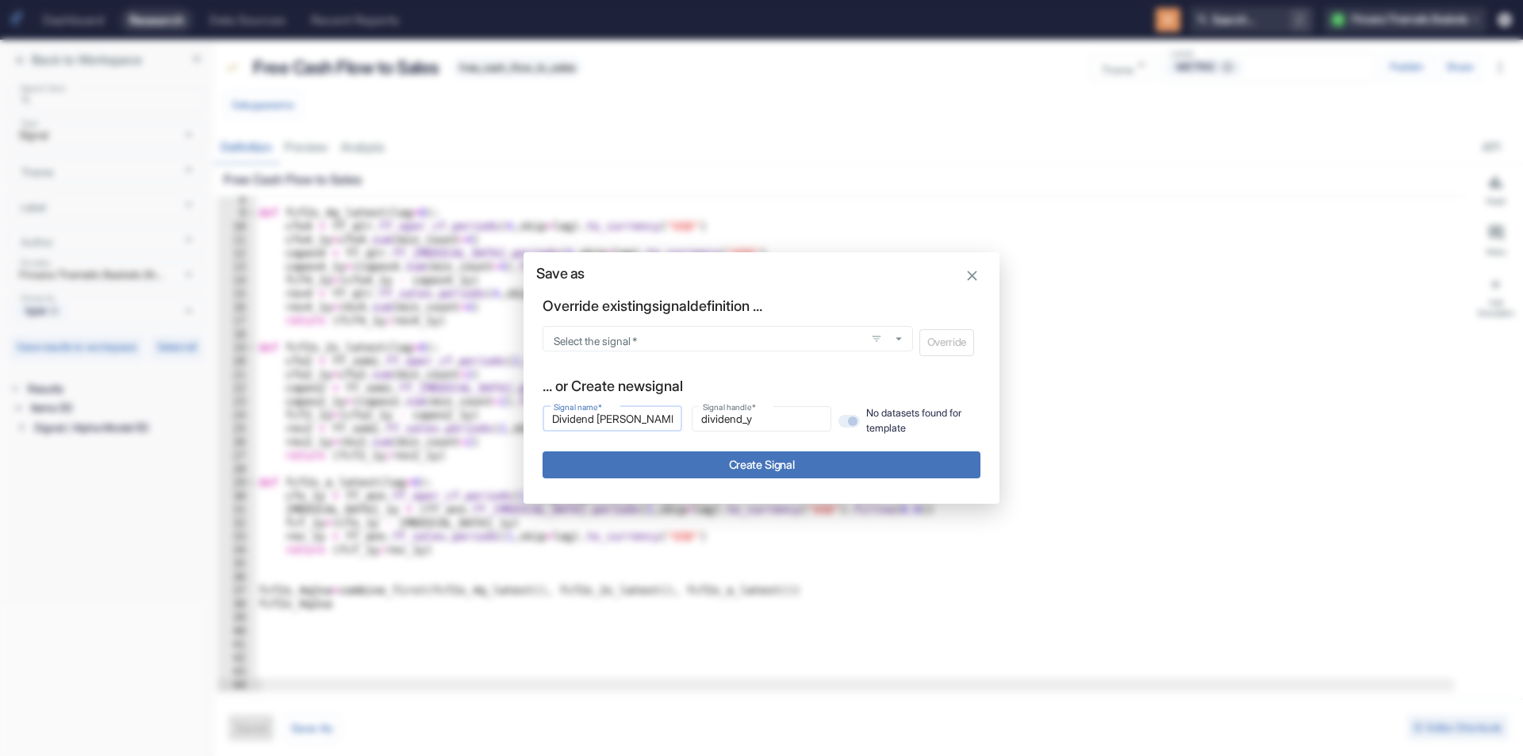
type input "dividend_yi"
type input "Dividend Yie"
type input "dividend_yie"
type input "Dividend Yiel"
type input "dividend_yiel"
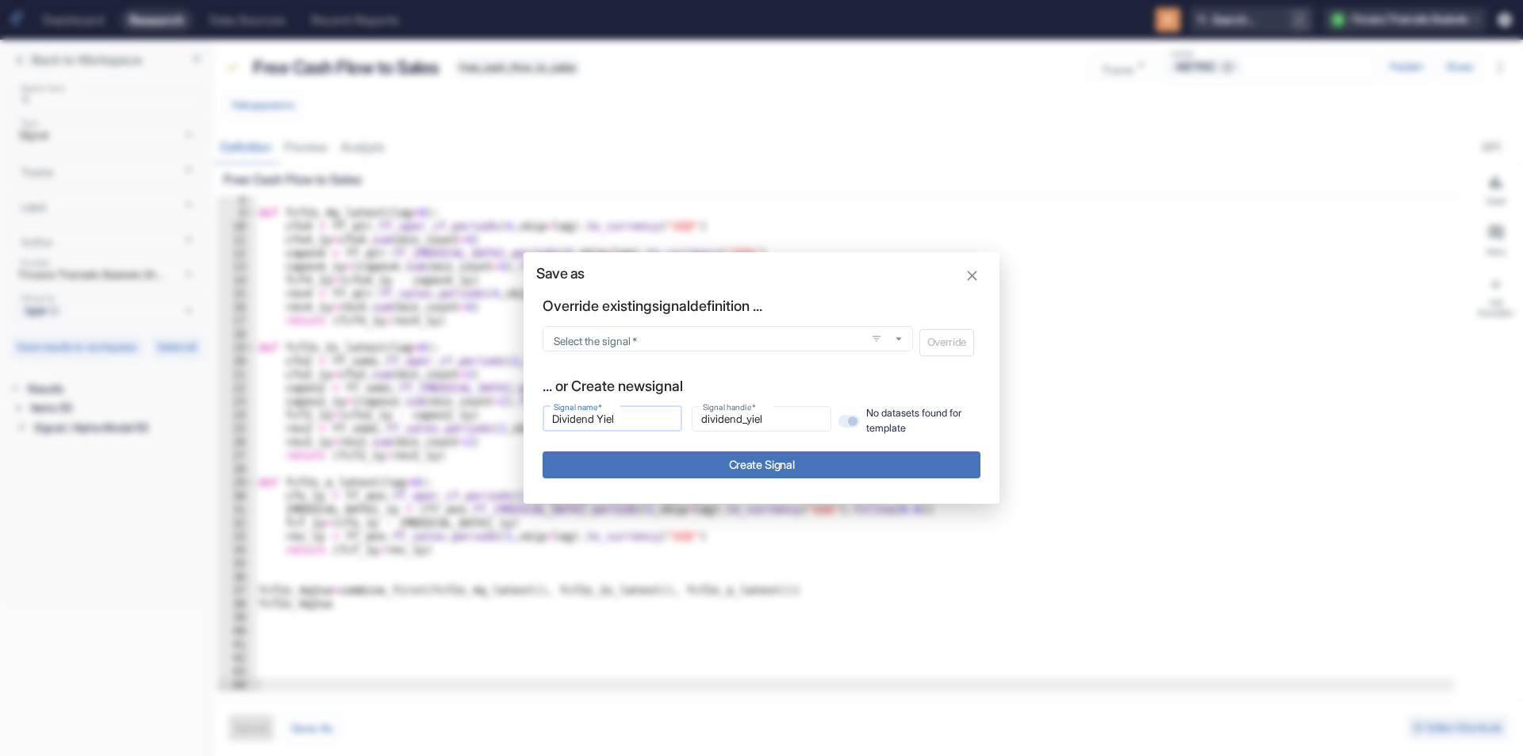
type input "Dividend Yield"
type input "dividend_yield"
type input "Dividend Yield"
click at [713, 468] on button "Create Signal" at bounding box center [762, 464] width 438 height 26
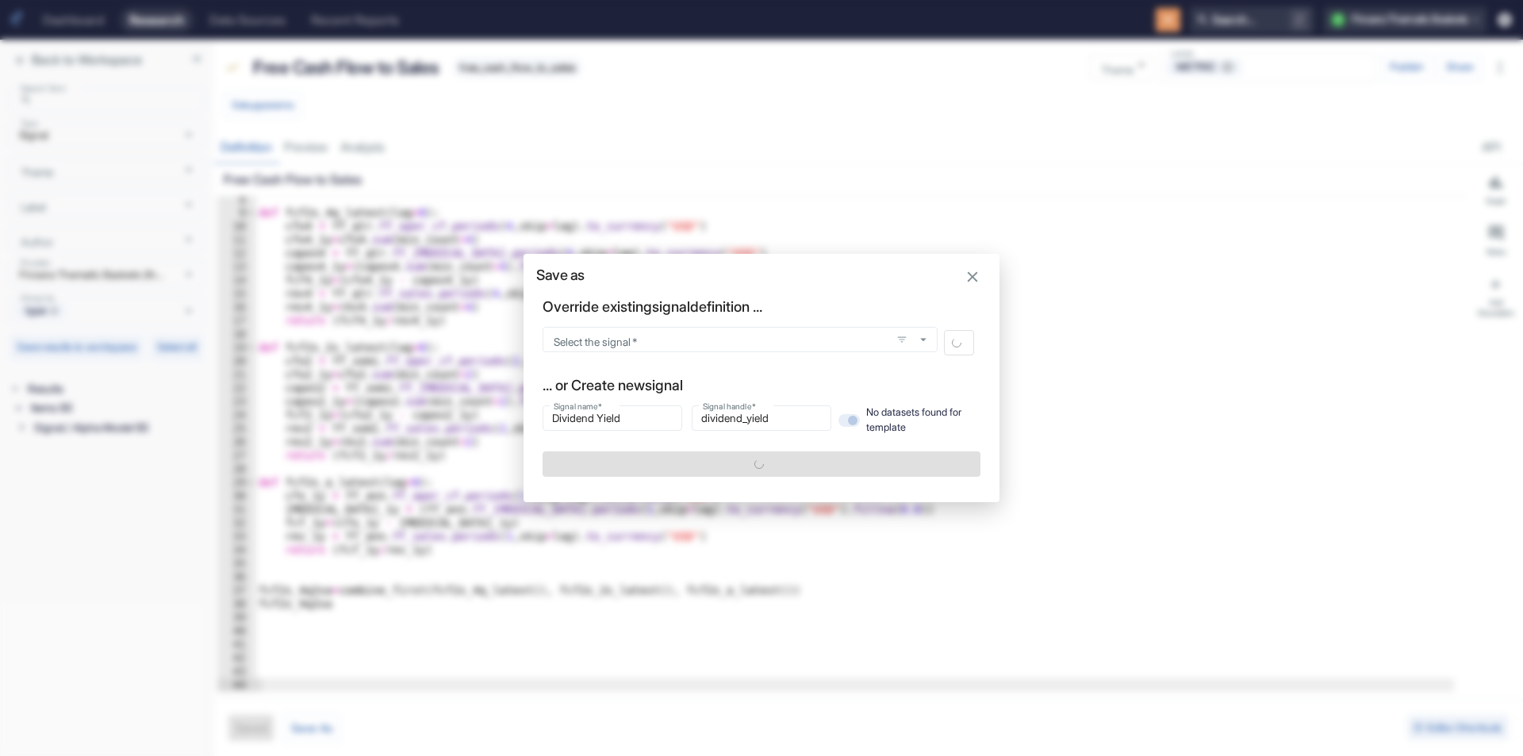
type textarea "x"
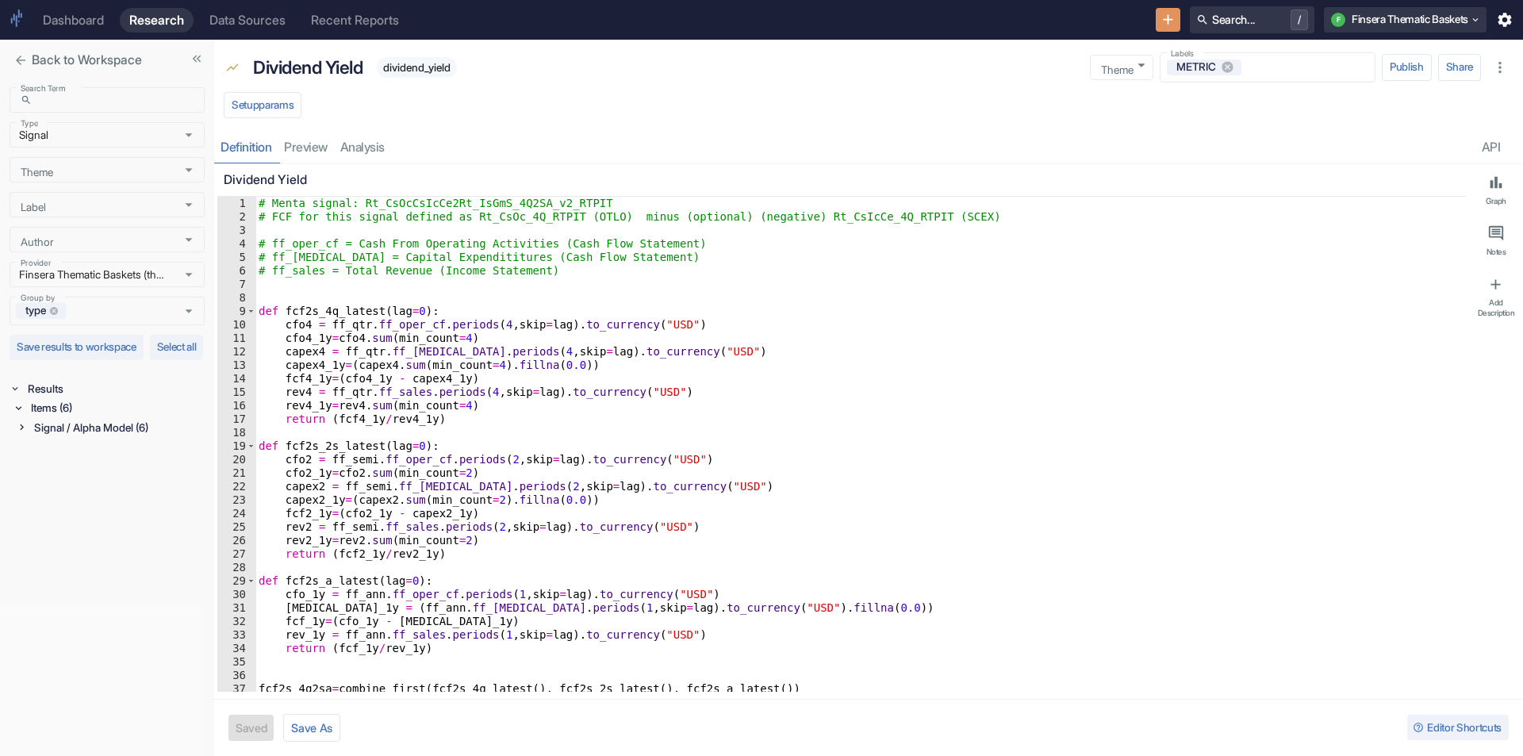
type textarea "rev_1y = ff_ann.ff_sales.periods(1,skip=lag).to_currency("USD")"
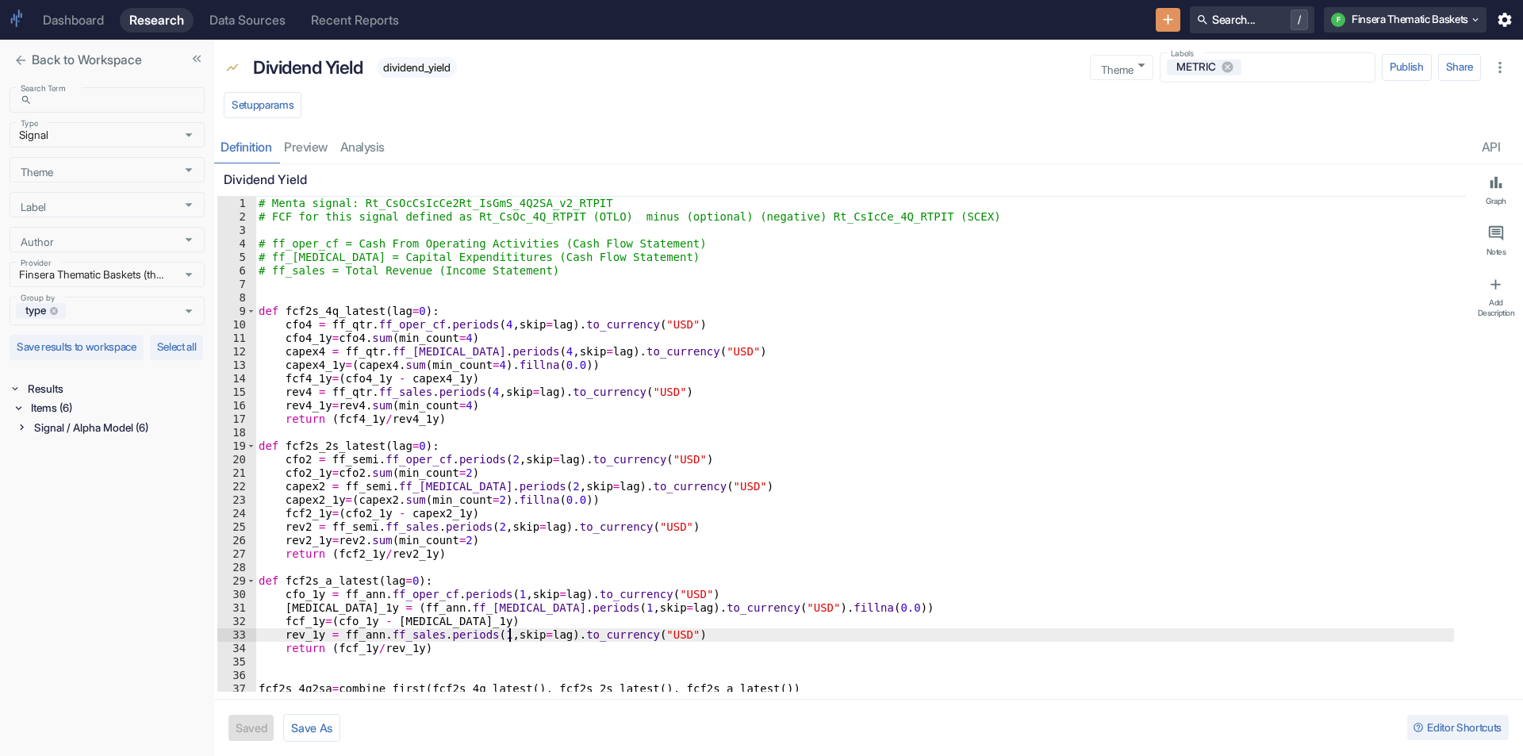
click at [512, 632] on div "# Menta signal: Rt_CsOcCsIcCe2Rt_IsGmS_4Q2SA_v2_RTPIT # FCF for this signal def…" at bounding box center [854, 458] width 1199 height 522
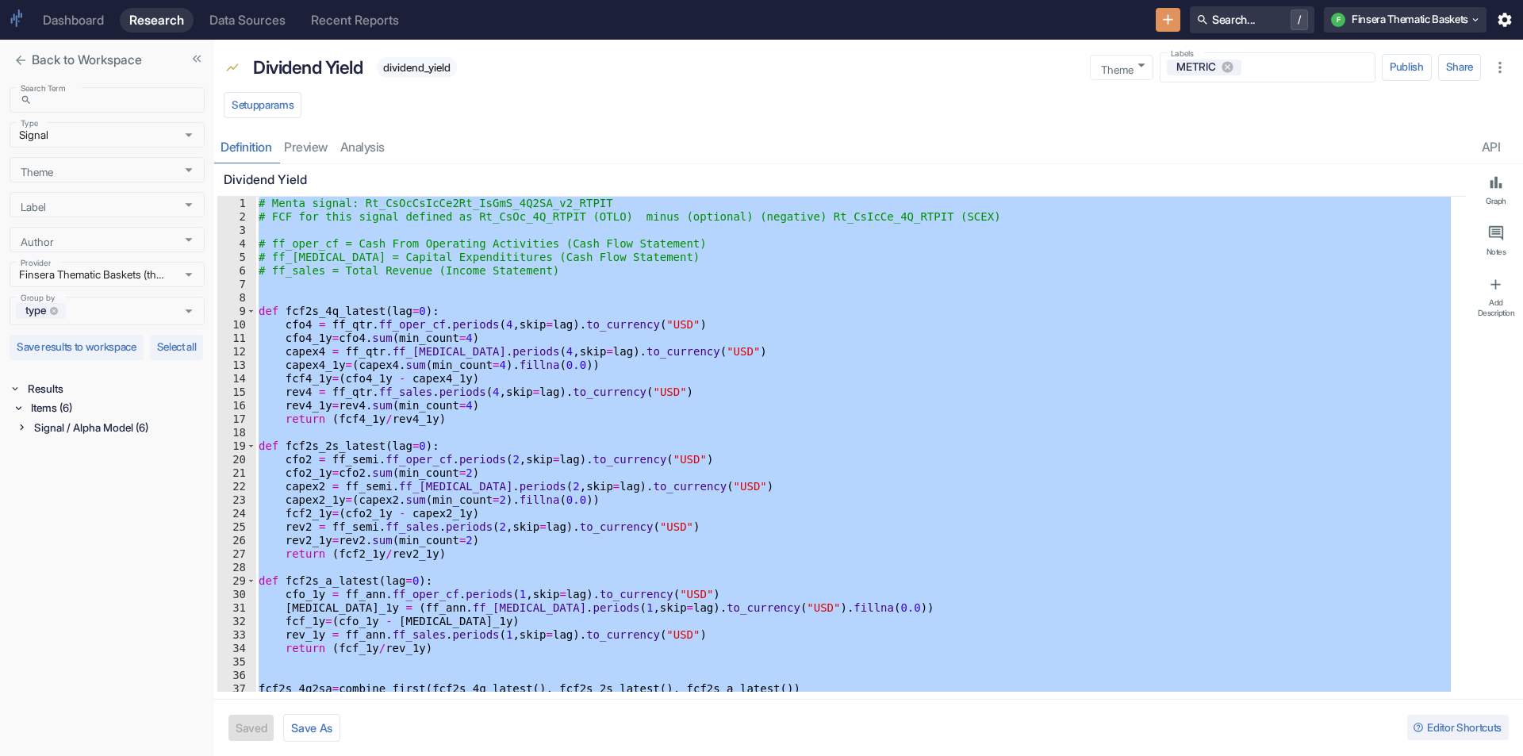
paste textarea "Cursor at row 44"
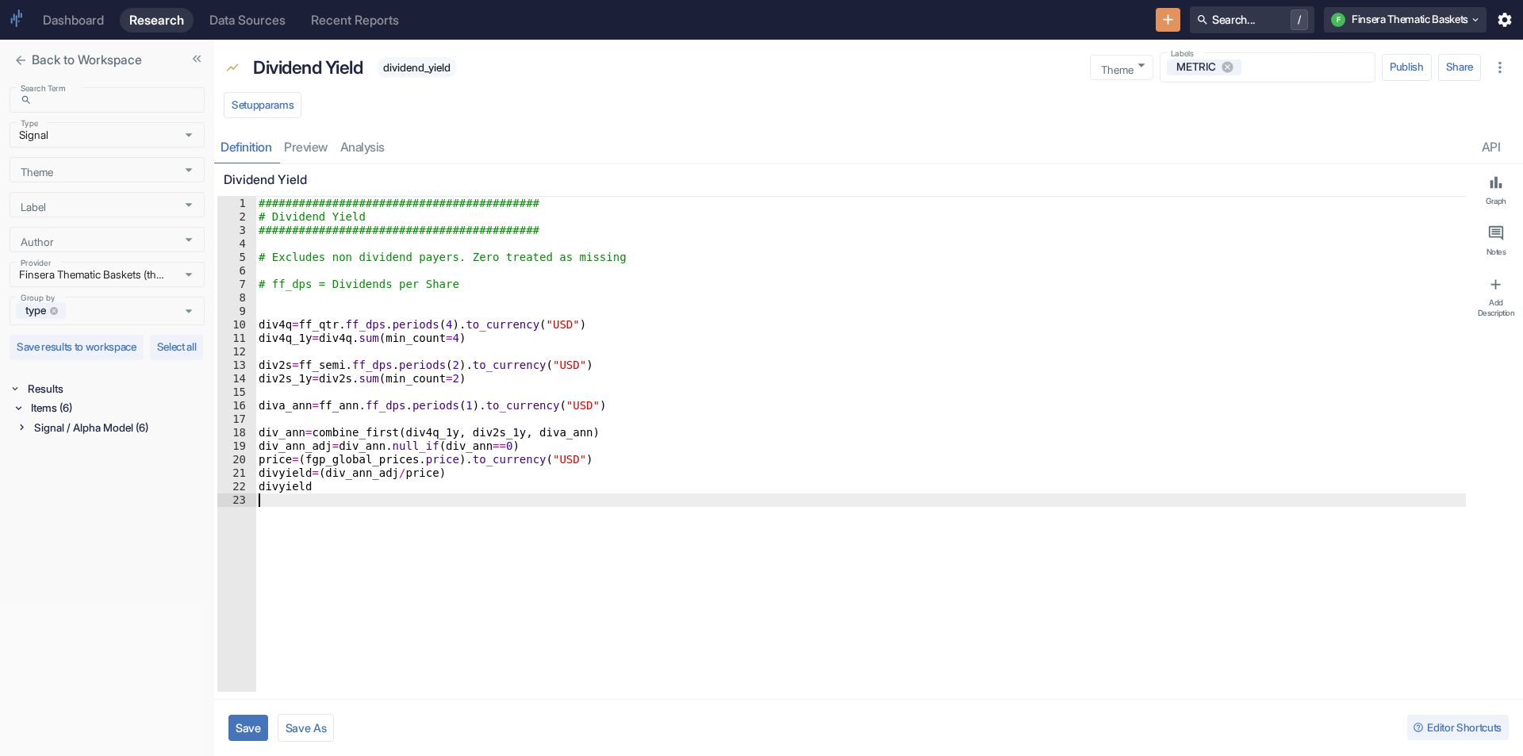
click at [244, 728] on button "Save" at bounding box center [249, 728] width 40 height 26
type textarea "x"
click at [307, 717] on button "Save As" at bounding box center [311, 728] width 57 height 28
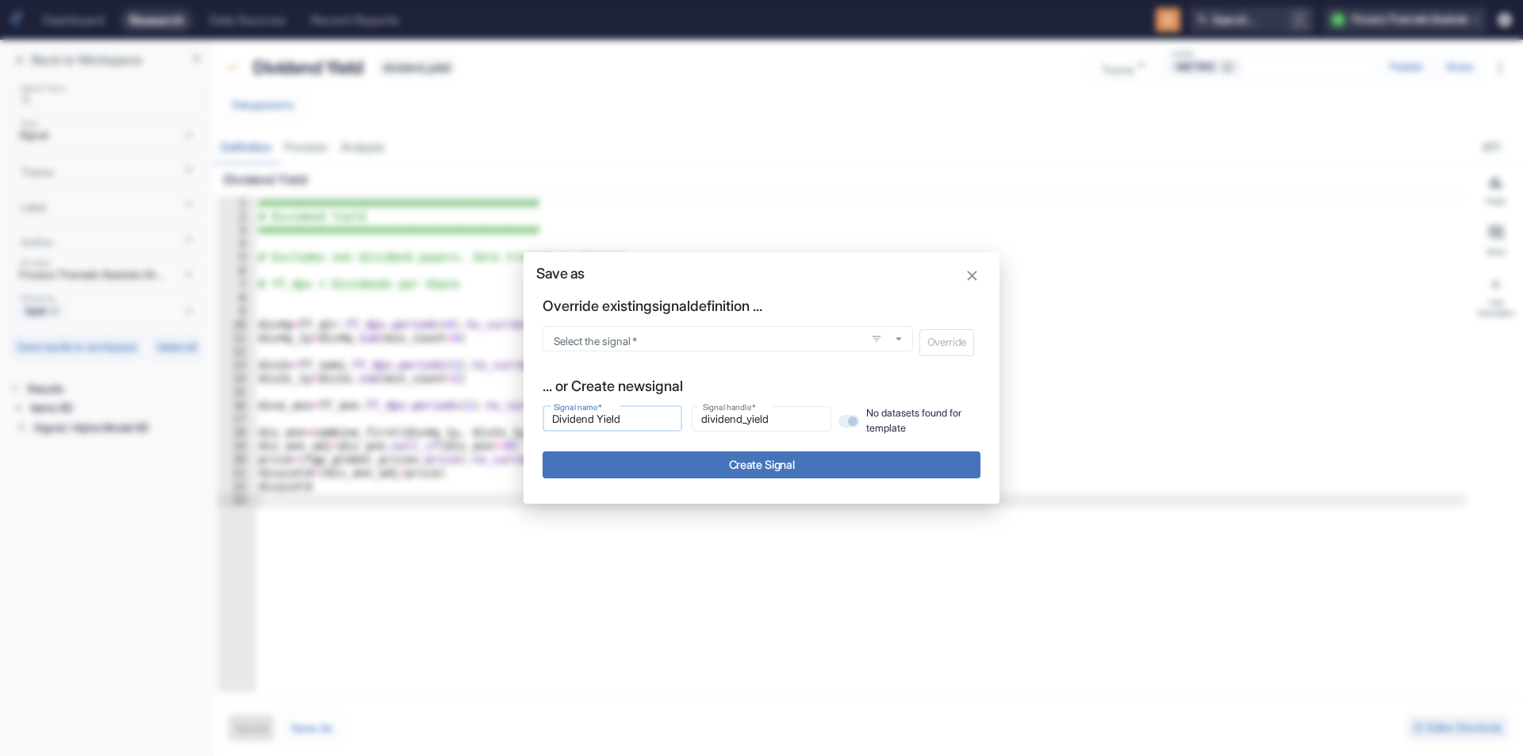
click at [628, 419] on input "Dividend Yield" at bounding box center [613, 418] width 140 height 19
type input "L"
type input "l"
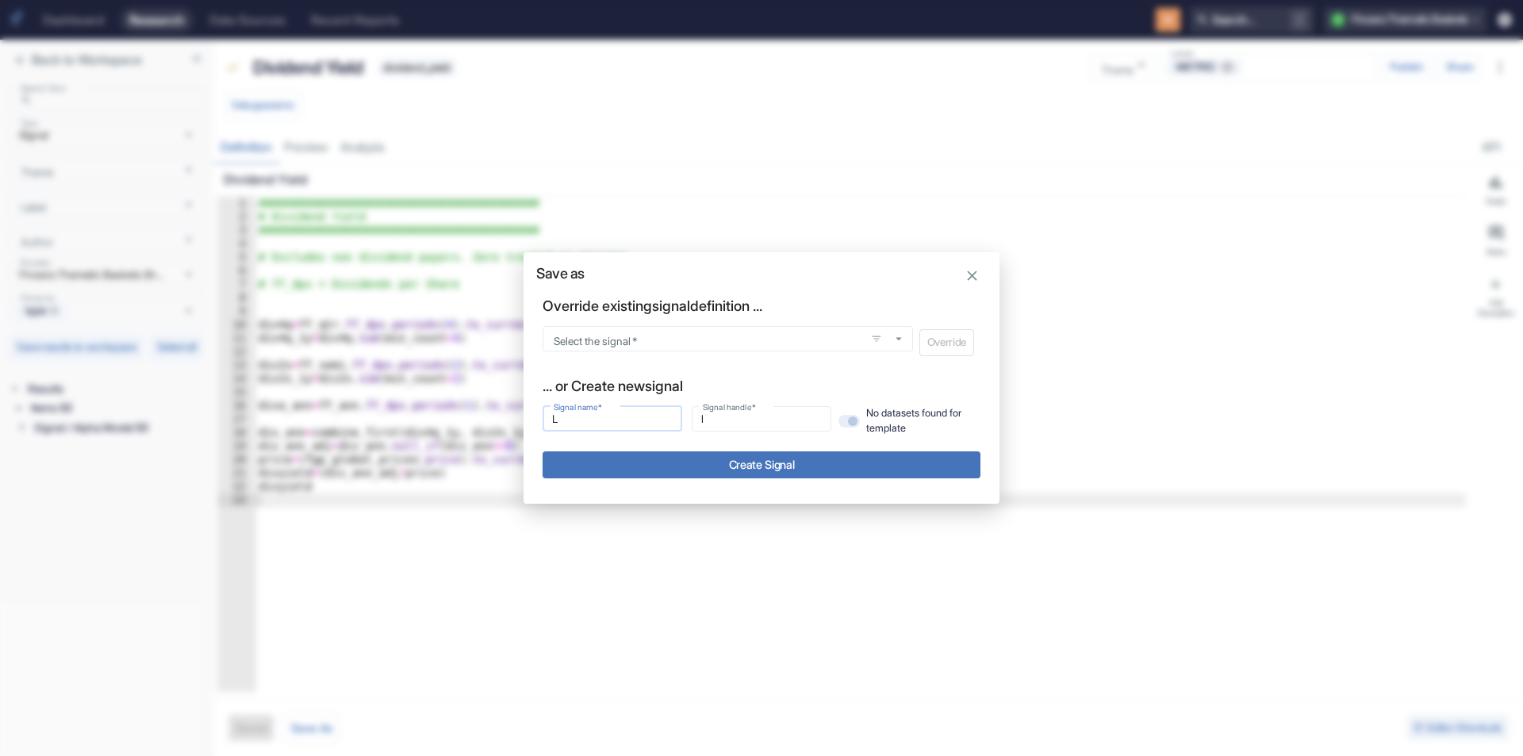
type input "Lo"
type input "lo"
type input "Low"
type input "low"
type input "Low"
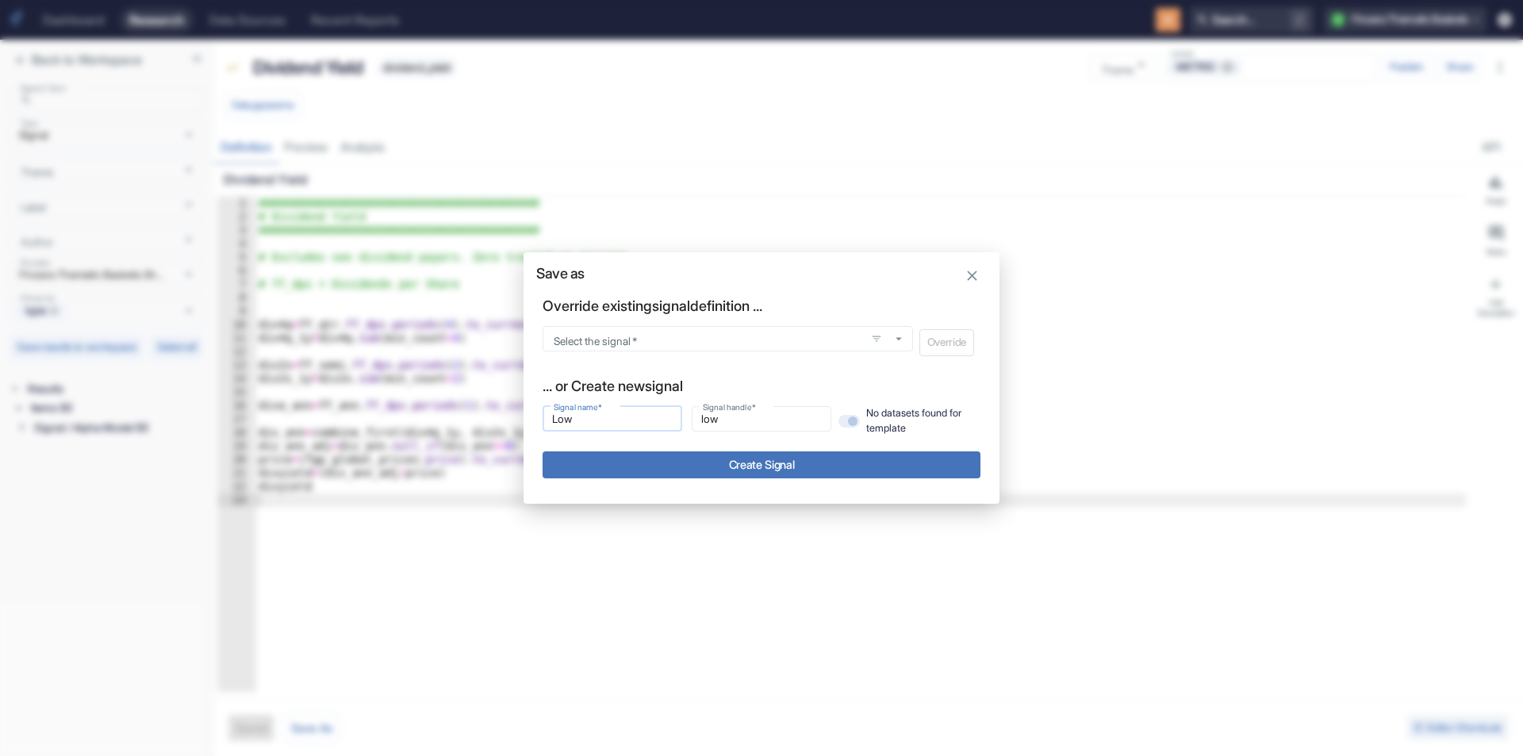
type input "low_"
type input "Low V"
type input "low_v"
type input "Low Vo"
type input "low_vo"
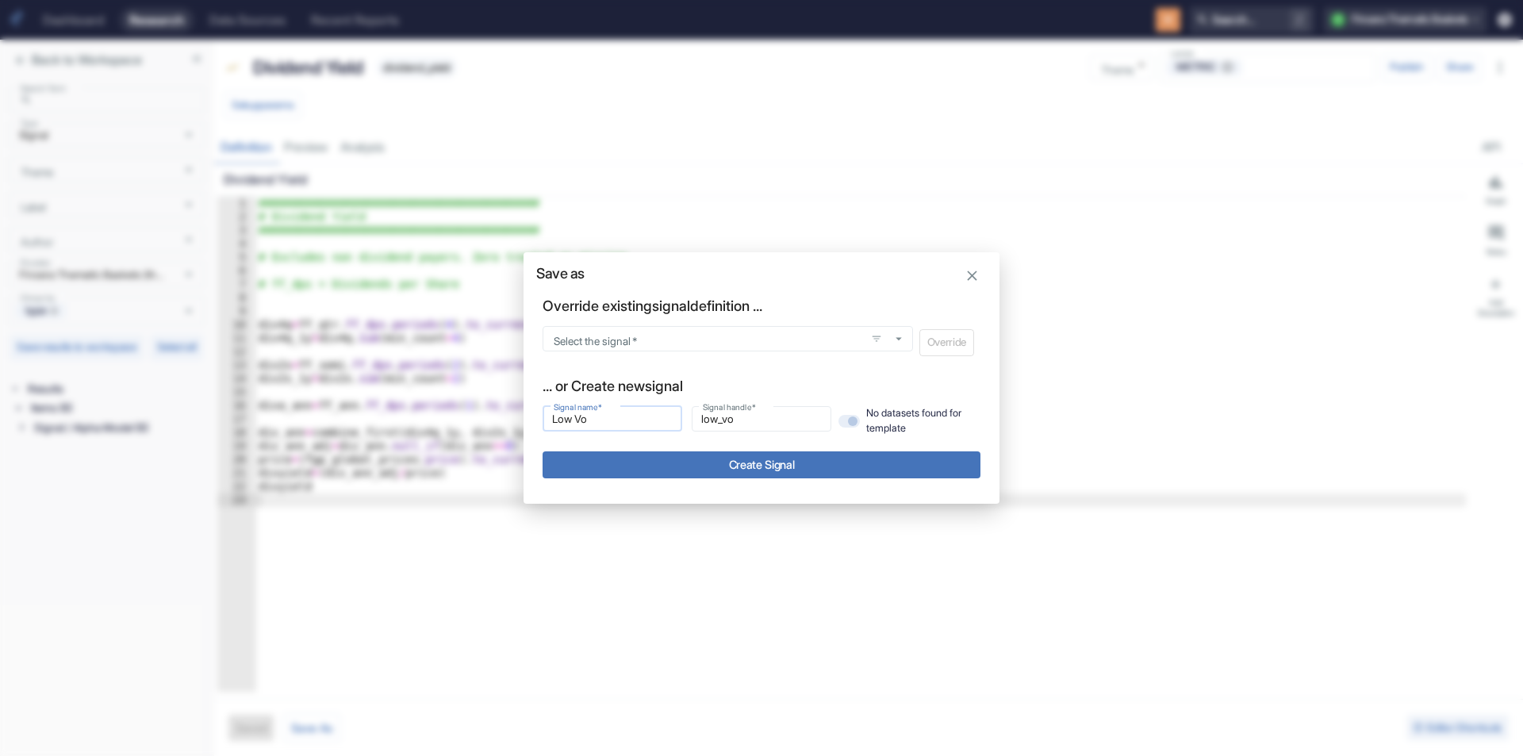
type input "Low Vol"
type input "low_vol"
type input "Low Vola"
type input "low_vola"
type input "Low Volat"
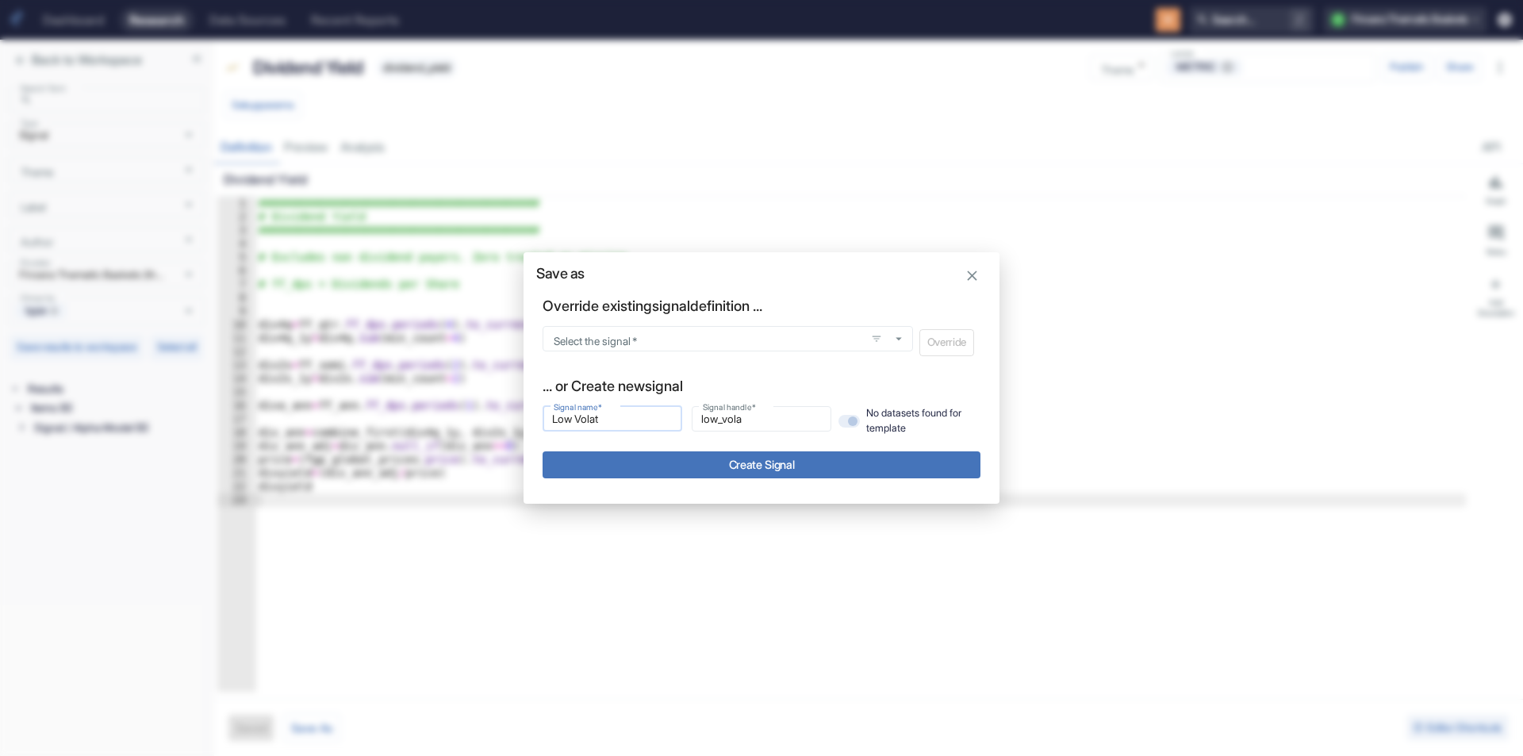
type input "low_volat"
type input "Low Volati"
type input "low_volati"
type input "Low Volatil"
type input "low_volatil"
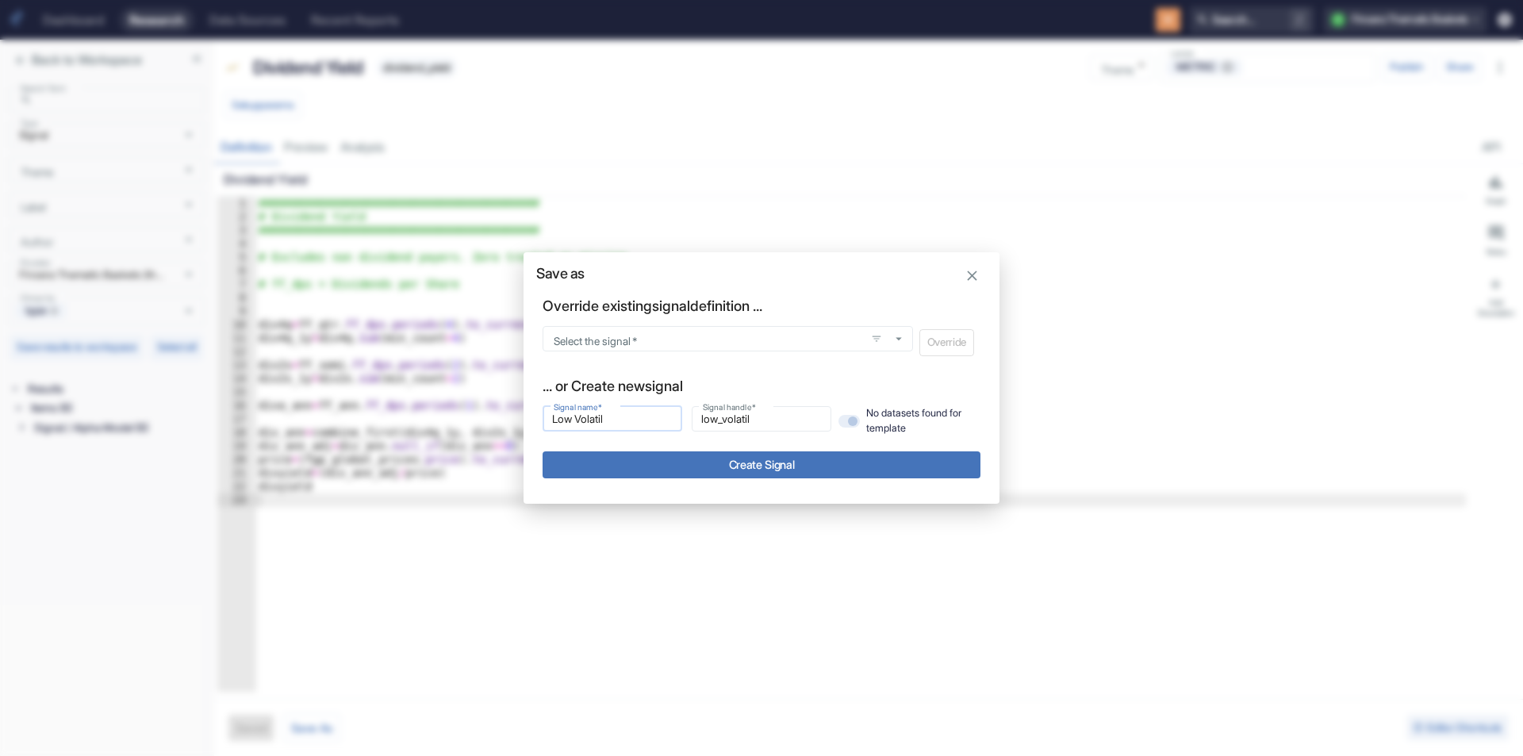
type input "Low Volatili"
type input "low_volatili"
type input "Low Volatiliv"
type input "low_volatiliv"
type input "Low Volatili"
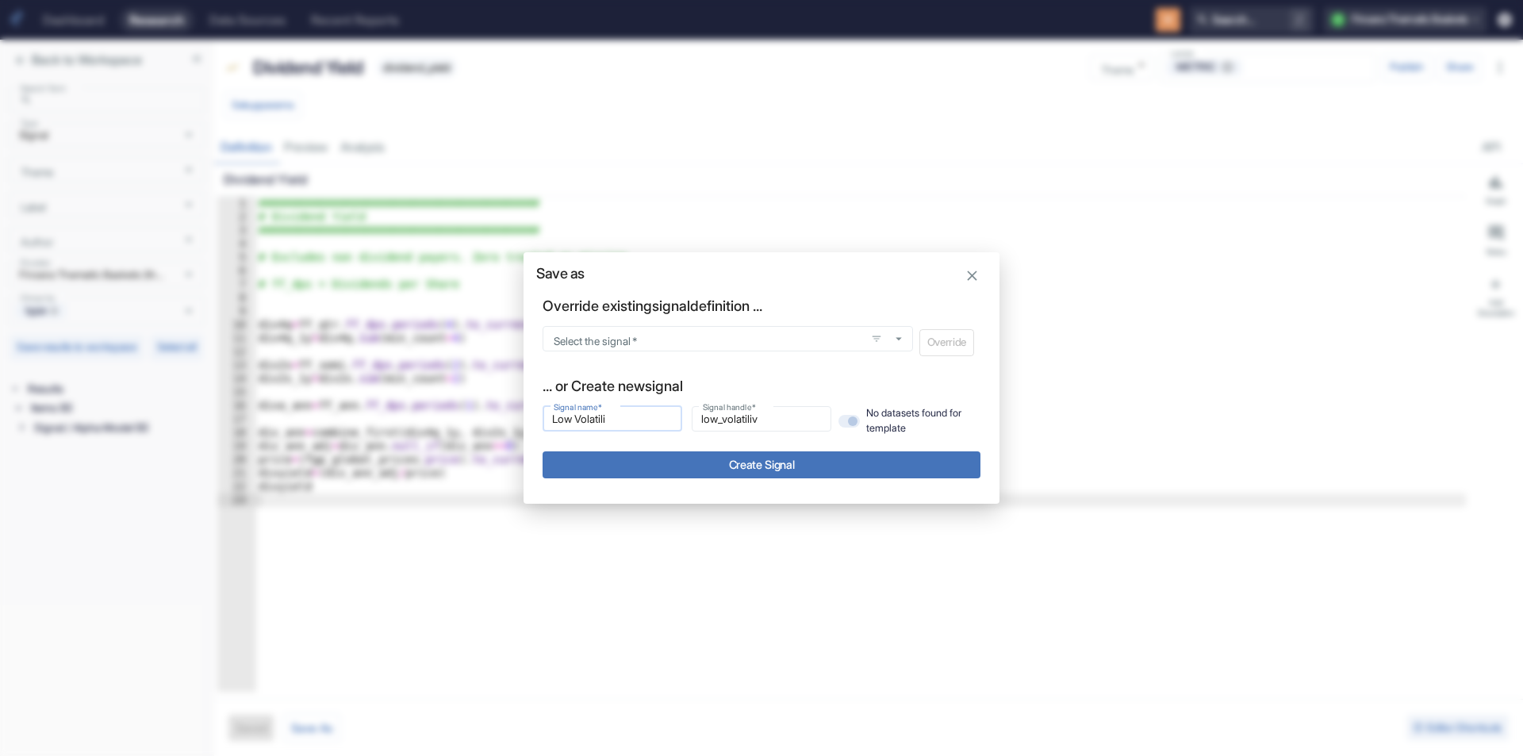
type input "low_volatili"
type input "Low Volatilit"
type input "low_volatilit"
type input "Low Volatility"
type input "low_volatility"
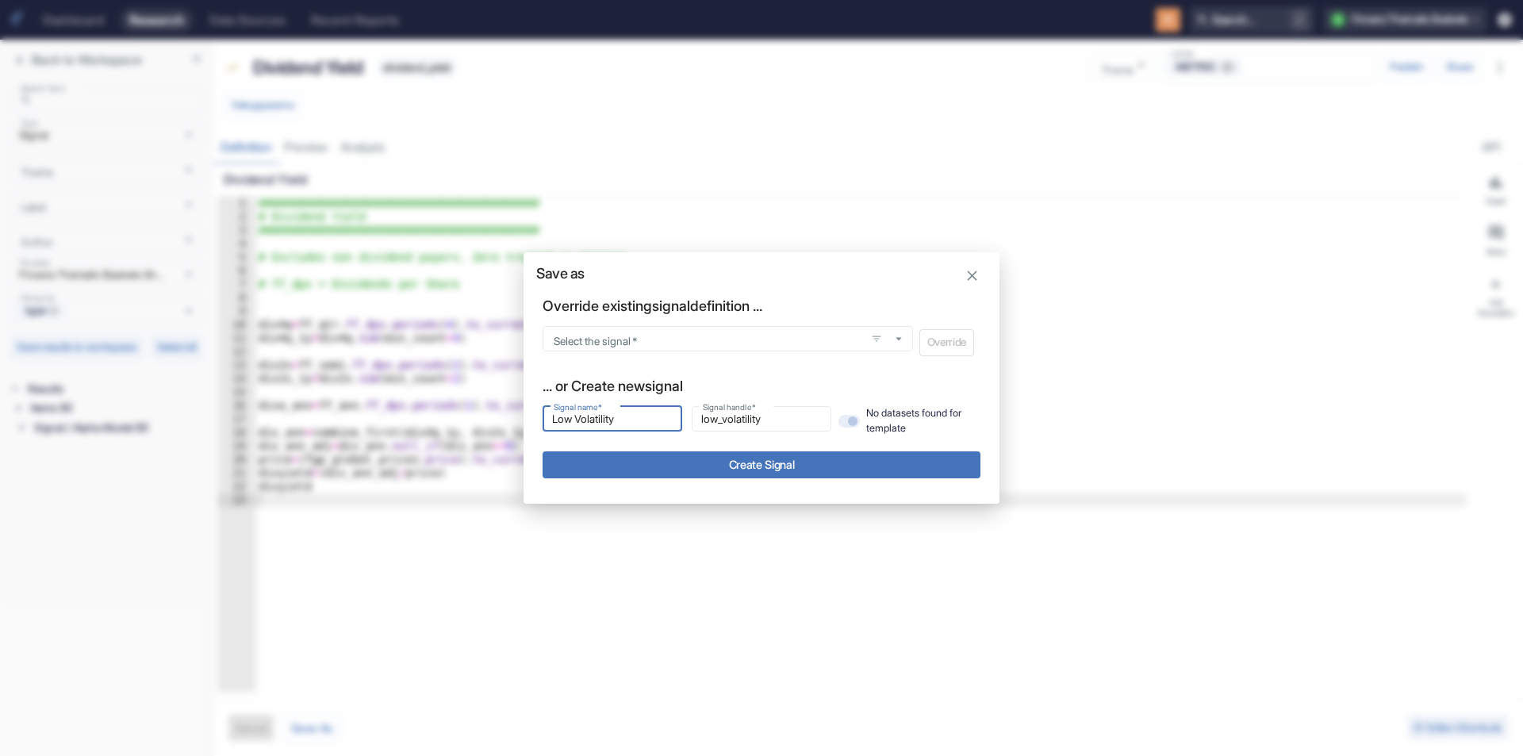
type input "Low Volatility"
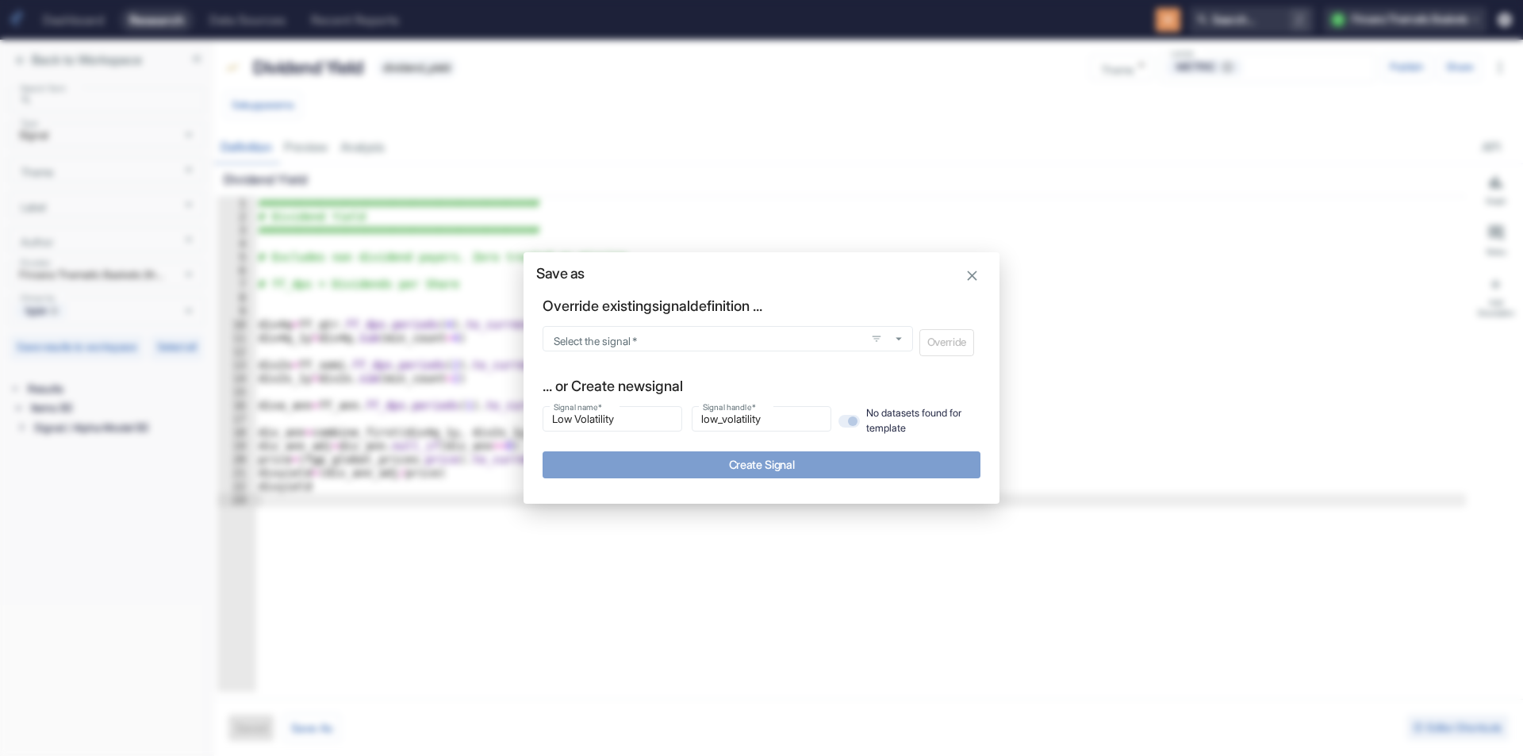
click at [732, 472] on button "Create Signal" at bounding box center [762, 464] width 438 height 26
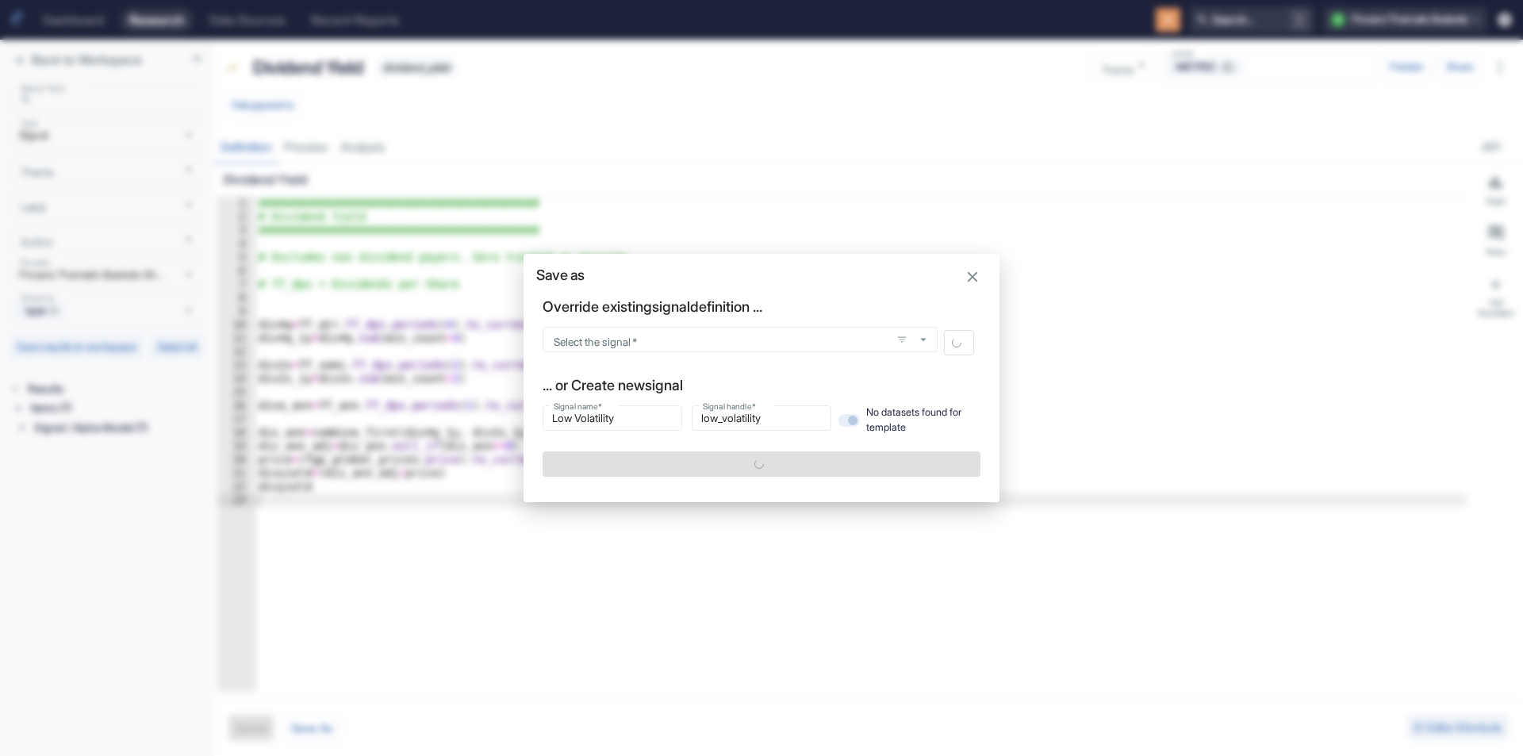
type textarea "x"
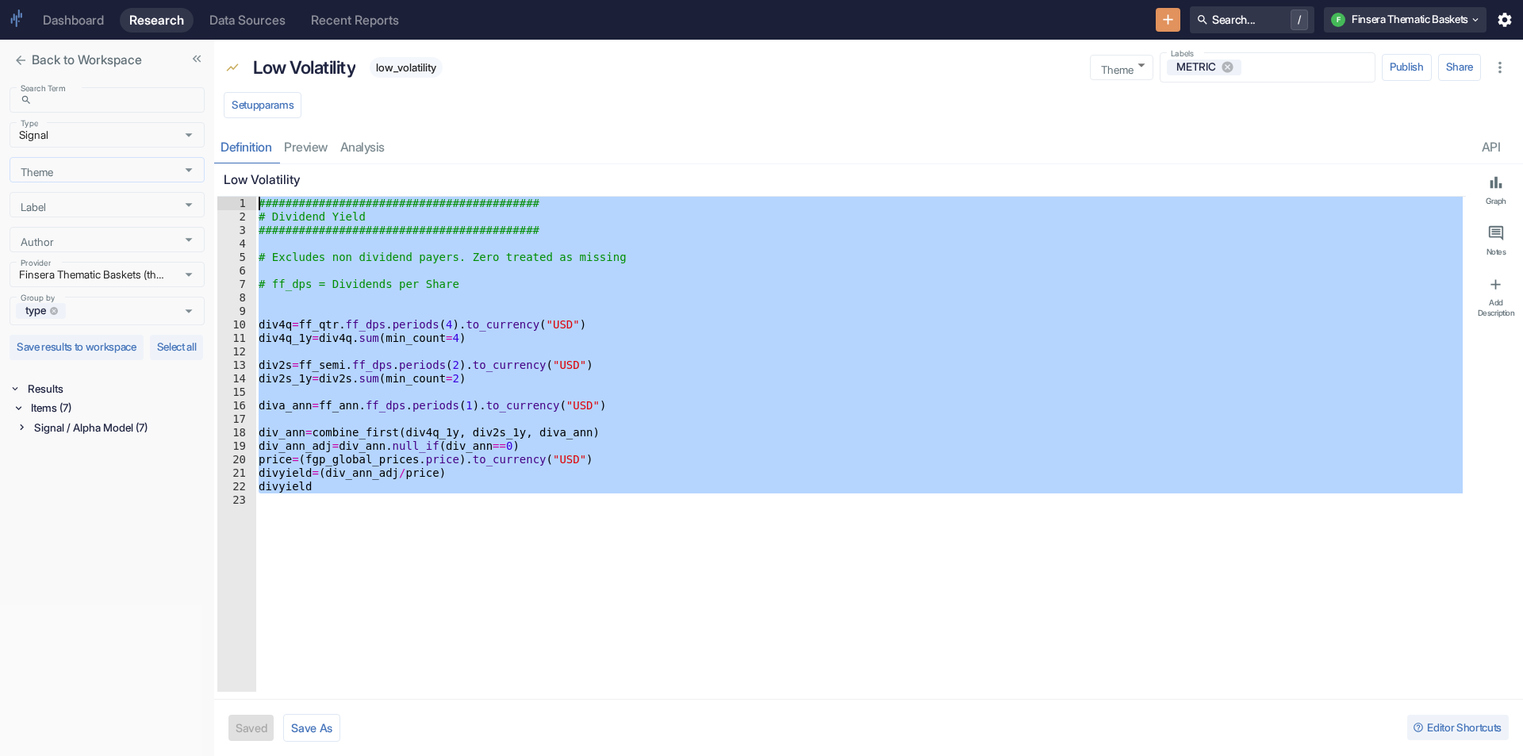
drag, startPoint x: 492, startPoint y: 518, endPoint x: 117, endPoint y: 172, distance: 510.4
click at [117, 172] on div "Back to Workspace Search Term ​ Search Term Type Signal Type Theme Theme Label …" at bounding box center [761, 398] width 1523 height 716
type textarea "########################################## # Dividend Yield"
paste textarea "Cursor at row 1"
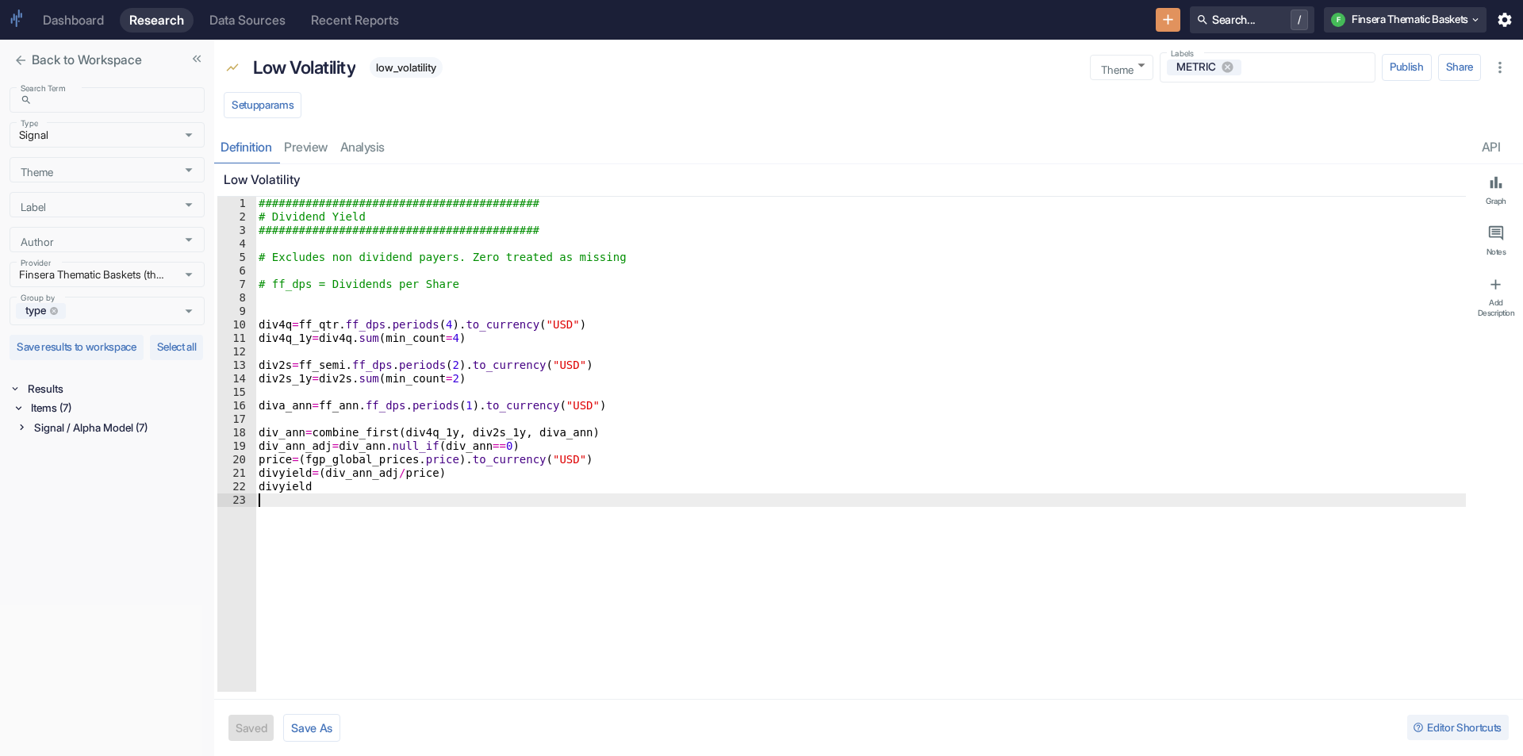
type textarea "x"
click at [310, 647] on div "########################################## # Dividend Yield ###################…" at bounding box center [860, 458] width 1211 height 522
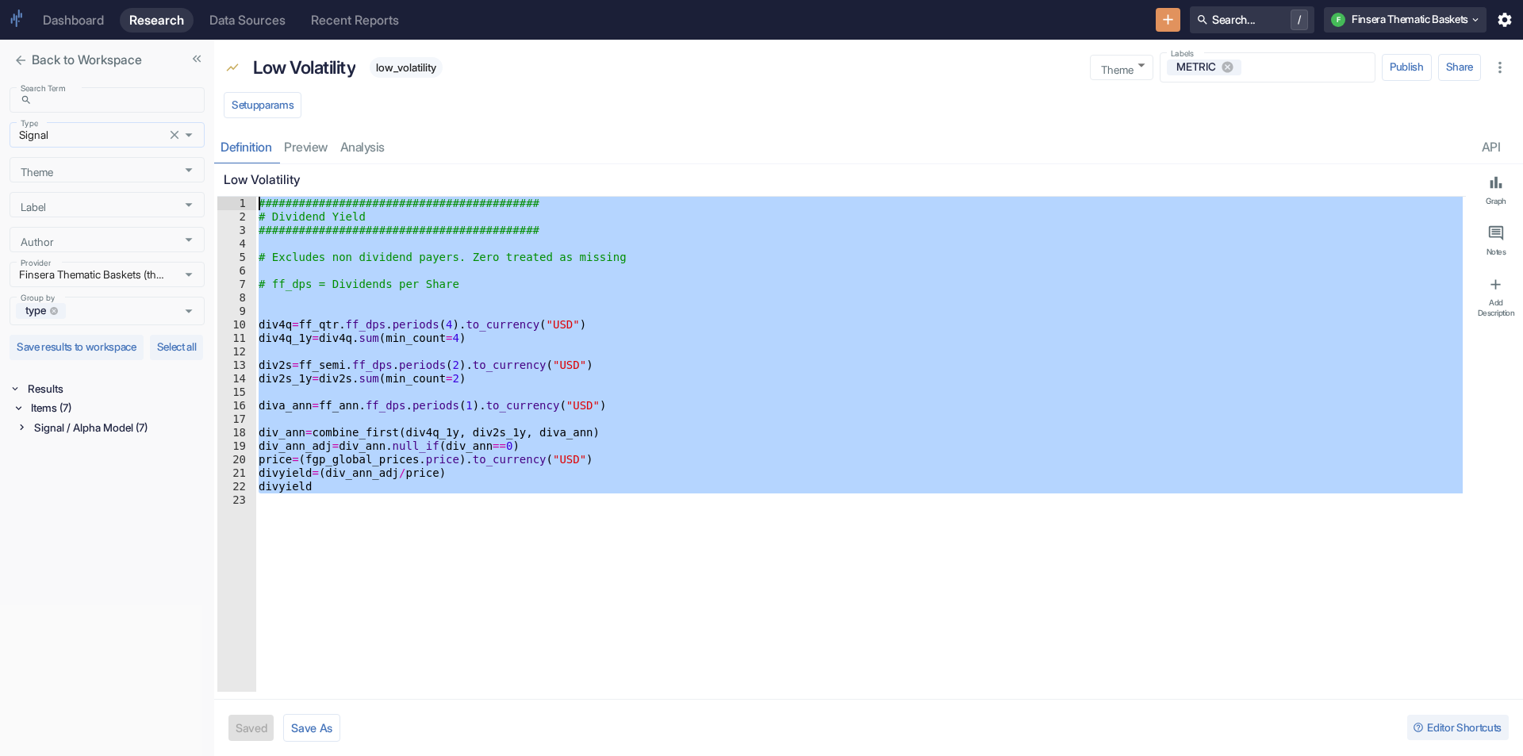
drag, startPoint x: 362, startPoint y: 534, endPoint x: 183, endPoint y: 142, distance: 430.7
click at [183, 142] on div "Back to Workspace Search Term ​ Search Term Type Signal Type Theme Theme Label …" at bounding box center [761, 398] width 1523 height 716
type textarea "########################################## # Dividend Yield"
paste textarea "Cursor at row 1"
drag, startPoint x: 327, startPoint y: 517, endPoint x: 194, endPoint y: 185, distance: 357.9
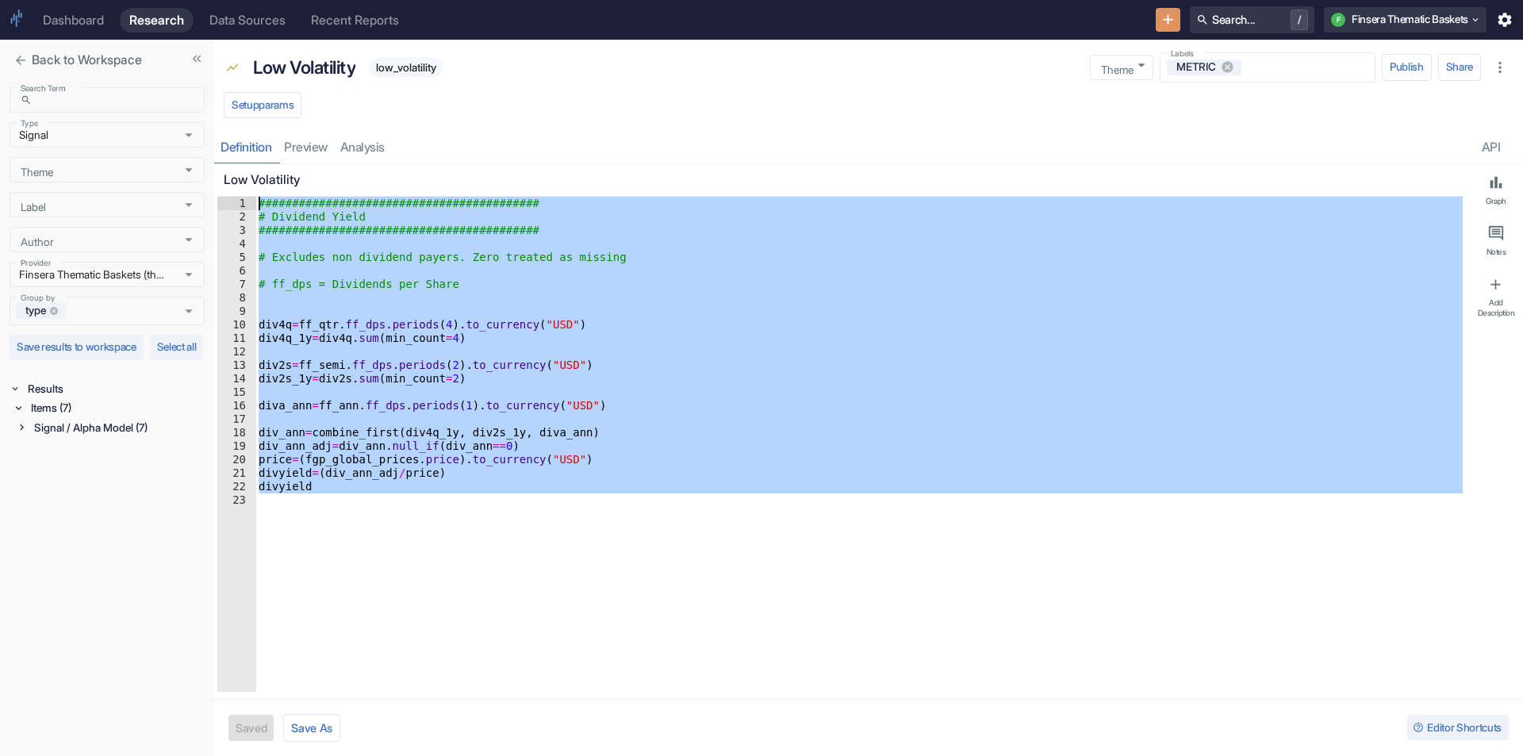
click at [194, 185] on div "Back to Workspace Search Term ​ Search Term Type Signal Type Theme Theme Label …" at bounding box center [761, 398] width 1523 height 716
type textarea "########################################## # Dividend Yield"
paste textarea "Cursor at row 1"
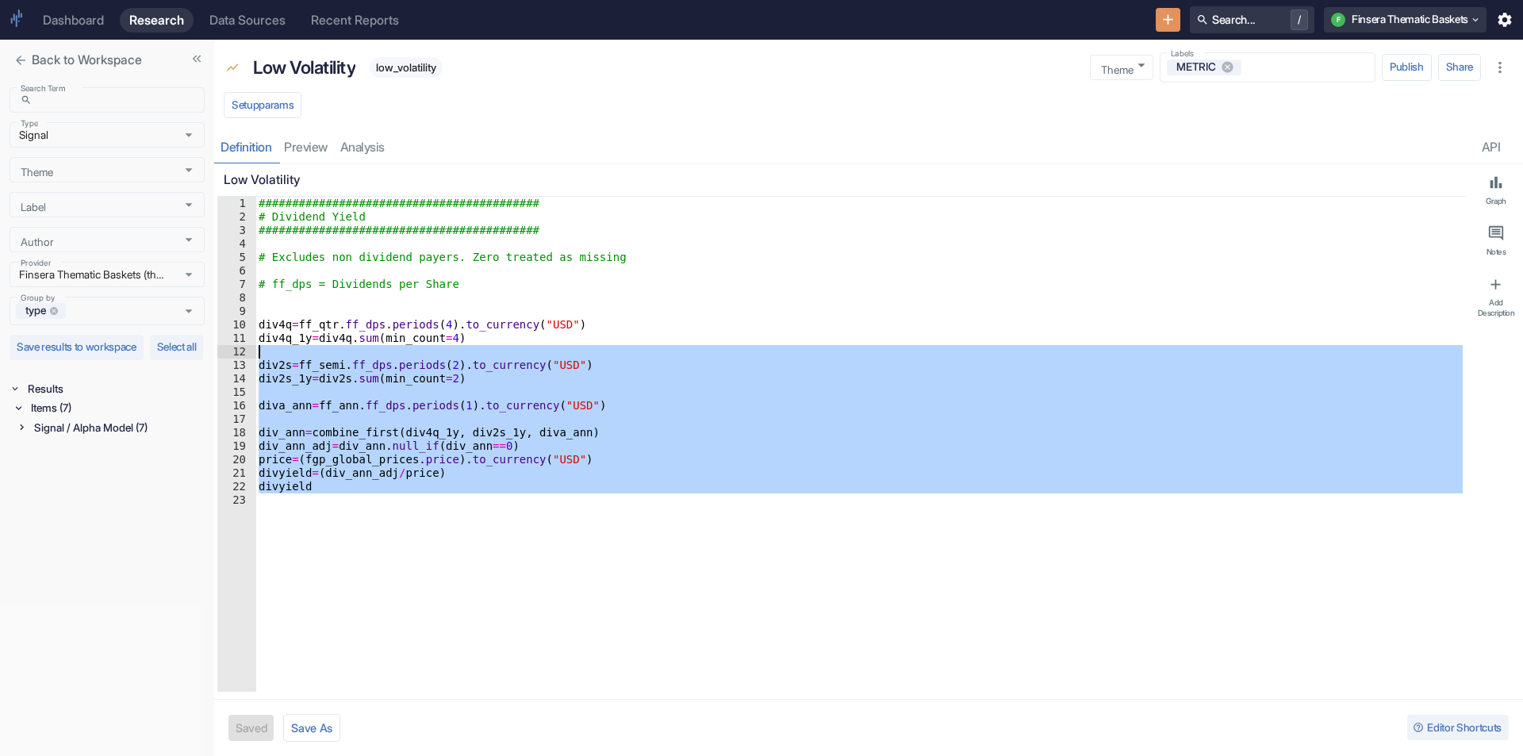
drag, startPoint x: 313, startPoint y: 509, endPoint x: 238, endPoint y: 183, distance: 334.7
click at [238, 183] on div "Low Volatility 1 2 3 4 5 6 7 8 9 10 11 12 13 14 15 16 17 18 19 20 21 22 23 ####…" at bounding box center [841, 428] width 1249 height 528
type textarea "########################################## # Dividend Yield"
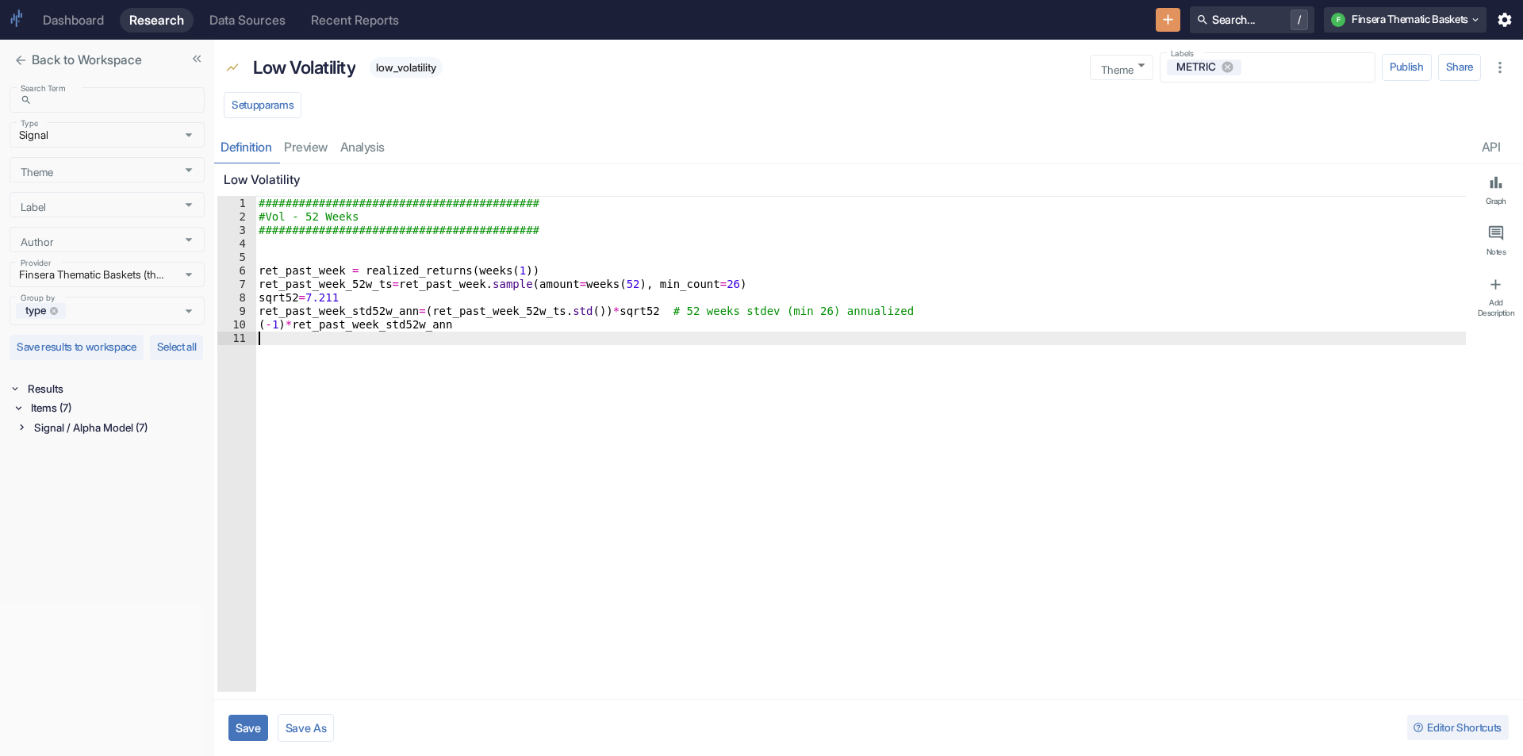
click at [231, 730] on button "Save" at bounding box center [249, 728] width 40 height 26
type textarea "x"
click at [319, 725] on button "Save As" at bounding box center [311, 728] width 57 height 28
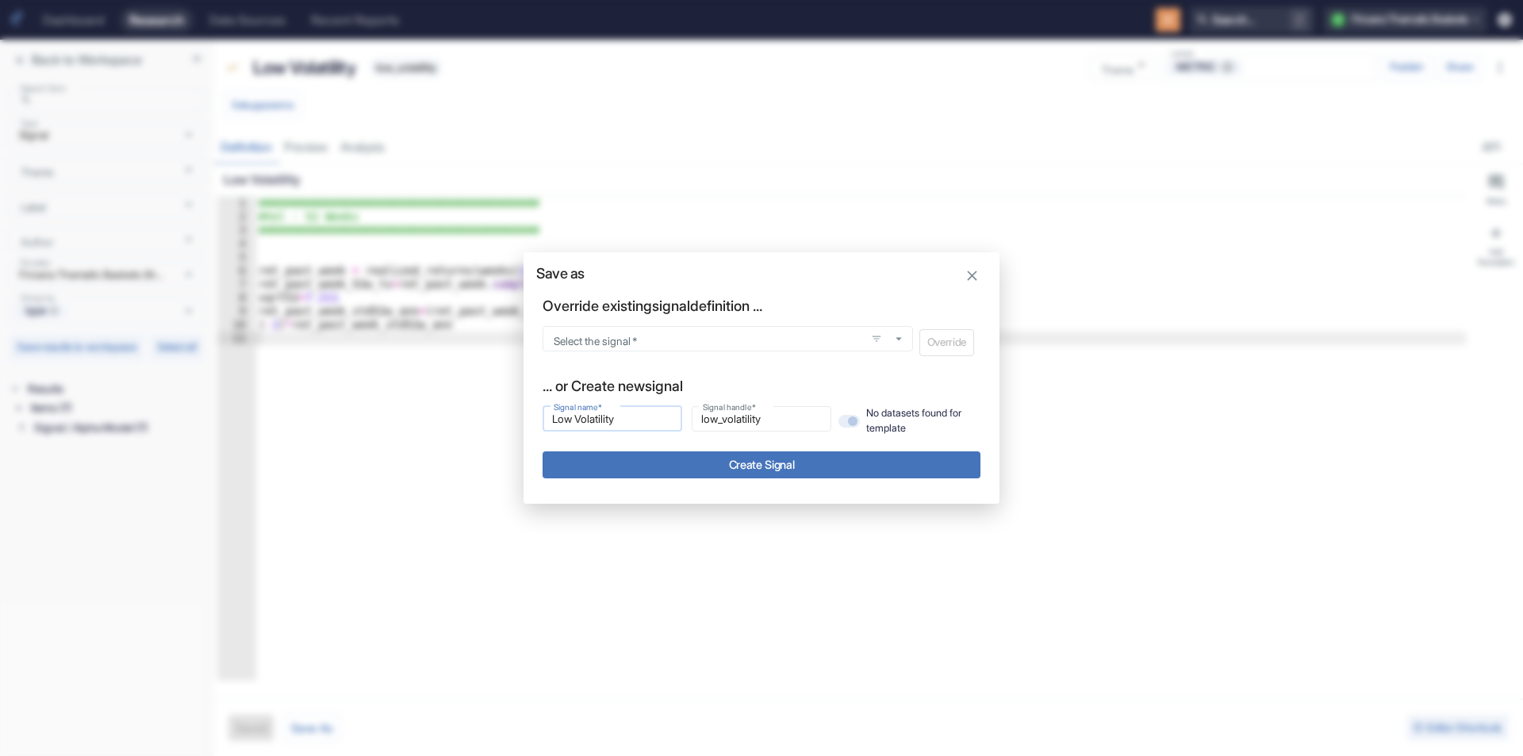
click at [631, 417] on input "Low Volatility" at bounding box center [613, 418] width 140 height 19
type input "E"
type input "e"
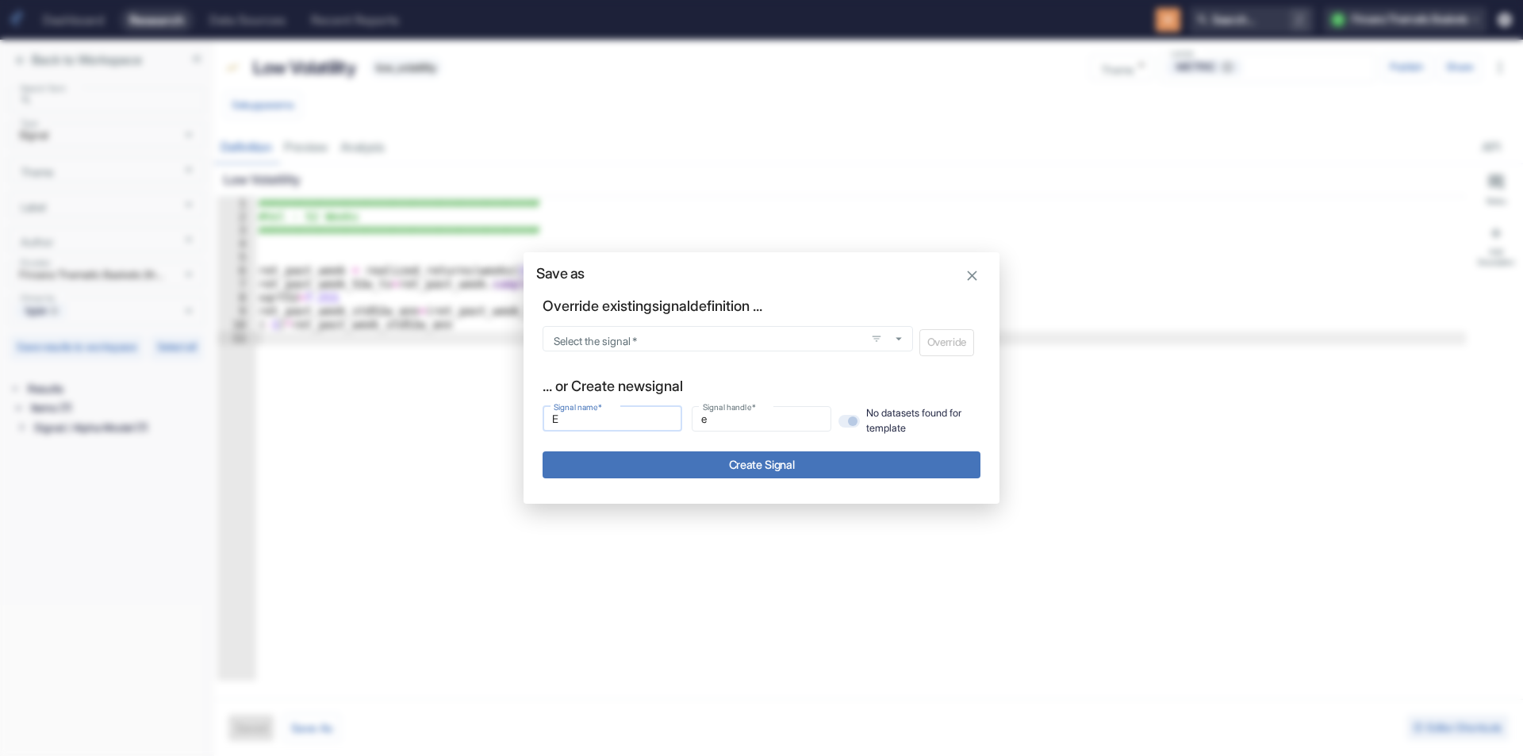
type input "Ea"
type input "ea"
type input "Ear"
type input "ear"
type input "Earn"
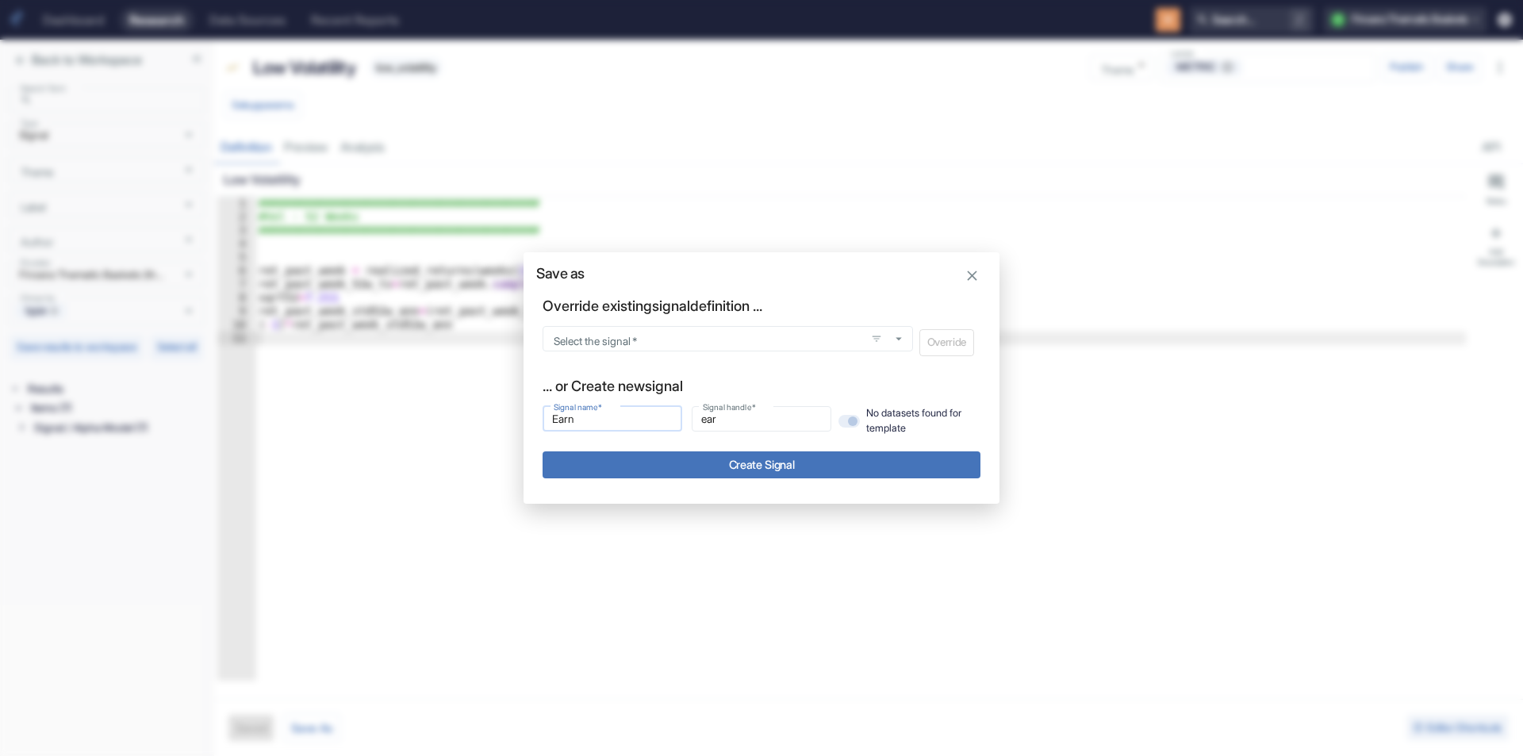
type input "earn"
type input "Earni"
type input "earni"
type input "Earnin"
type input "earnin"
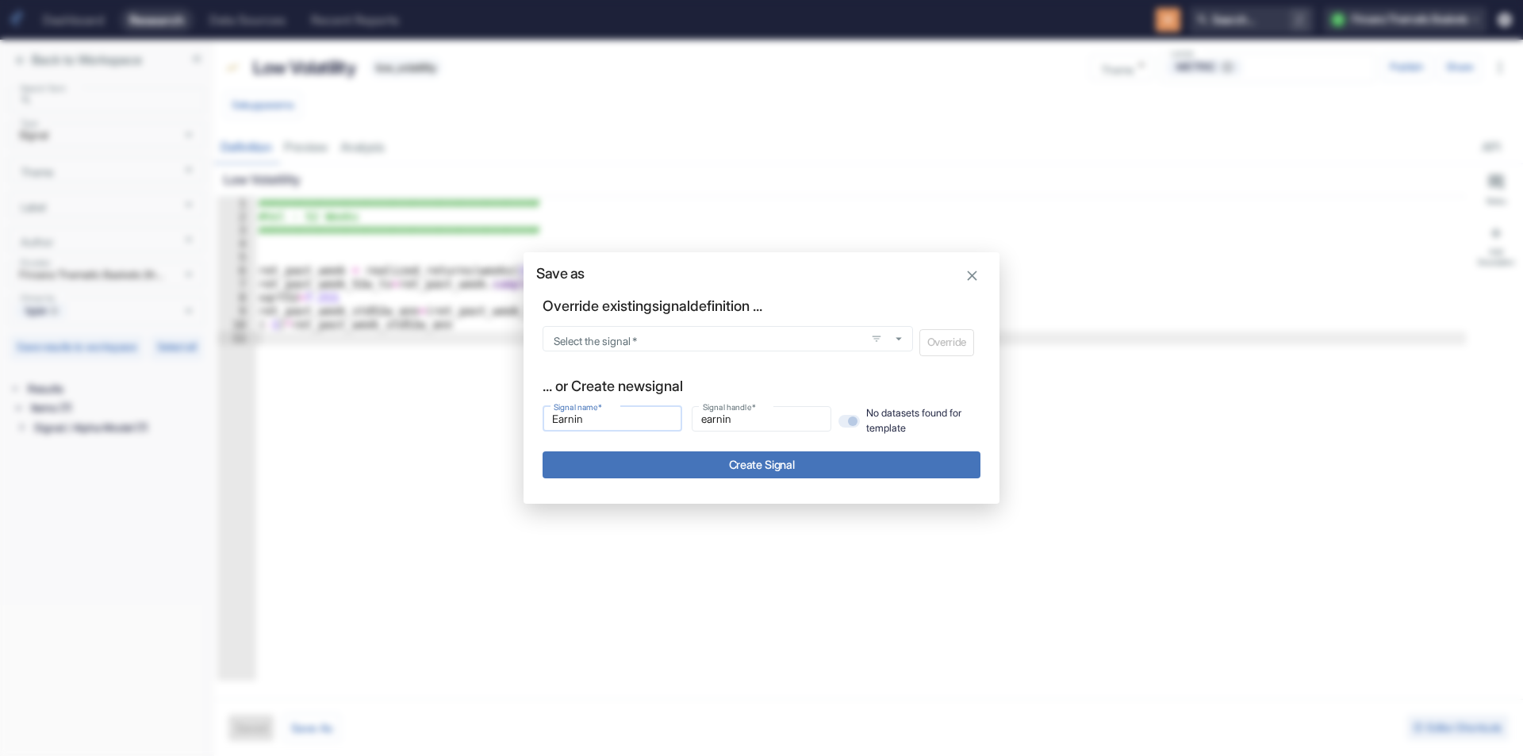
type input "Earninh"
type input "earninh"
type input "Earnin"
type input "earnin"
type input "Earnind"
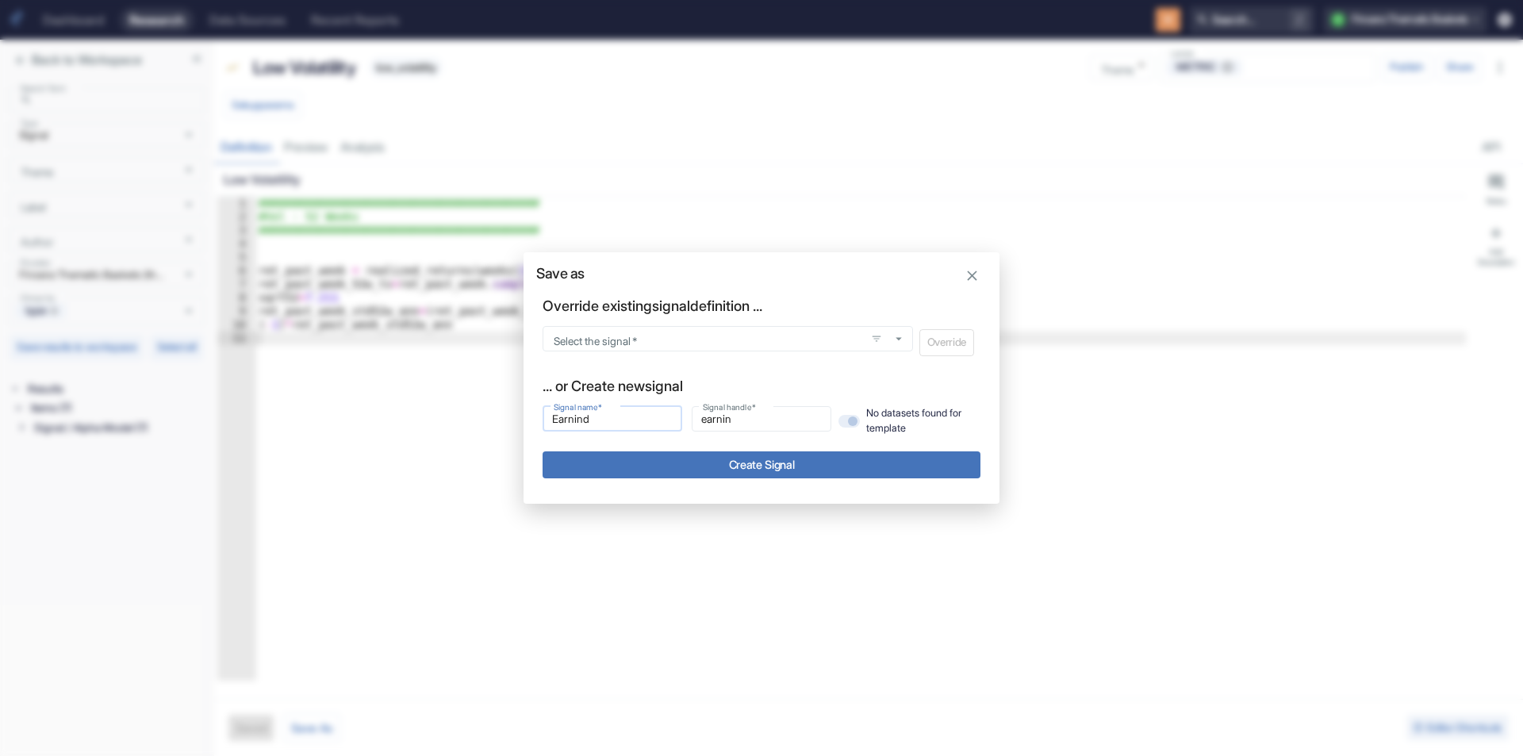
type input "earnind"
type input "Earnin"
type input "earnin"
type input "Earninh"
type input "earninh"
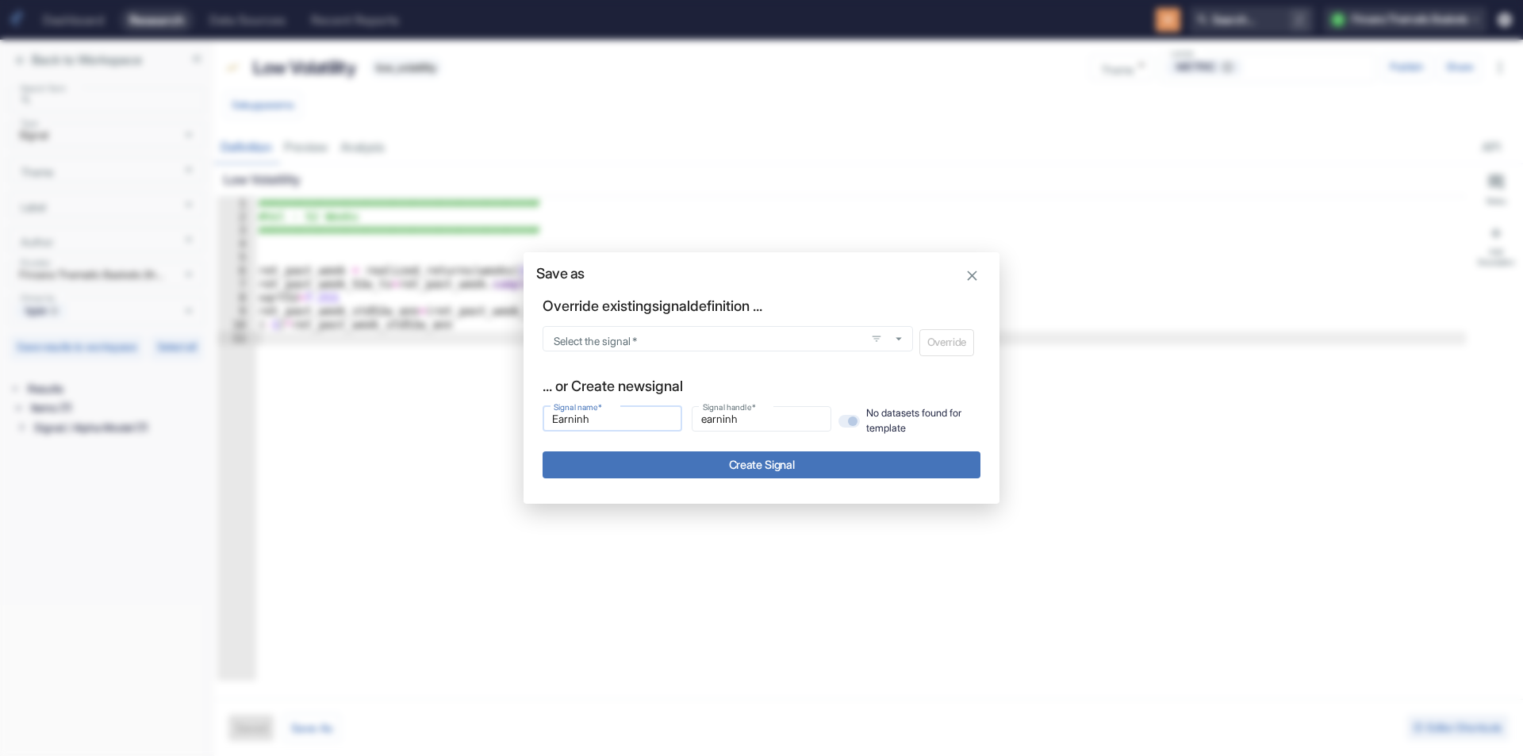
type input "Earnin"
type input "earnin"
type input "Earning"
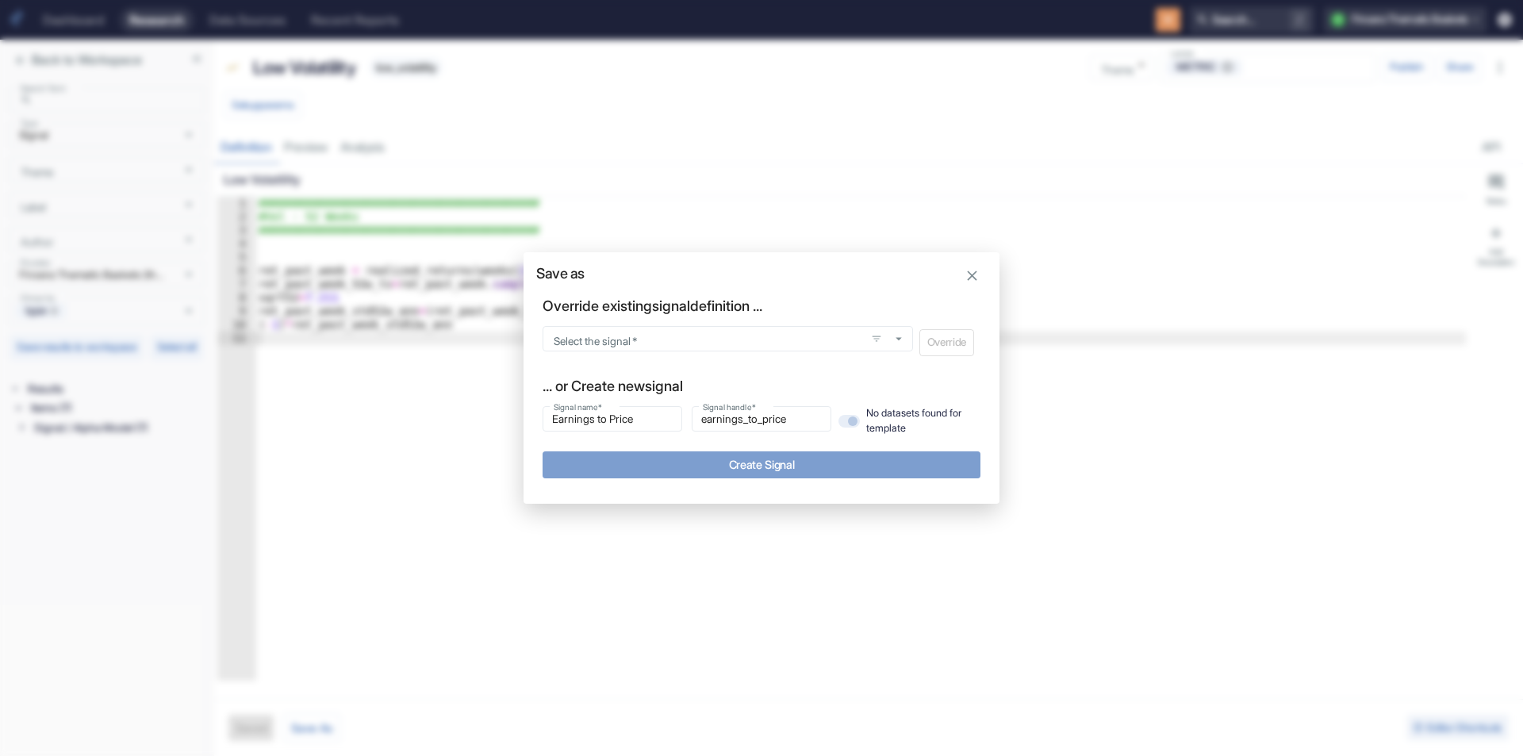
click at [788, 471] on button "Create Signal" at bounding box center [762, 464] width 438 height 26
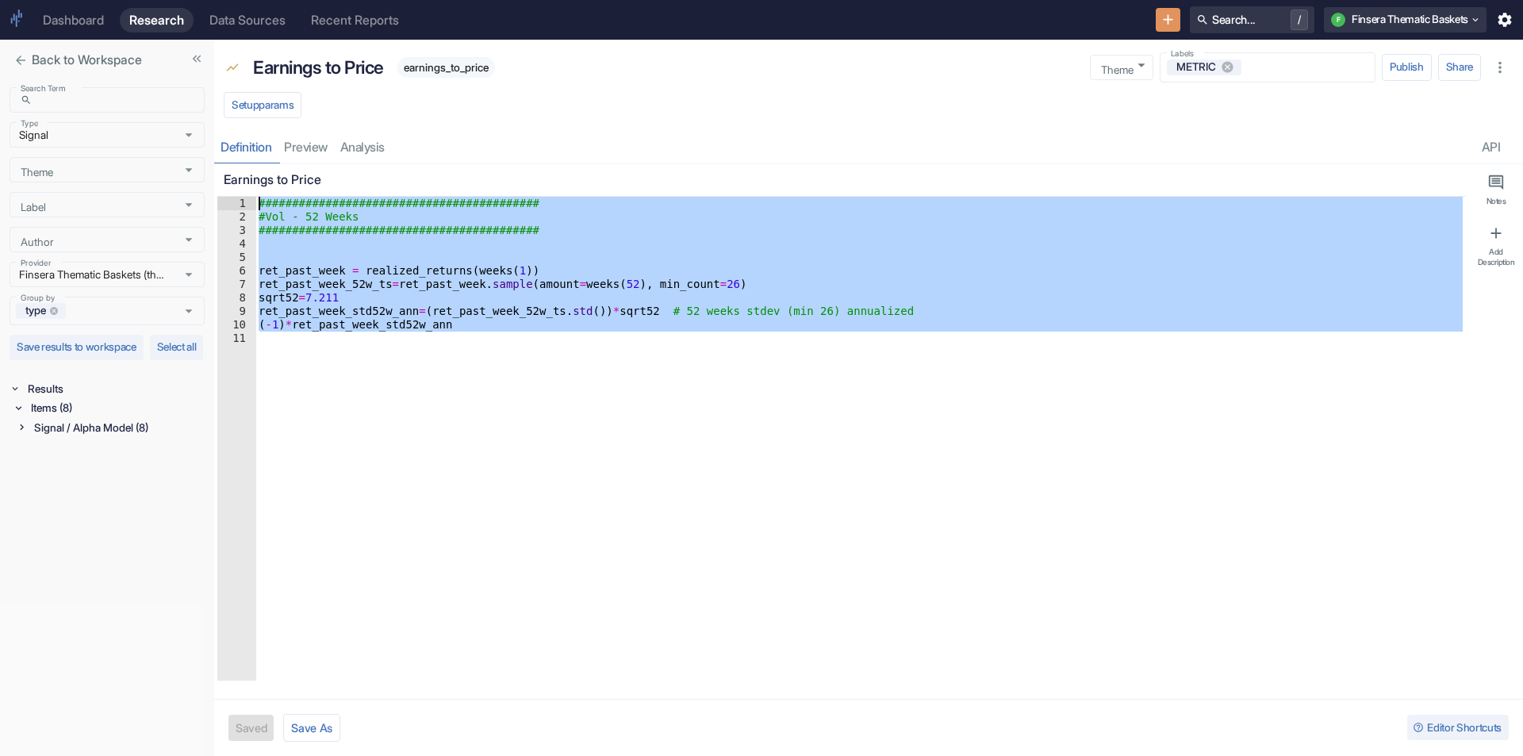
drag, startPoint x: 445, startPoint y: 458, endPoint x: 195, endPoint y: 190, distance: 366.6
click at [195, 190] on div "Back to Workspace Search Term ​ Search Term Type Signal Type Theme Theme Label …" at bounding box center [761, 398] width 1523 height 716
paste textarea "Cursor at row 1"
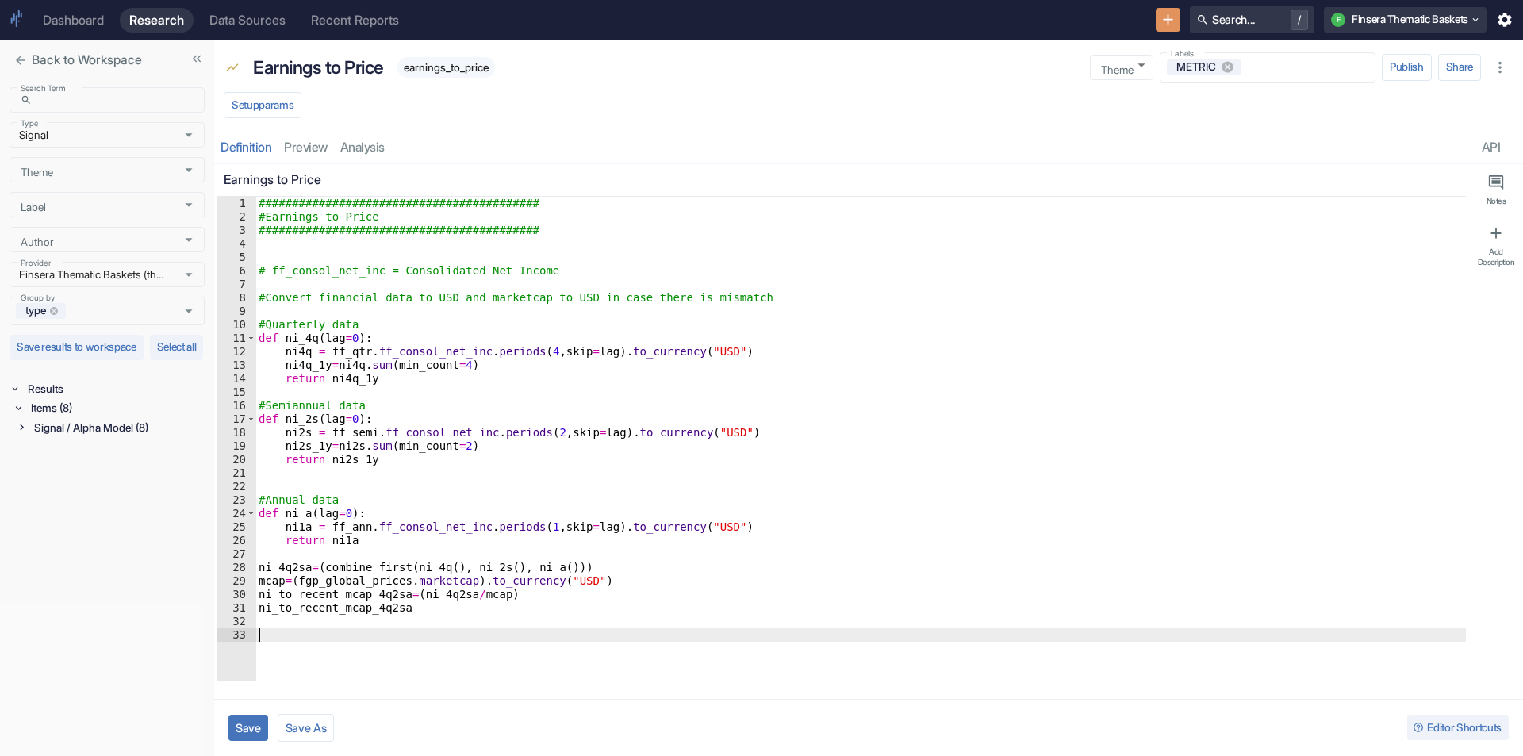
click at [248, 729] on button "Save" at bounding box center [249, 728] width 40 height 26
click at [16, 432] on icon at bounding box center [21, 426] width 11 height 11
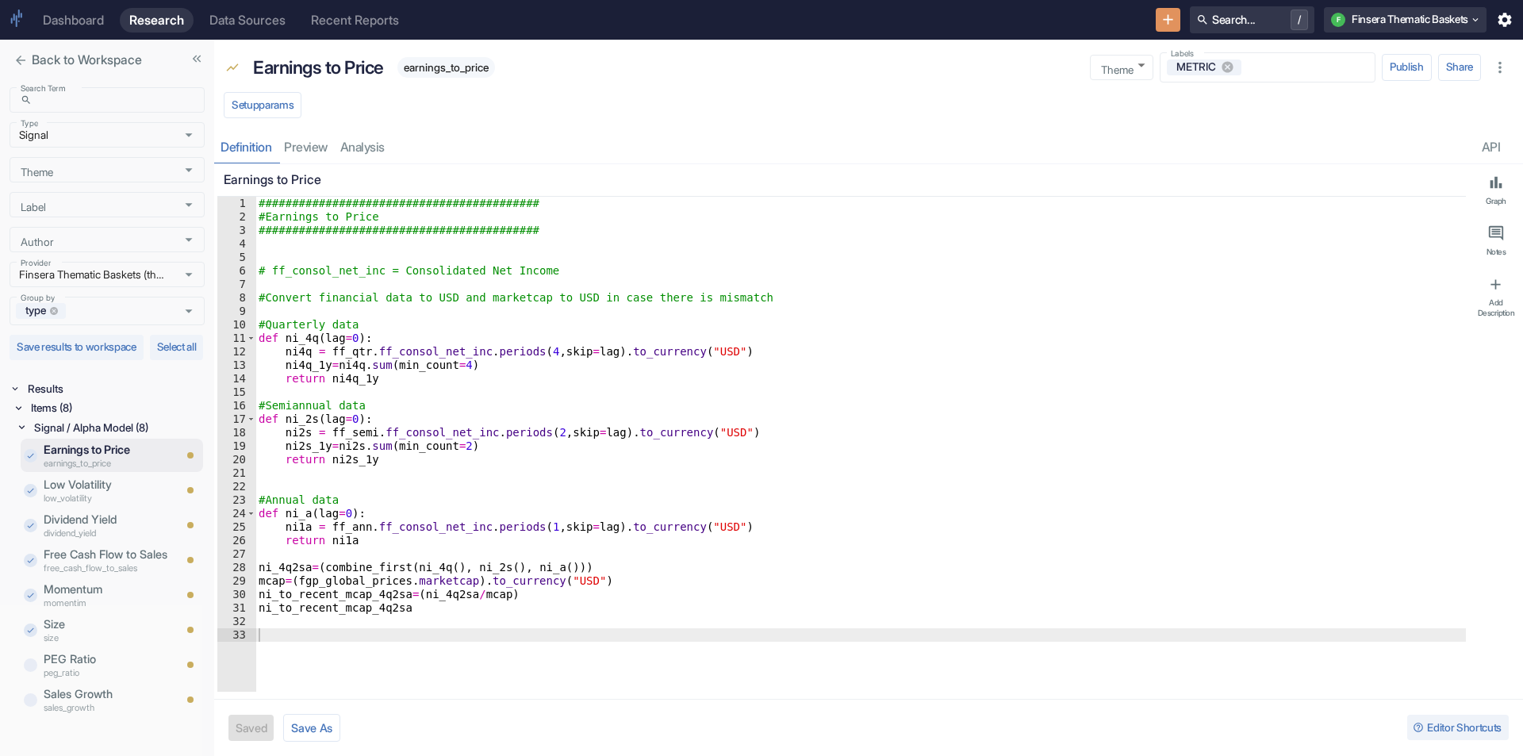
scroll to position [2, 0]
click at [112, 666] on p "PEG Ratio" at bounding box center [108, 657] width 129 height 17
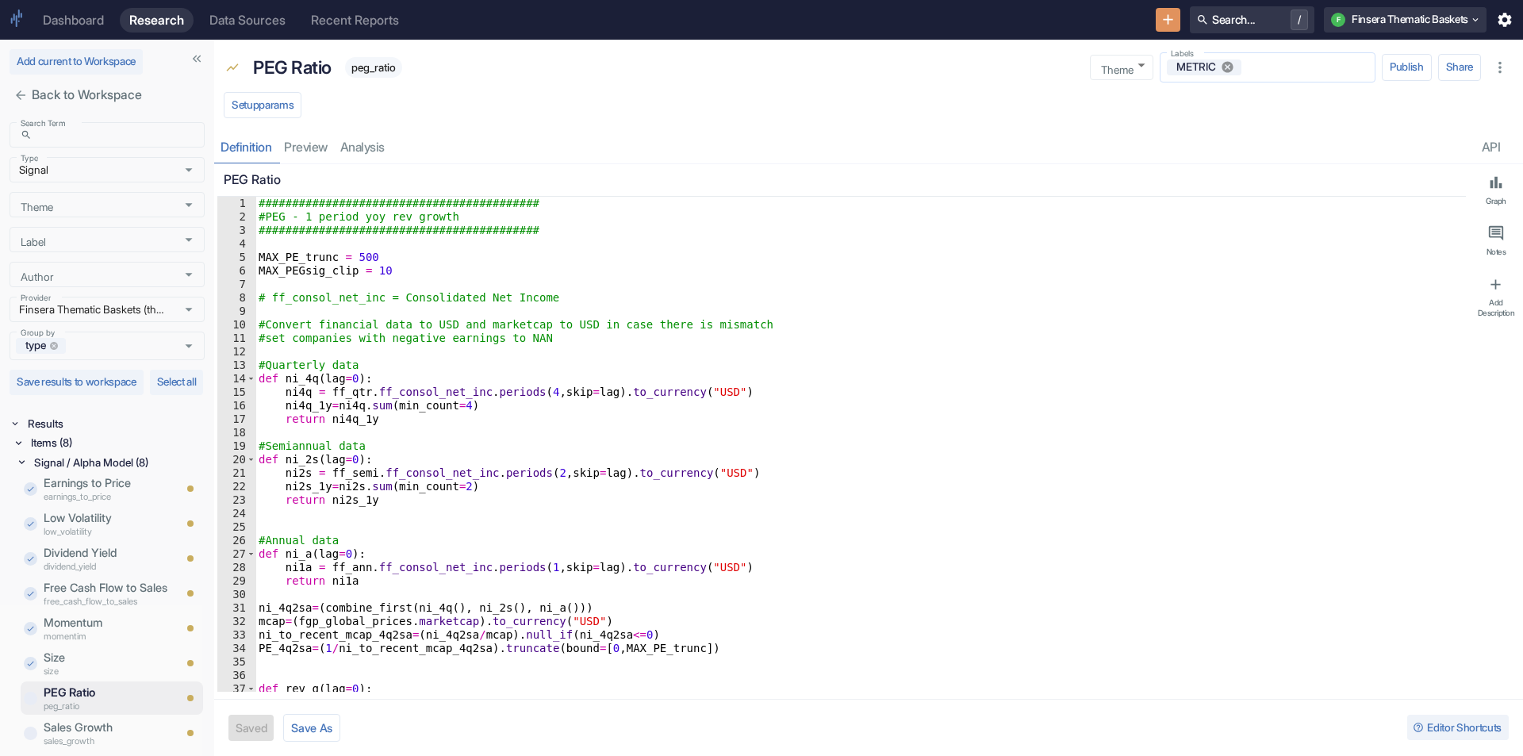
click at [1223, 67] on icon at bounding box center [1228, 68] width 12 height 12
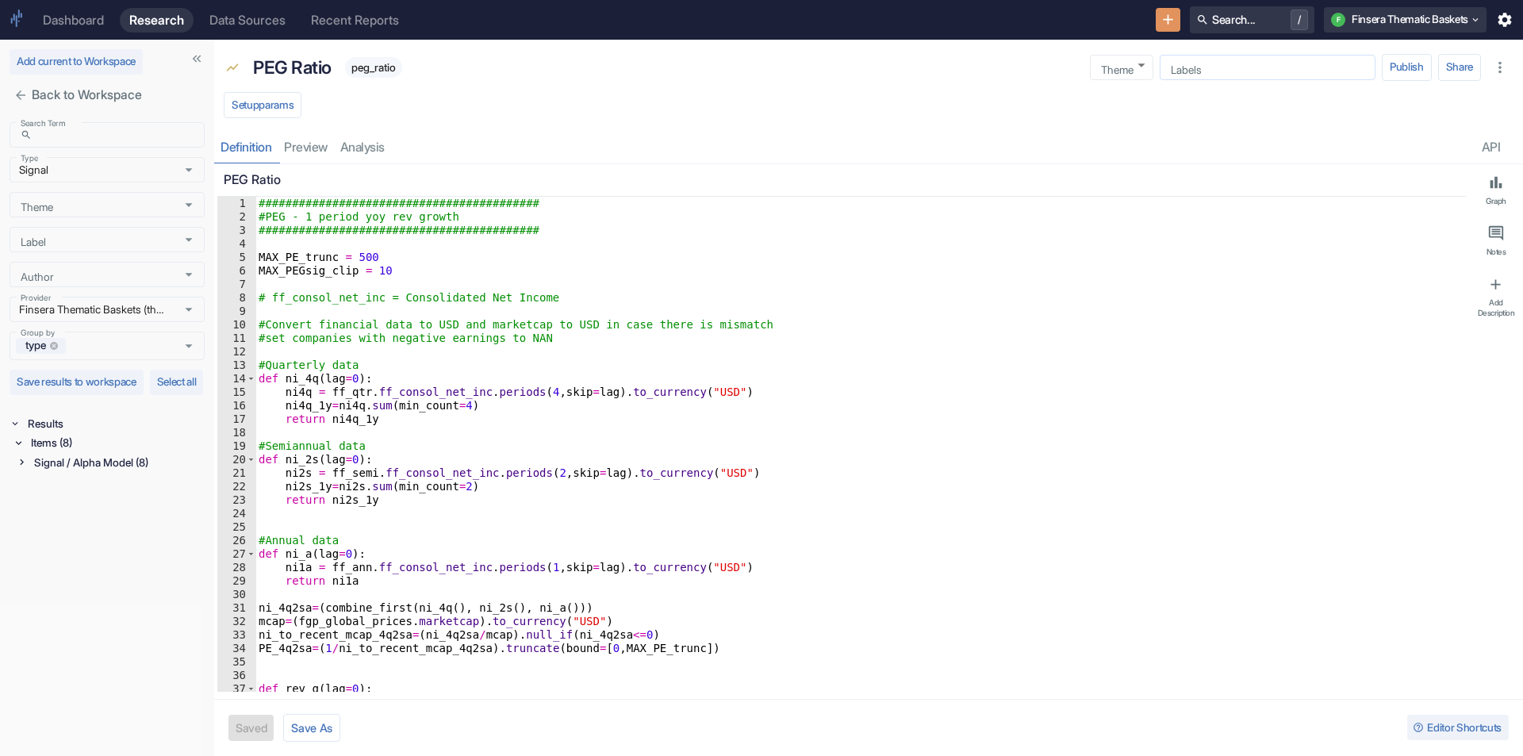
click at [1303, 152] on div "resource tabs" at bounding box center [933, 147] width 1085 height 33
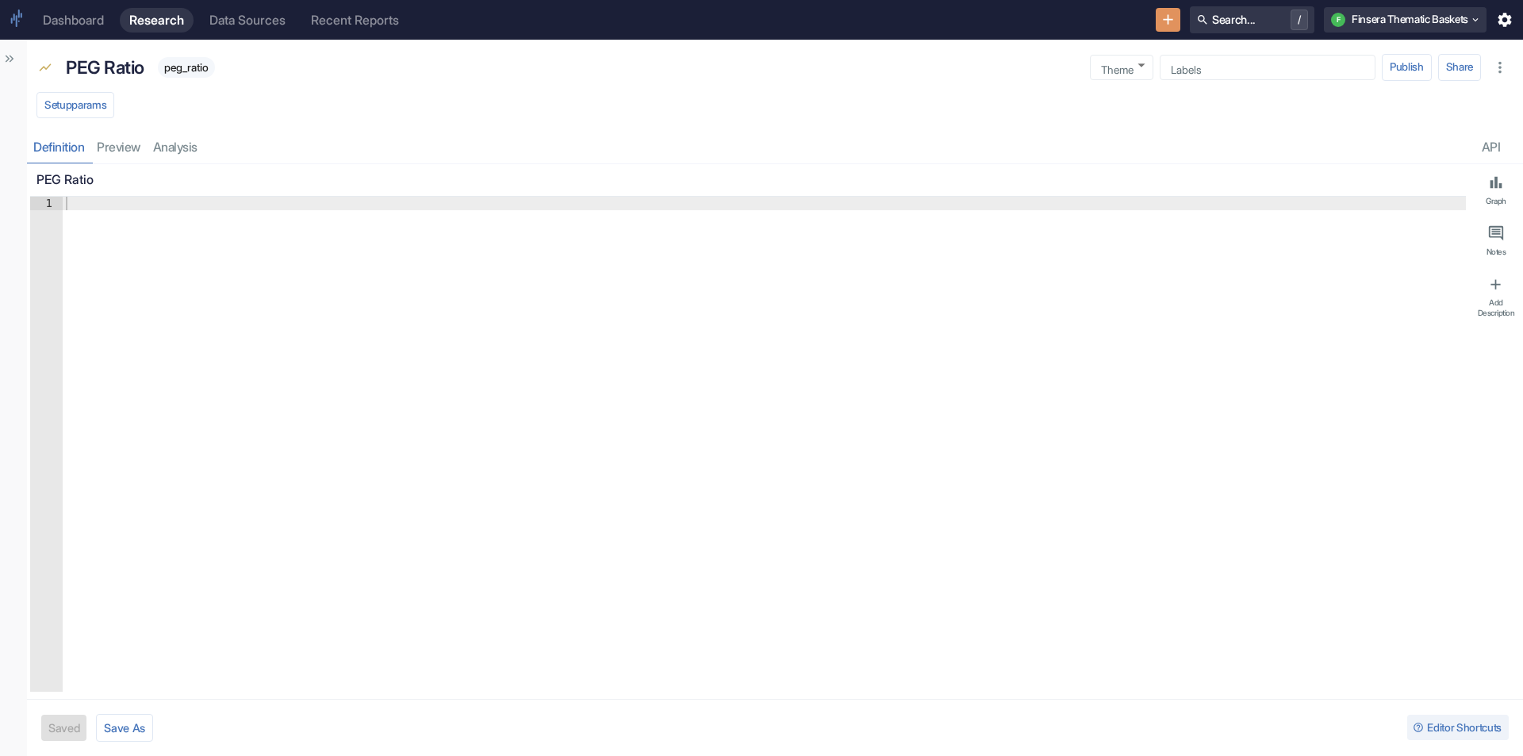
type textarea "x"
